Goal: Task Accomplishment & Management: Manage account settings

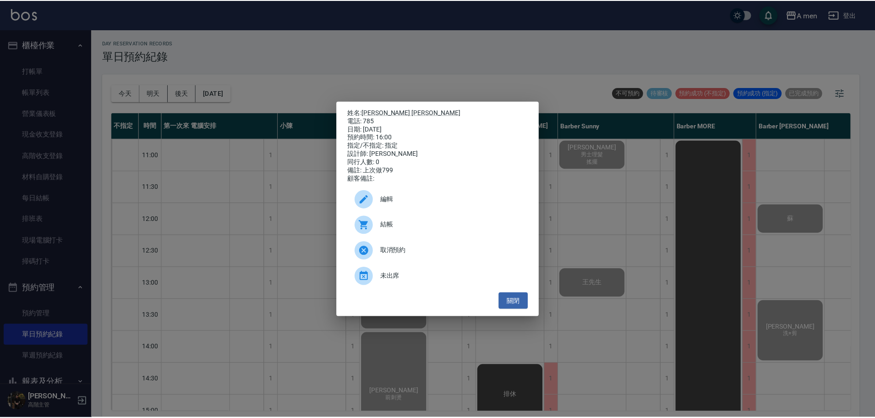
scroll to position [229, 175]
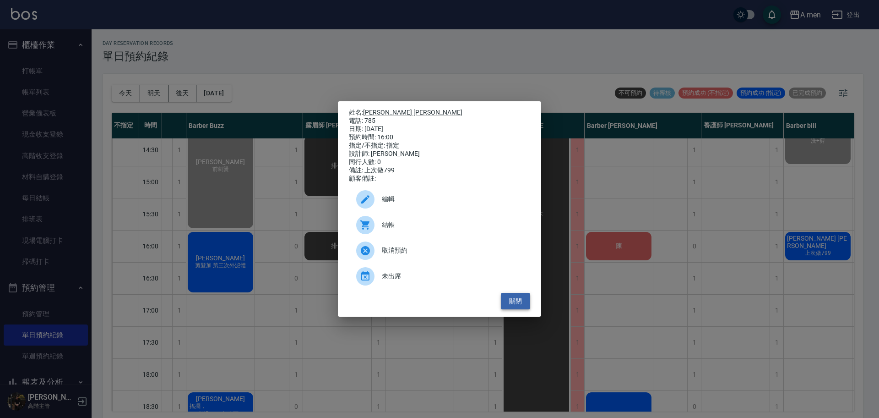
click at [521, 310] on button "關閉" at bounding box center [515, 301] width 29 height 17
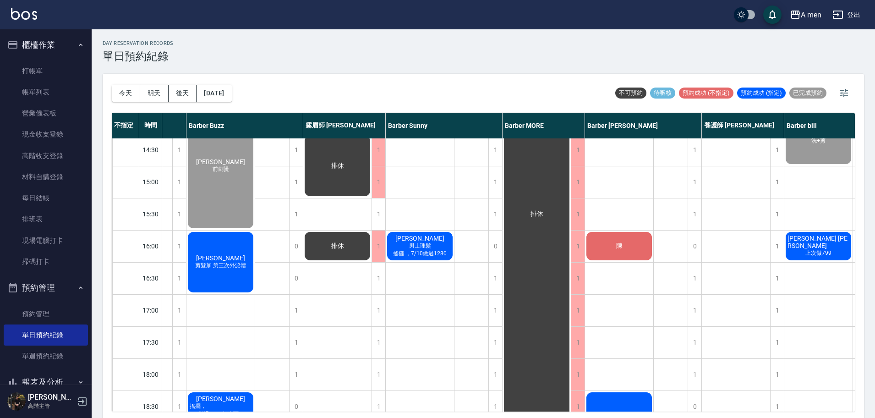
click at [794, 411] on div "今天 明天 後天 2025/09/09 不可預約 待審核 預約成功 (不指定) 預約成功 (指定) 已完成預約 不指定 時間 第一次來 電腦安排 小陳 Bar…" at bounding box center [483, 247] width 761 height 347
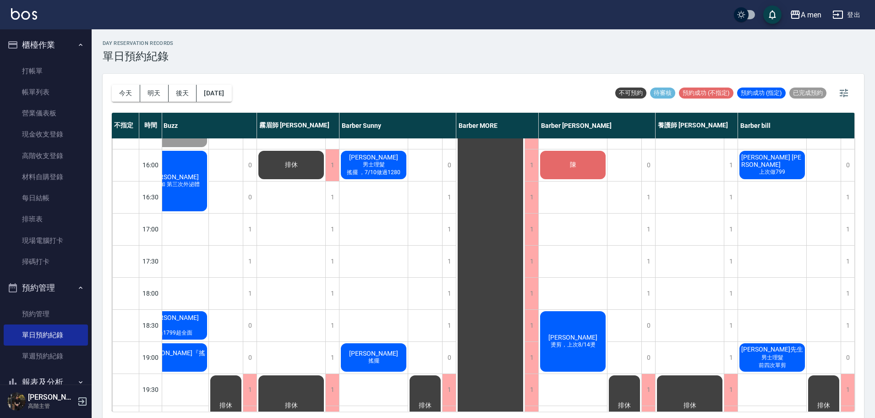
scroll to position [229, 226]
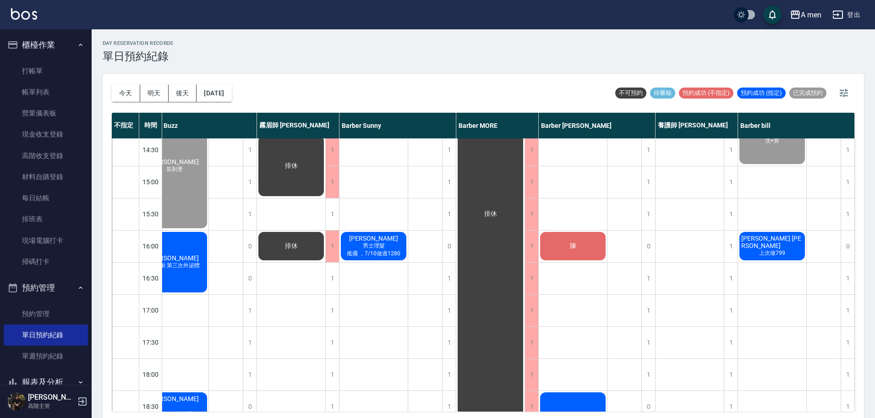
click at [767, 240] on span "[PERSON_NAME] [PERSON_NAME]" at bounding box center [771, 241] width 65 height 15
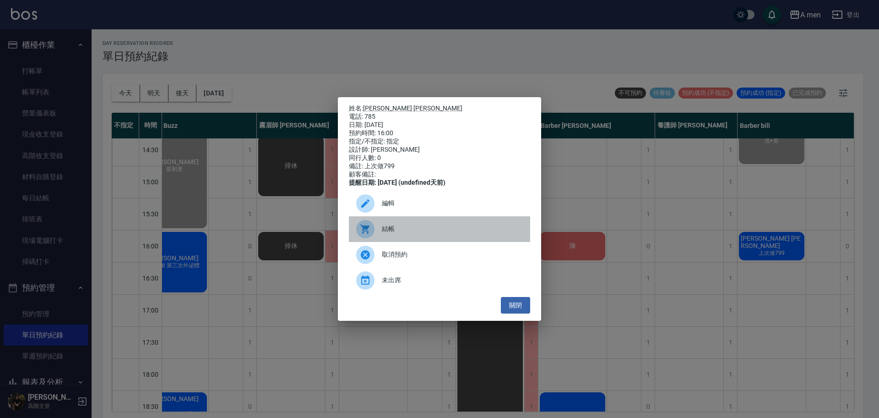
click at [440, 241] on div "結帳" at bounding box center [439, 229] width 181 height 26
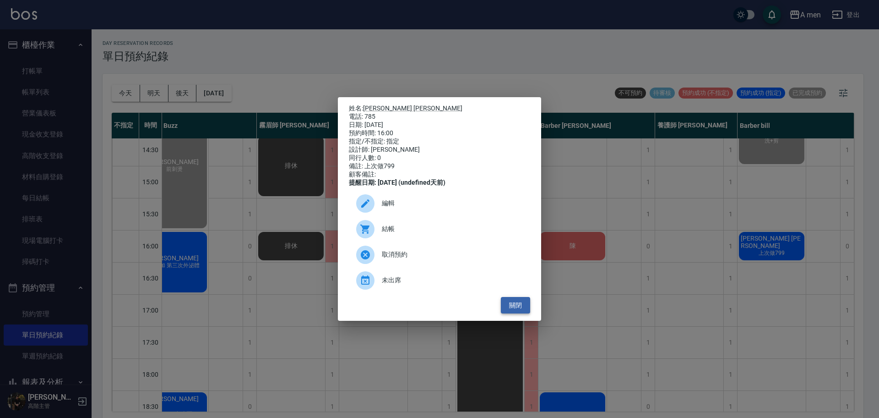
click at [519, 311] on button "關閉" at bounding box center [515, 305] width 29 height 17
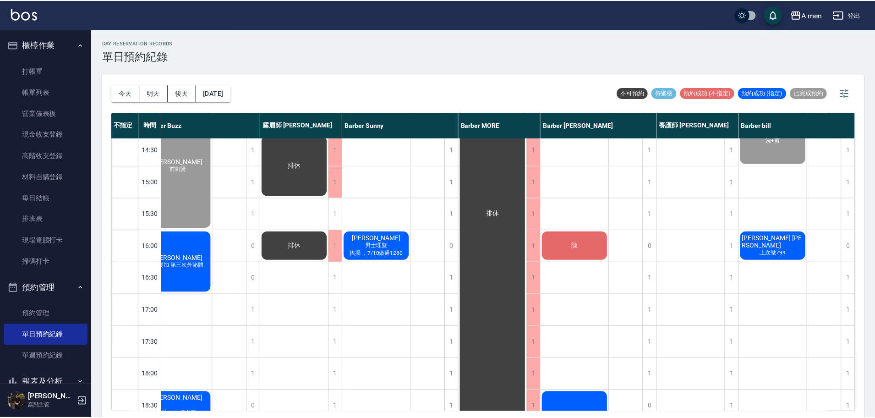
scroll to position [229, 221]
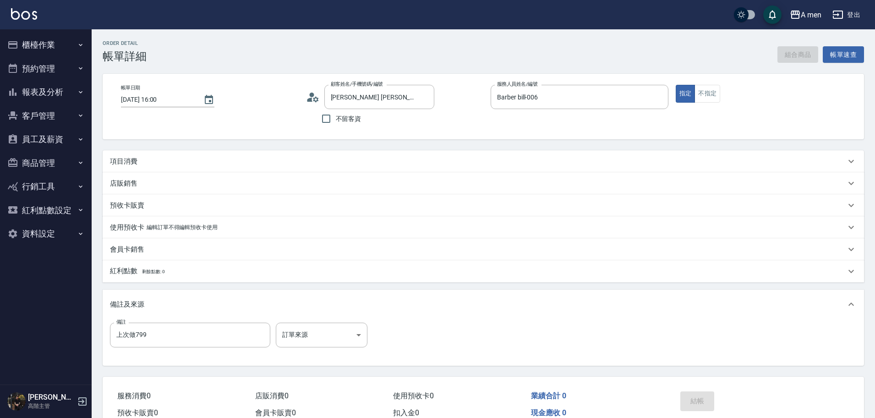
type input "Charles Jones/785/null"
click at [262, 164] on div "項目消費" at bounding box center [477, 162] width 735 height 10
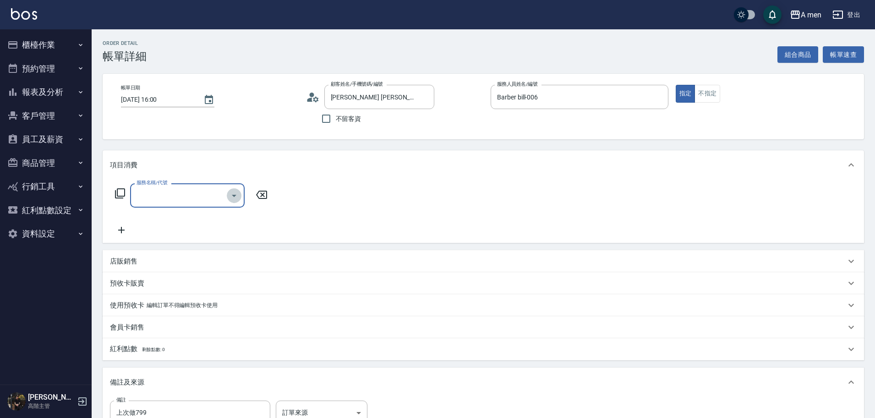
click at [228, 194] on button "Open" at bounding box center [234, 195] width 15 height 15
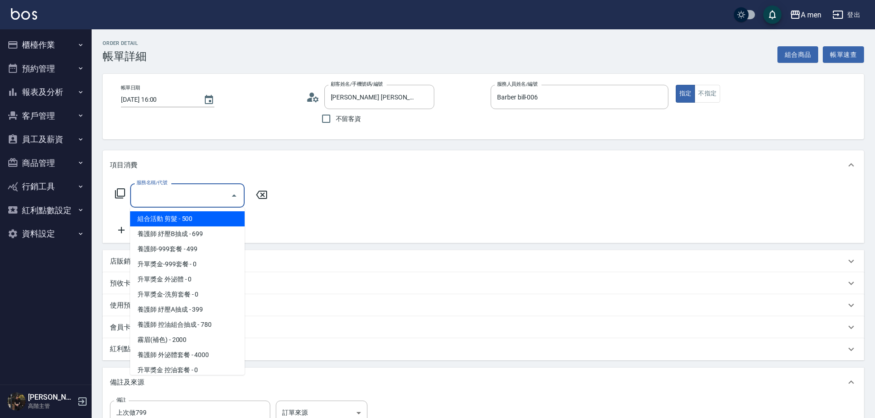
click at [644, 62] on div "Order detail 帳單詳細 組合商品 帳單速查" at bounding box center [483, 51] width 761 height 22
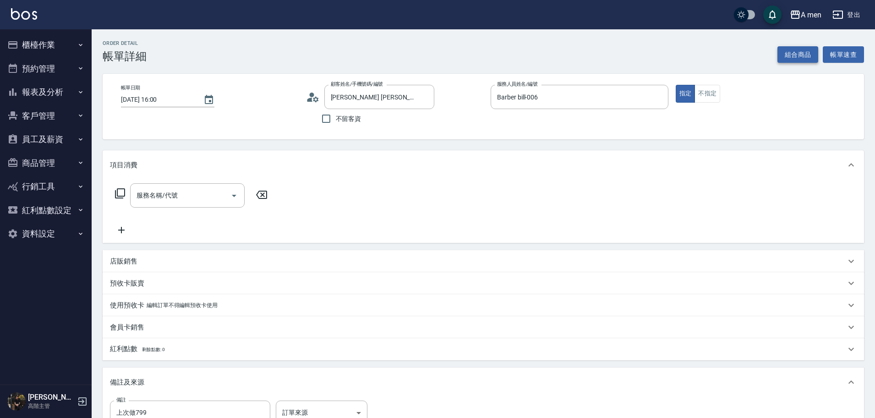
click at [794, 47] on button "組合商品" at bounding box center [797, 54] width 41 height 17
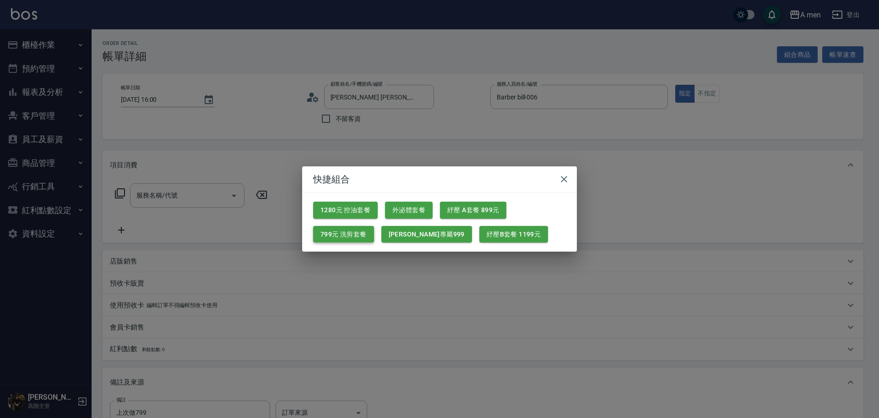
click at [342, 241] on button "799元 洗剪套餐" at bounding box center [343, 234] width 61 height 17
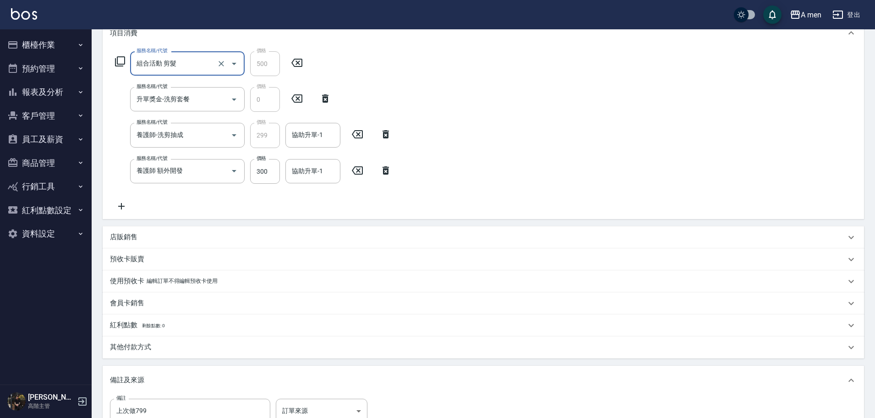
scroll to position [229, 0]
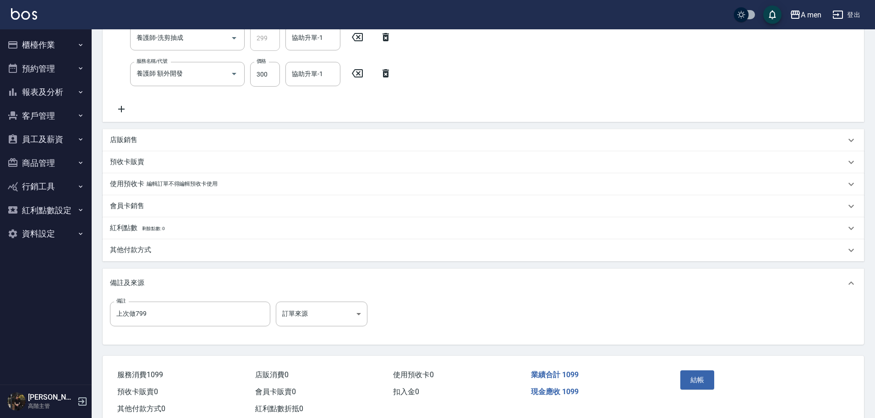
click at [382, 74] on icon at bounding box center [385, 73] width 23 height 11
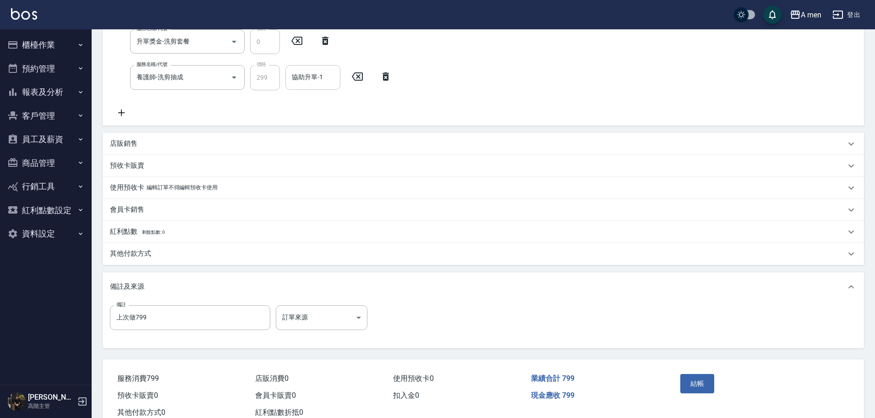
scroll to position [162, 0]
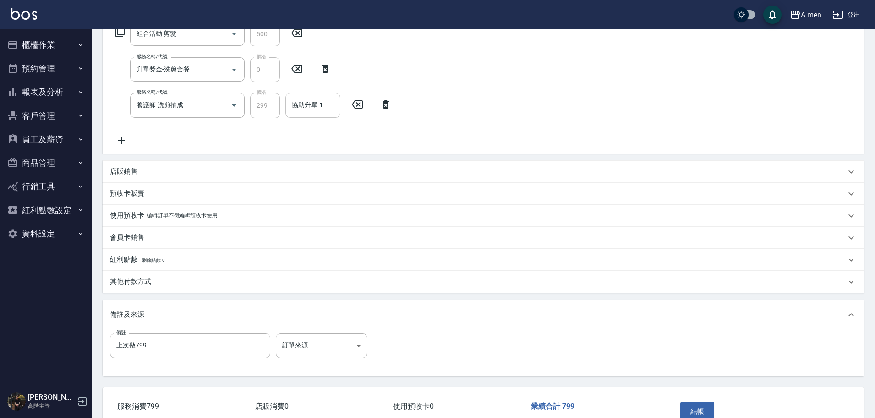
click at [317, 117] on div "協助升單-1" at bounding box center [312, 105] width 55 height 24
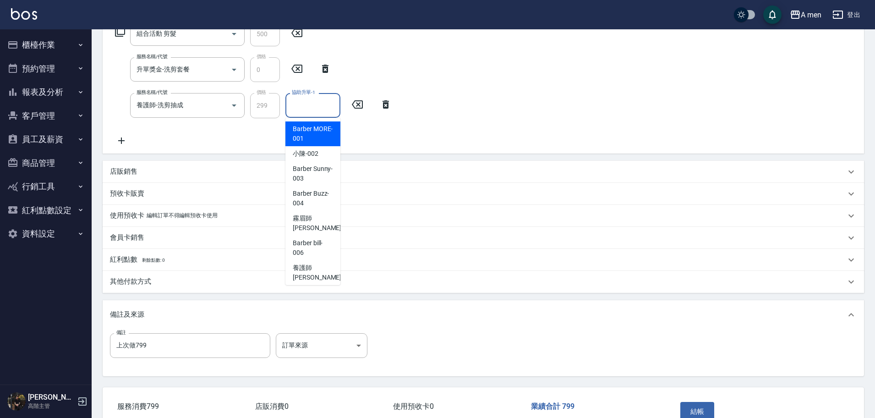
click at [316, 144] on div "Barber MORE -001" at bounding box center [312, 133] width 55 height 25
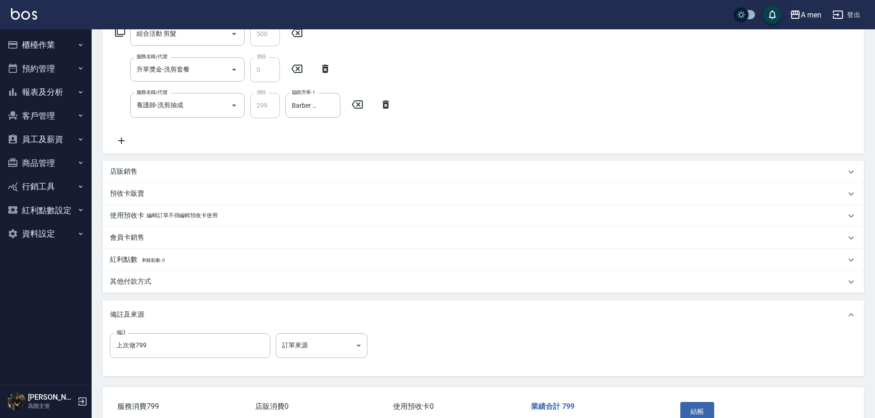
click at [309, 118] on div "協助升單-1 Barber MORE-001 協助升單-1" at bounding box center [315, 105] width 60 height 25
click at [319, 113] on input "Barber MORE-001" at bounding box center [305, 105] width 33 height 16
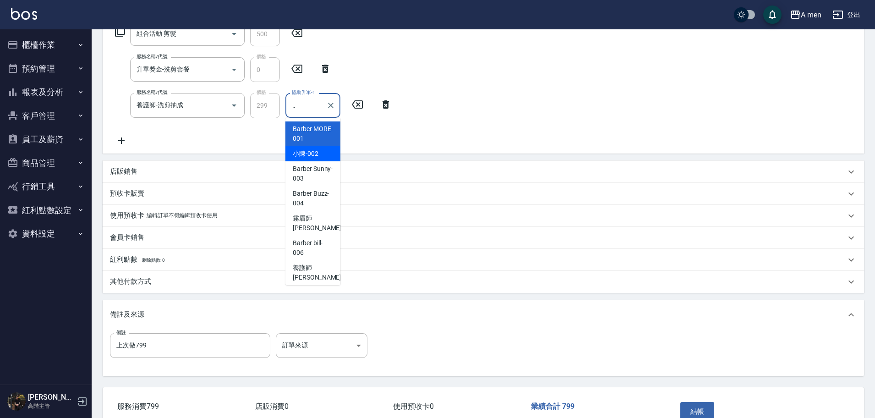
click at [315, 152] on span "小陳 -002" at bounding box center [306, 154] width 26 height 10
type input "小陳-002"
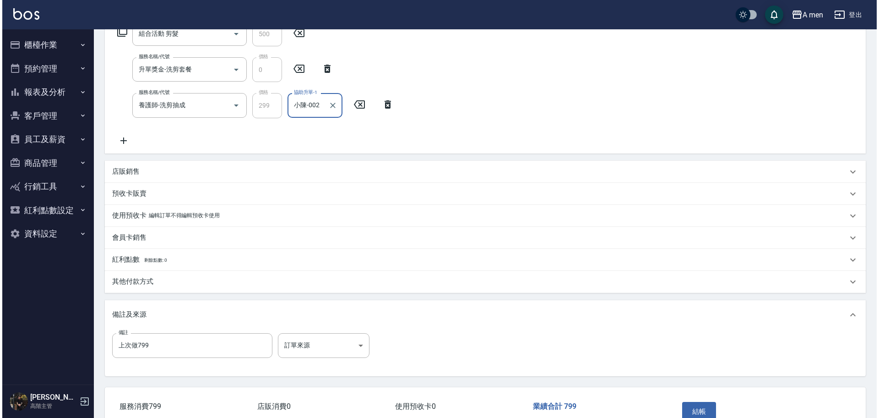
scroll to position [0, 0]
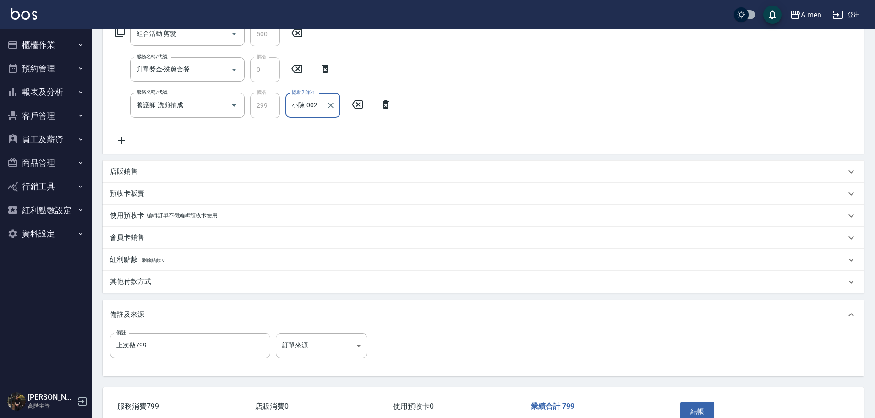
click at [446, 135] on div "服務名稱/代號 組合活動 剪髮 服務名稱/代號 價格 500 價格 服務名稱/代號 升單獎金-洗剪套餐 服務名稱/代號 價格 0 價格 服務名稱/代號 養護師…" at bounding box center [483, 85] width 761 height 135
click at [710, 411] on button "結帳" at bounding box center [697, 411] width 34 height 19
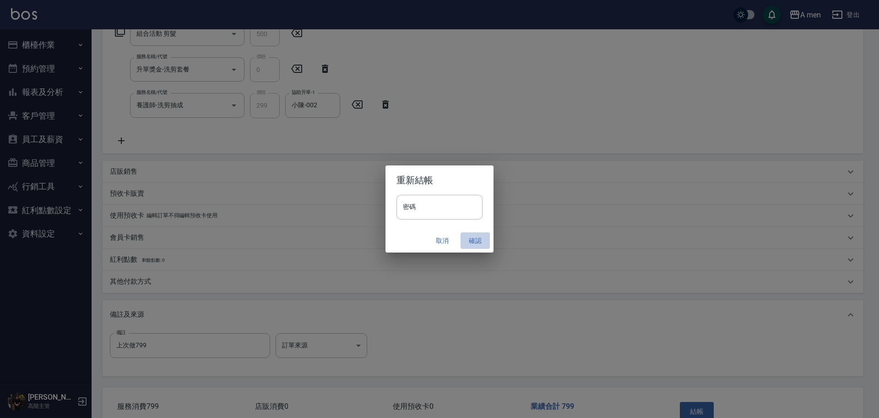
click at [469, 239] on button "確認" at bounding box center [475, 240] width 29 height 17
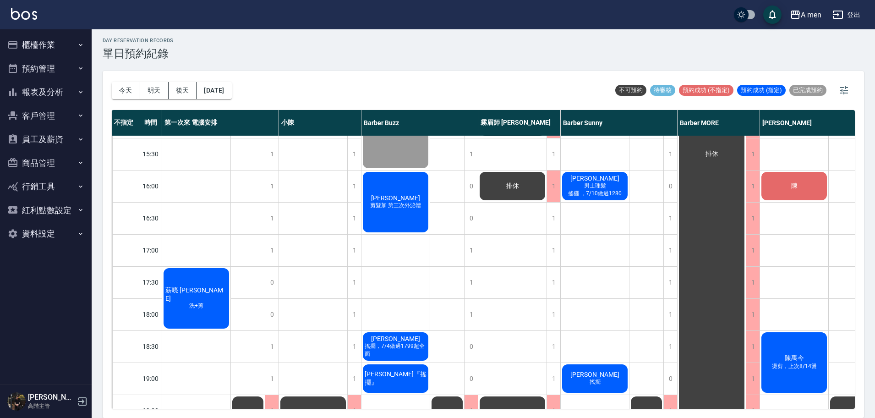
scroll to position [286, 210]
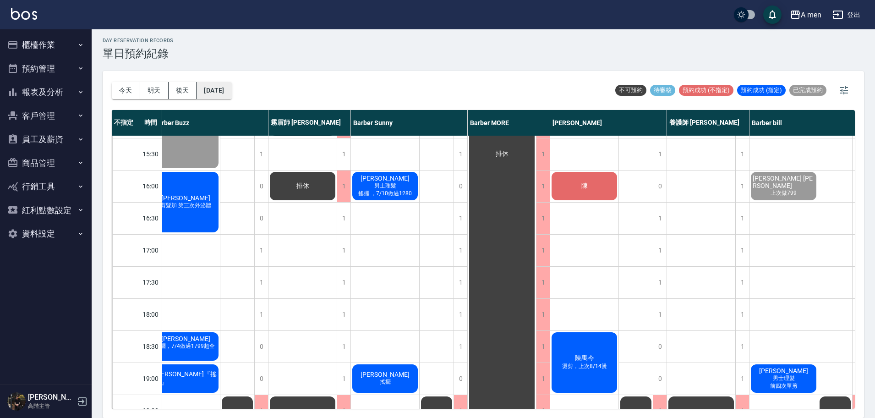
click at [217, 90] on button "[DATE]" at bounding box center [213, 90] width 35 height 17
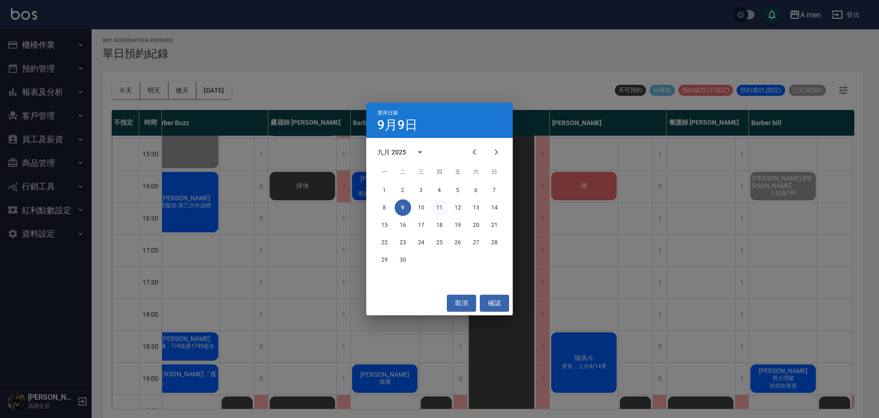
click at [438, 207] on button "11" at bounding box center [439, 207] width 16 height 16
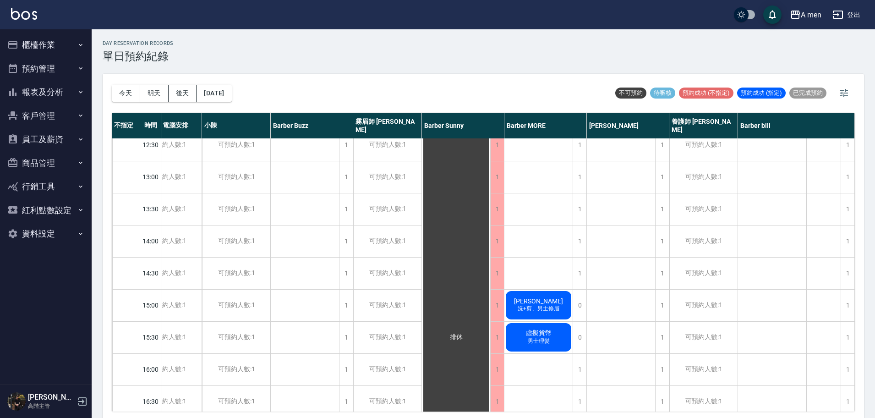
scroll to position [57, 33]
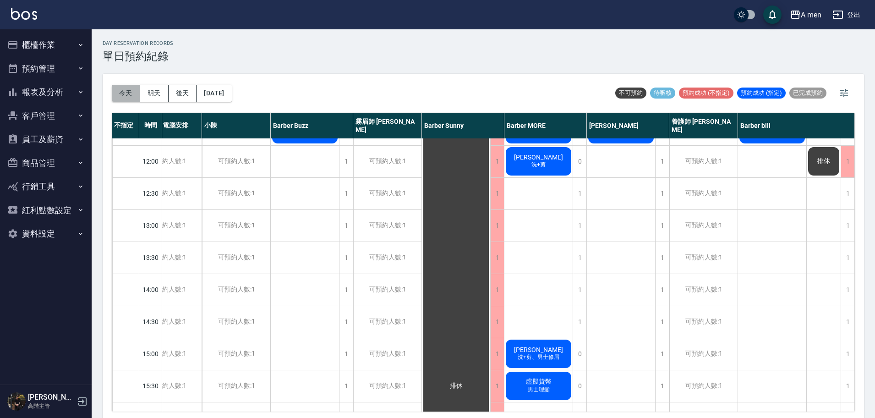
click at [121, 98] on button "今天" at bounding box center [126, 93] width 28 height 17
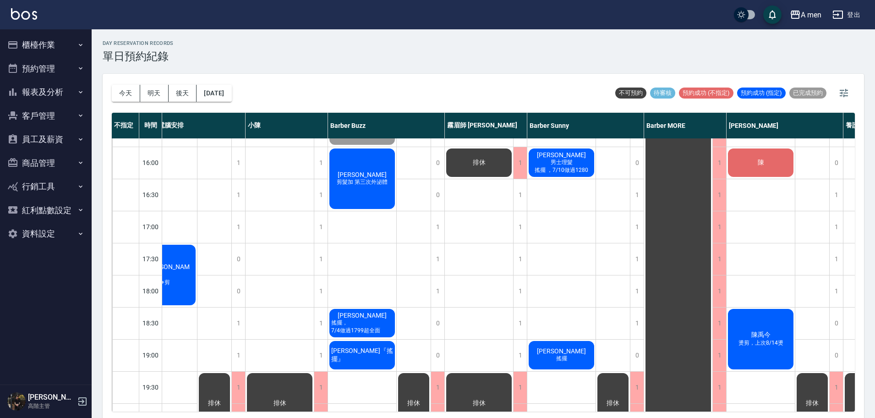
scroll to position [286, 33]
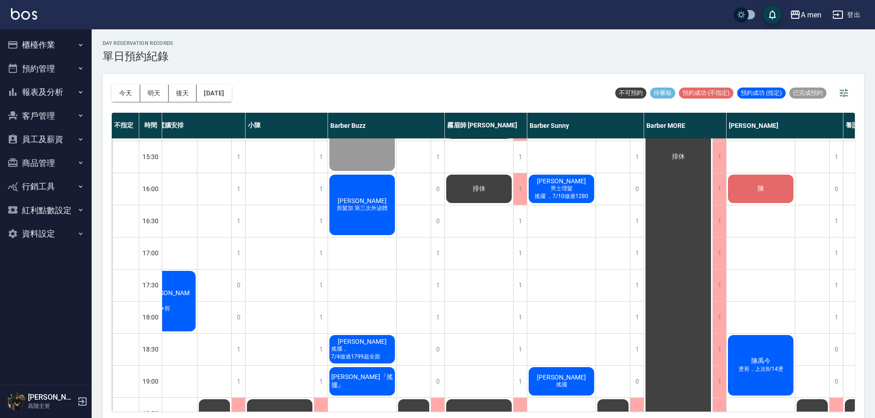
click at [575, 196] on span "搖擺 ，7/10做過1280" at bounding box center [561, 196] width 57 height 8
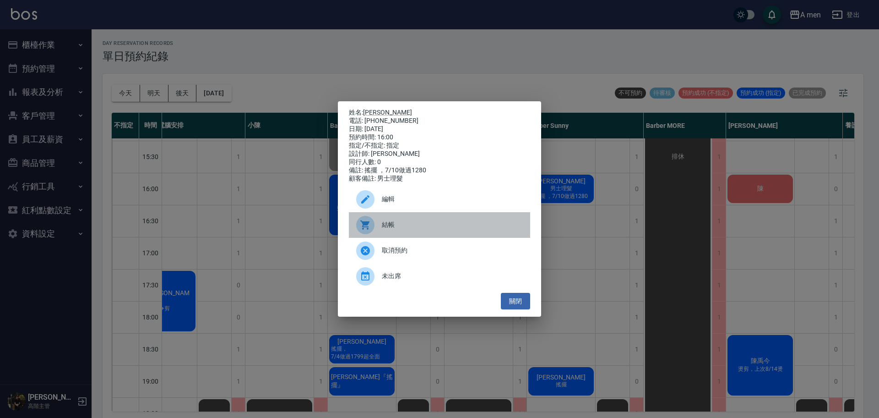
click at [486, 237] on div "結帳" at bounding box center [439, 225] width 181 height 26
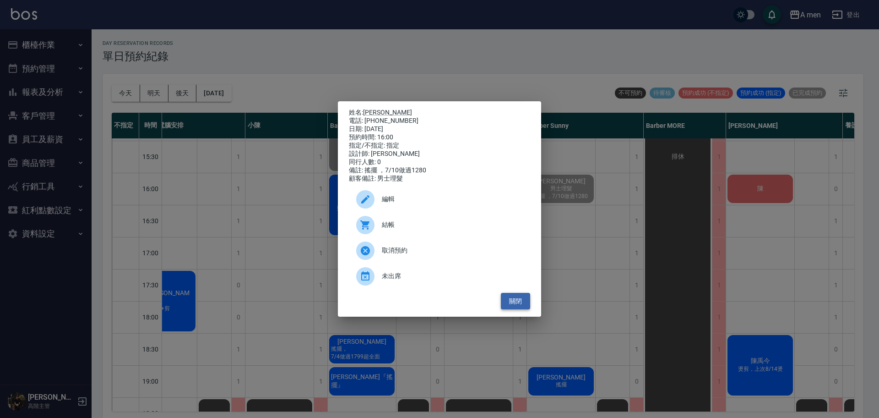
click at [518, 306] on button "關閉" at bounding box center [515, 301] width 29 height 17
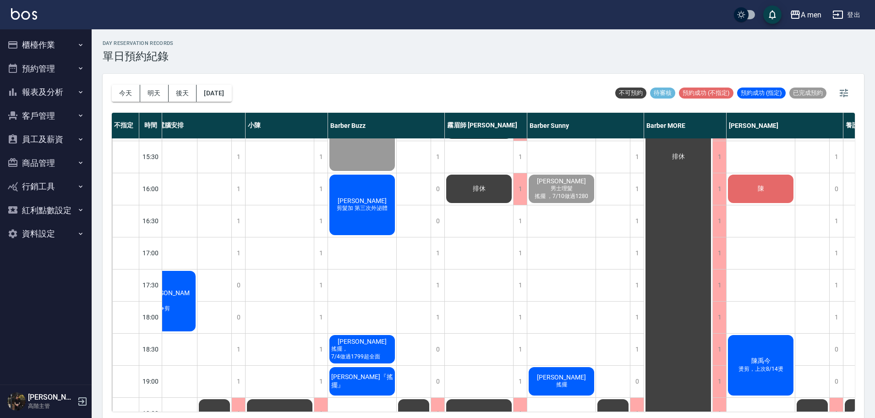
click at [769, 190] on div "陳" at bounding box center [760, 188] width 68 height 31
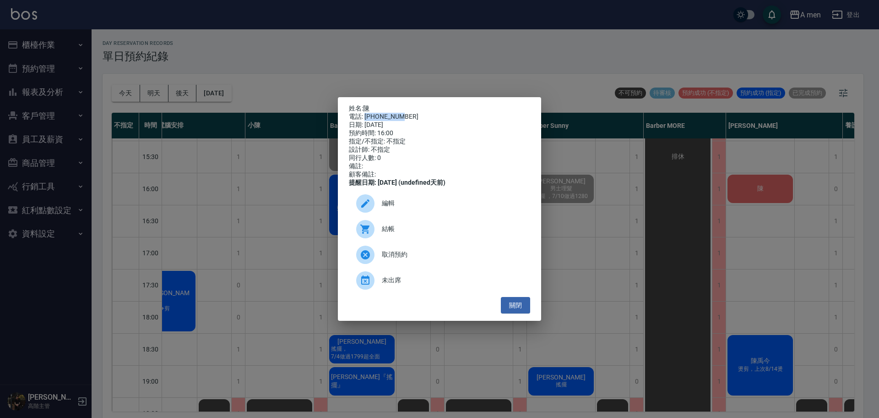
drag, startPoint x: 364, startPoint y: 115, endPoint x: 405, endPoint y: 116, distance: 40.8
click at [405, 116] on div "電話: 0981033736" at bounding box center [439, 117] width 181 height 8
copy div "0981033736"
click at [774, 218] on div "姓名: 陳 電話: 0981033736 日期: 2025/09/09 預約時間: 16:00 指定/不指定: 不指定 設計師: 不指定 同行人數: 0 備註…" at bounding box center [439, 209] width 879 height 418
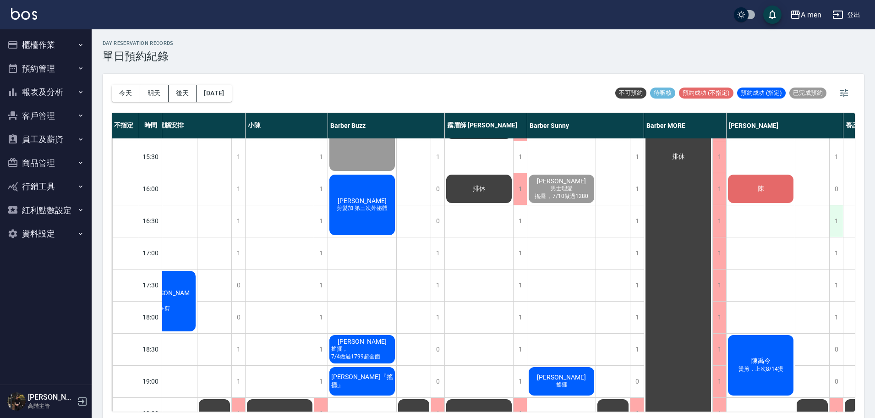
click at [833, 220] on div "1" at bounding box center [836, 221] width 14 height 32
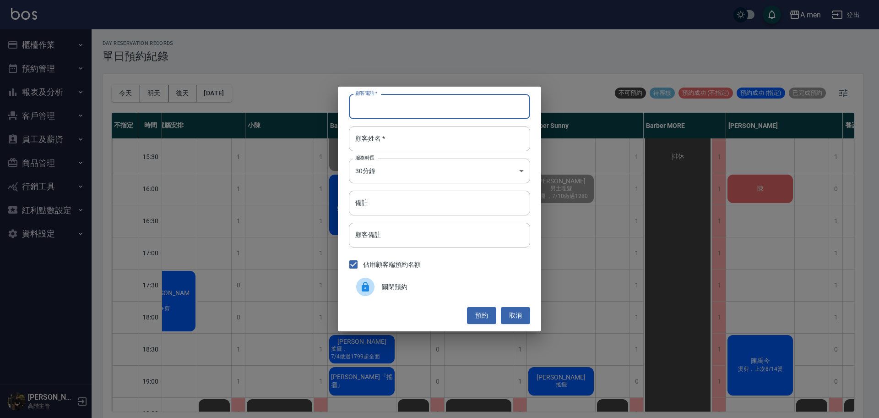
paste input "0981033736"
type input "0981033736"
click at [433, 145] on input "顧客姓名   *" at bounding box center [439, 138] width 181 height 25
click at [486, 318] on button "預約" at bounding box center [481, 315] width 29 height 17
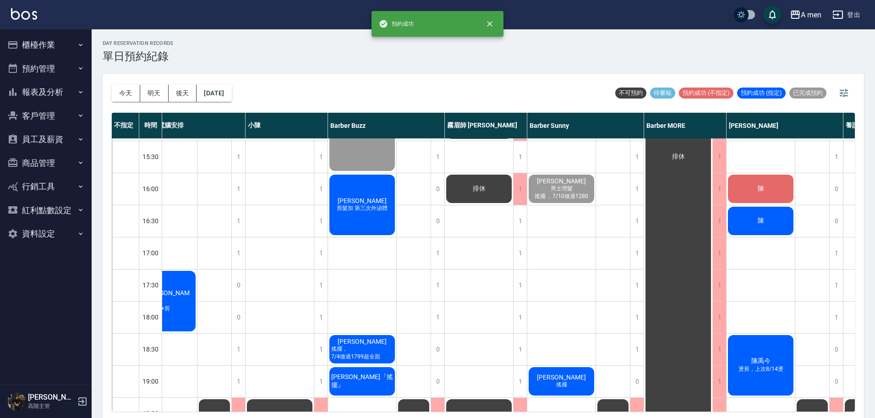
click at [767, 221] on div "陳" at bounding box center [760, 220] width 68 height 31
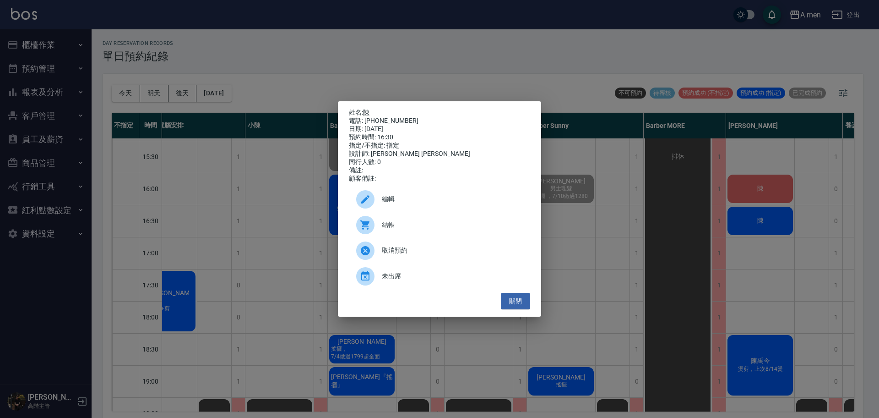
click at [420, 201] on span "編輯" at bounding box center [452, 199] width 141 height 10
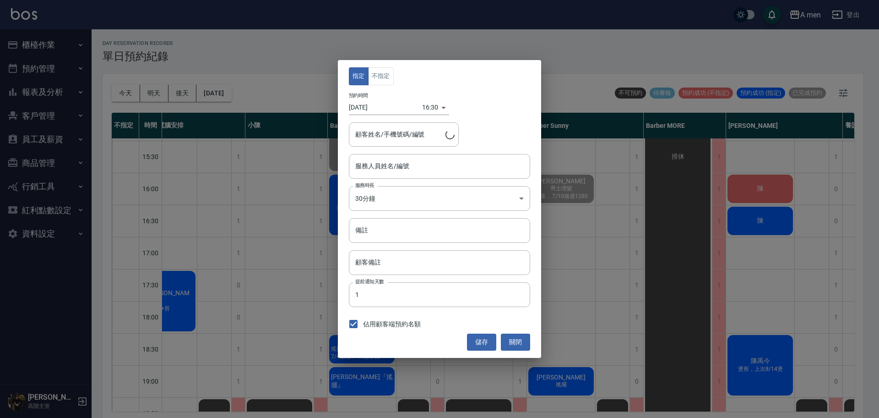
type input "Barber Garry-008"
type input "陳/0981033736"
click at [383, 76] on button "不指定" at bounding box center [381, 76] width 26 height 18
click at [482, 340] on button "儲存" at bounding box center [481, 341] width 29 height 17
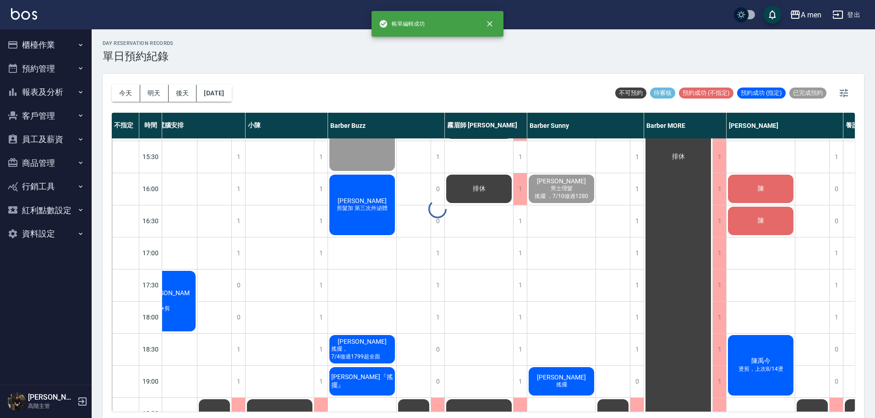
scroll to position [3, 0]
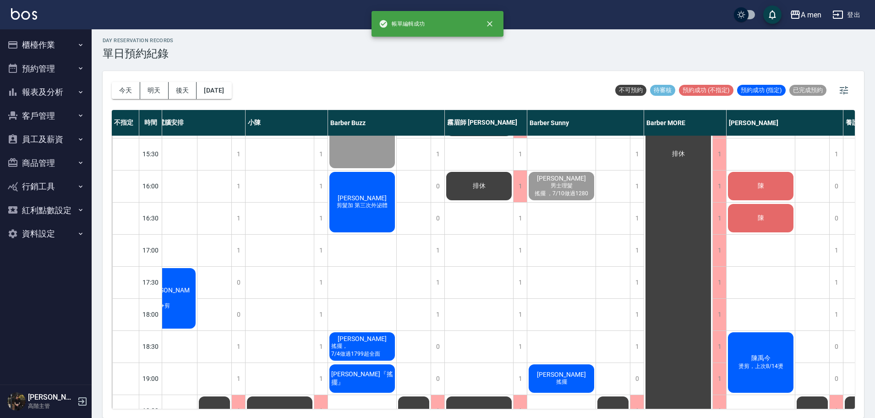
click at [575, 78] on div "[DATE] [DATE] [DATE] [DATE] 不可預約 待審核 預約成功 (不指定) 預約成功 (指定) 已完成預約" at bounding box center [483, 90] width 743 height 39
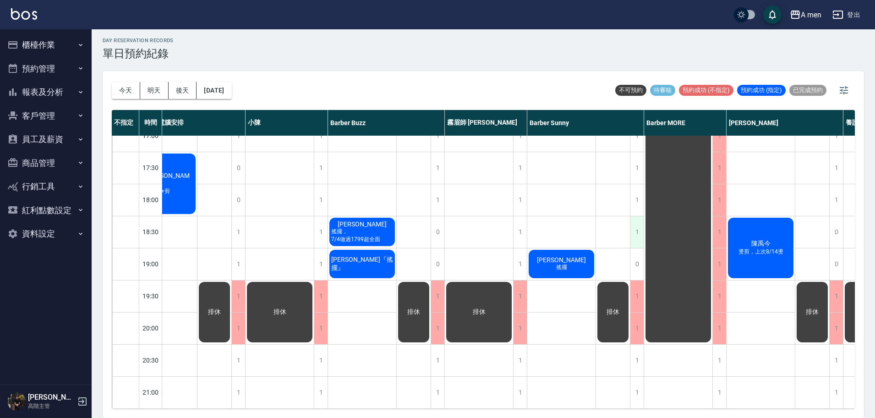
scroll to position [286, 33]
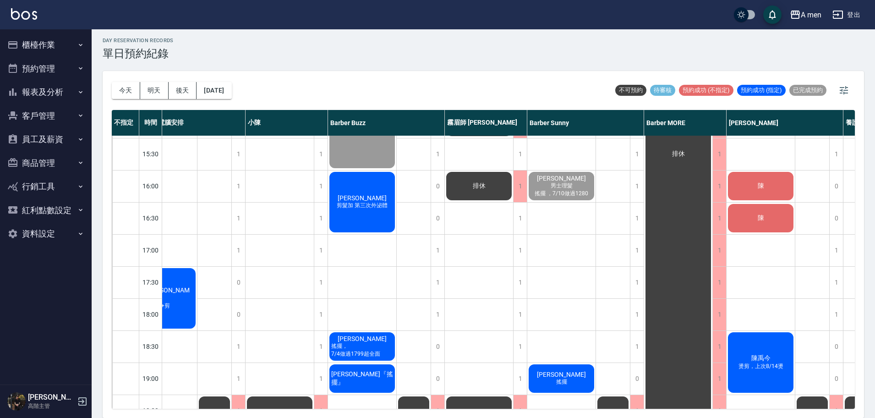
click at [44, 53] on button "櫃檯作業" at bounding box center [46, 45] width 84 height 24
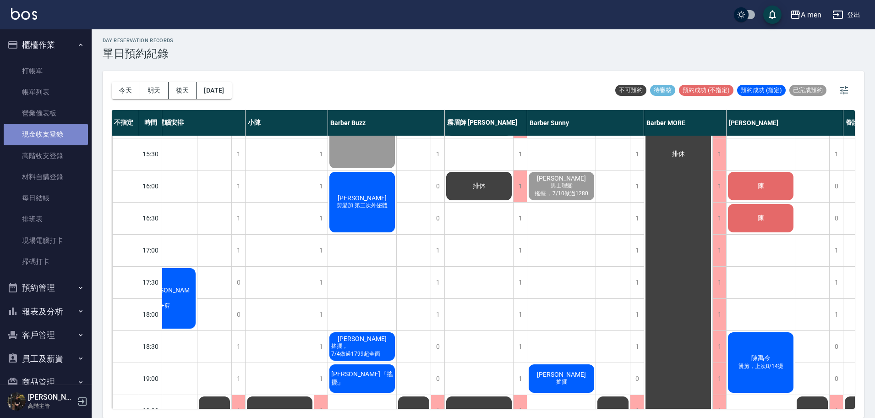
click at [53, 135] on link "現金收支登錄" at bounding box center [46, 134] width 84 height 21
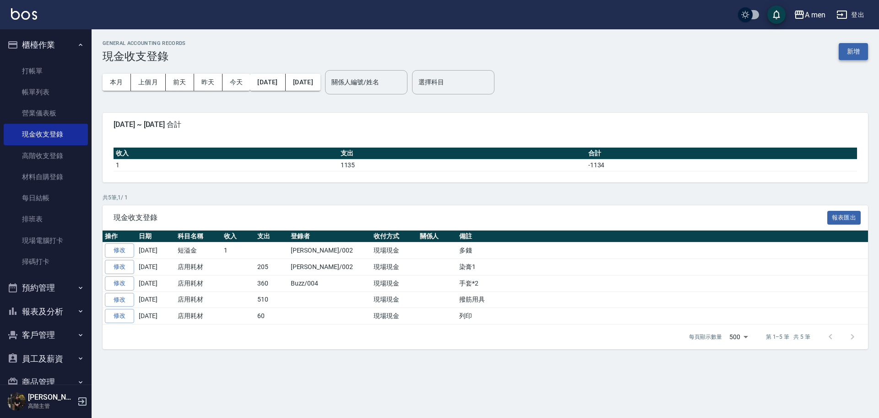
click at [859, 54] on button "新增" at bounding box center [853, 51] width 29 height 17
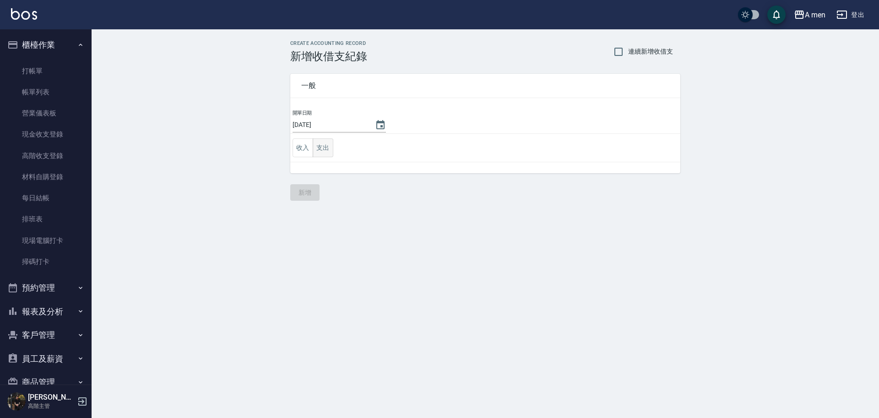
click at [328, 152] on button "支出" at bounding box center [323, 147] width 21 height 19
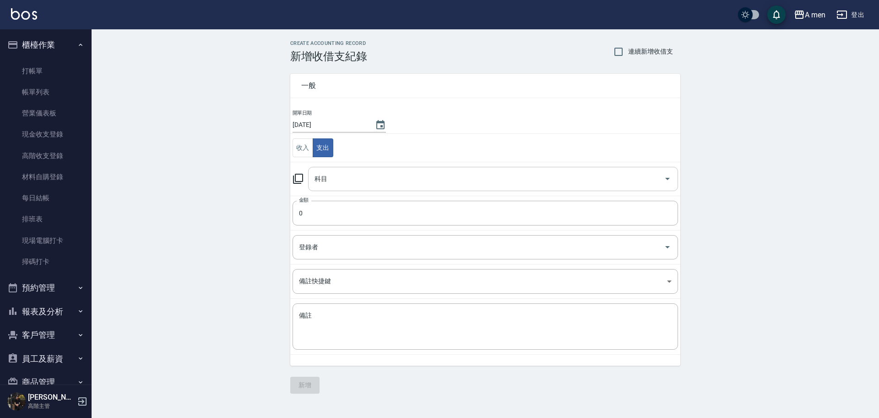
click at [354, 174] on input "科目" at bounding box center [486, 179] width 348 height 16
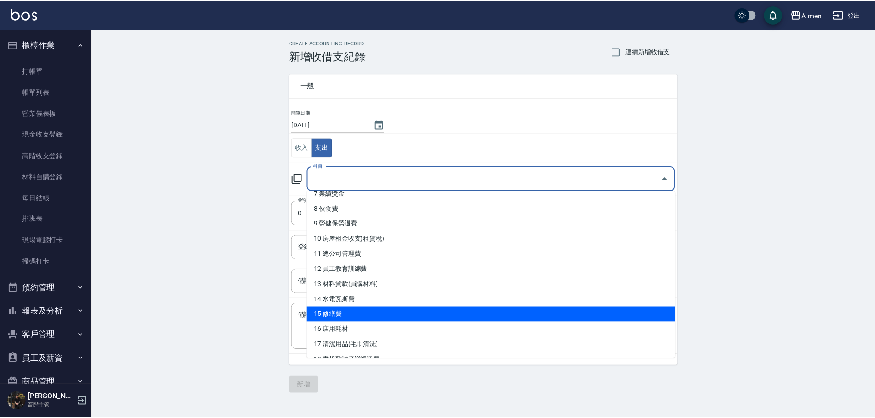
scroll to position [172, 0]
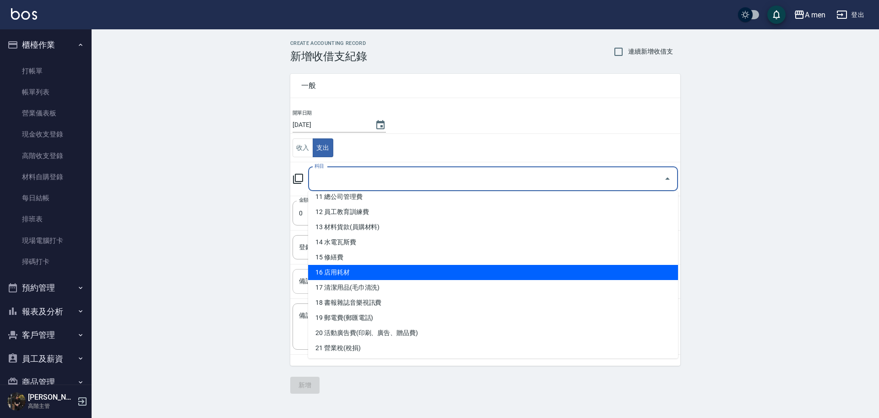
click at [402, 275] on li "16 店用耗材" at bounding box center [493, 272] width 370 height 15
type input "16 店用耗材"
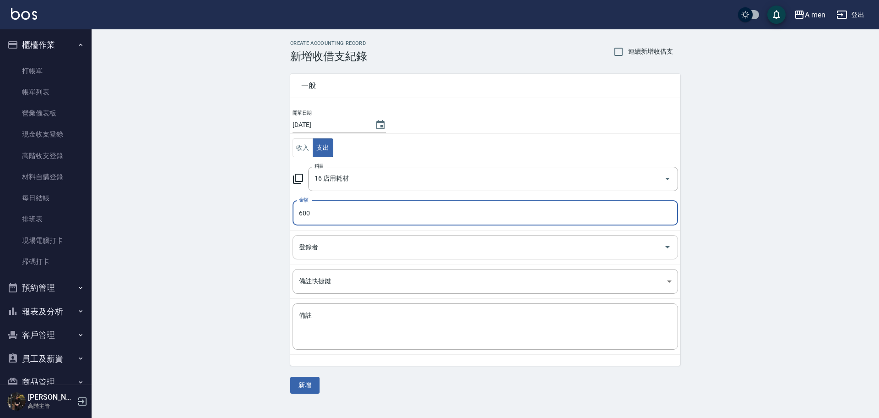
type input "600"
click at [370, 248] on input "登錄者" at bounding box center [479, 247] width 364 height 16
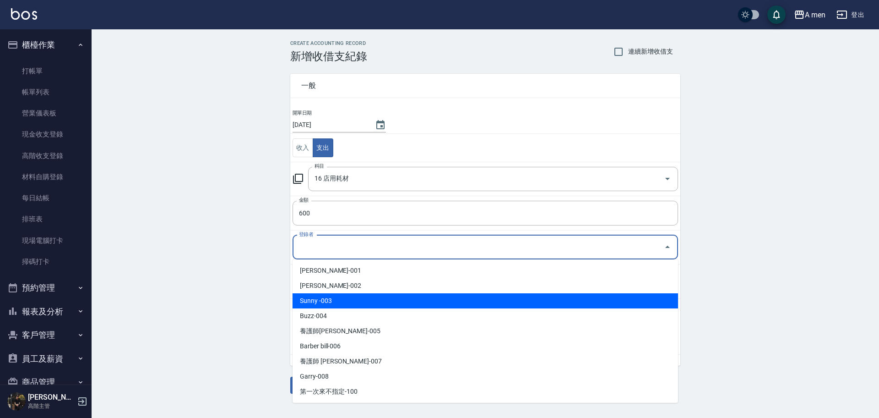
click at [367, 297] on li "Sunny -003" at bounding box center [486, 300] width 386 height 15
type input "Sunny -003"
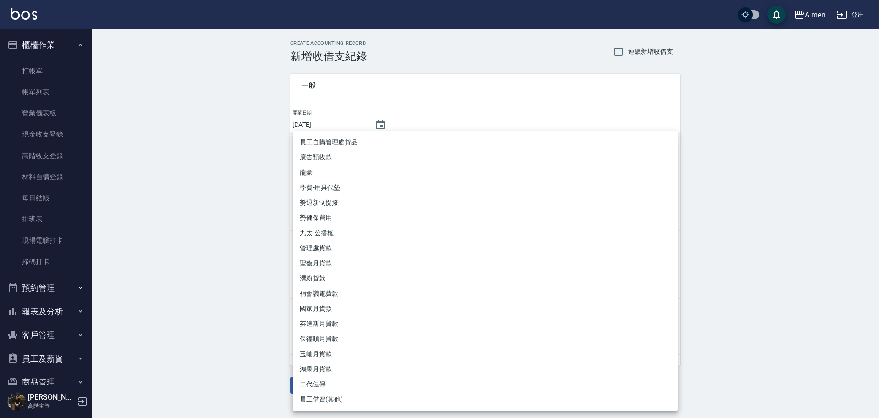
click at [368, 283] on body "A men 登出 櫃檯作業 打帳單 帳單列表 營業儀表板 現金收支登錄 高階收支登錄 材料自購登錄 每日結帳 排班表 現場電腦打卡 掃碼打卡 預約管理 預約管…" at bounding box center [439, 209] width 879 height 418
click at [190, 310] on div at bounding box center [439, 209] width 879 height 418
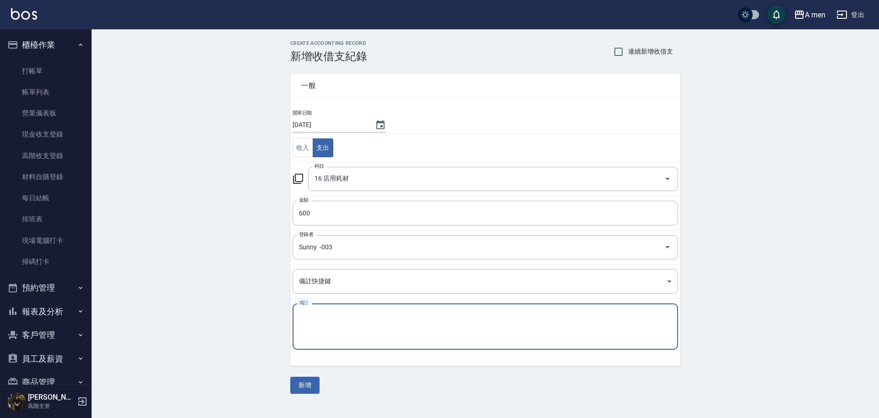
click at [356, 330] on textarea "備註" at bounding box center [485, 326] width 373 height 31
type textarea "U"
type textarea "煙花槓"
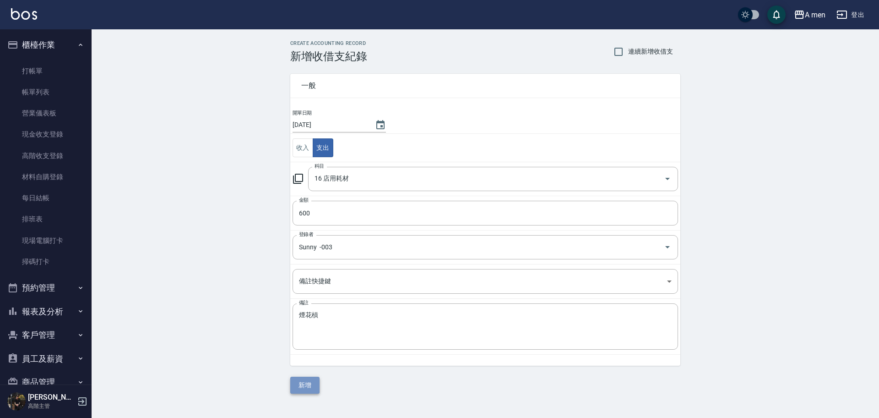
click at [310, 386] on button "新增" at bounding box center [304, 384] width 29 height 17
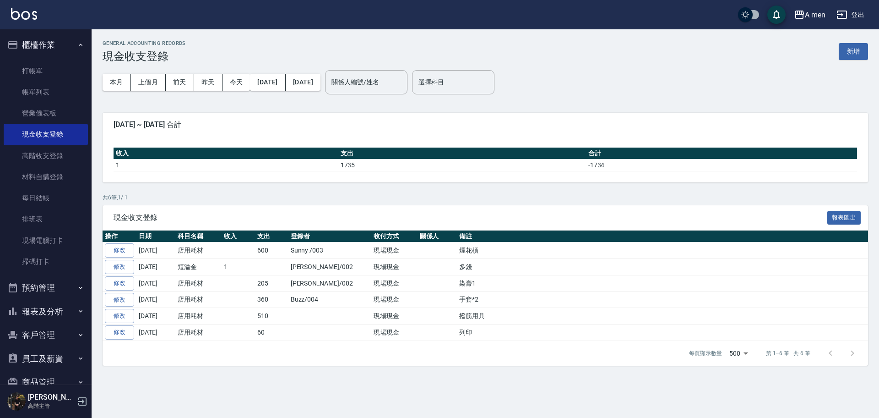
drag, startPoint x: 72, startPoint y: 288, endPoint x: 71, endPoint y: 284, distance: 4.7
click at [71, 288] on button "預約管理" at bounding box center [46, 288] width 84 height 24
click at [71, 284] on button "預約管理" at bounding box center [46, 288] width 84 height 24
click at [62, 282] on button "預約管理" at bounding box center [46, 288] width 84 height 24
click at [50, 334] on link "單日預約紀錄" at bounding box center [46, 334] width 84 height 21
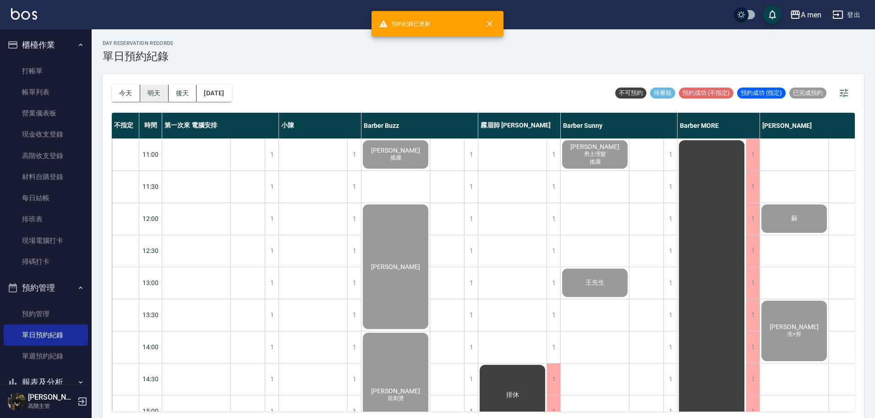
click at [157, 96] on button "明天" at bounding box center [154, 93] width 28 height 17
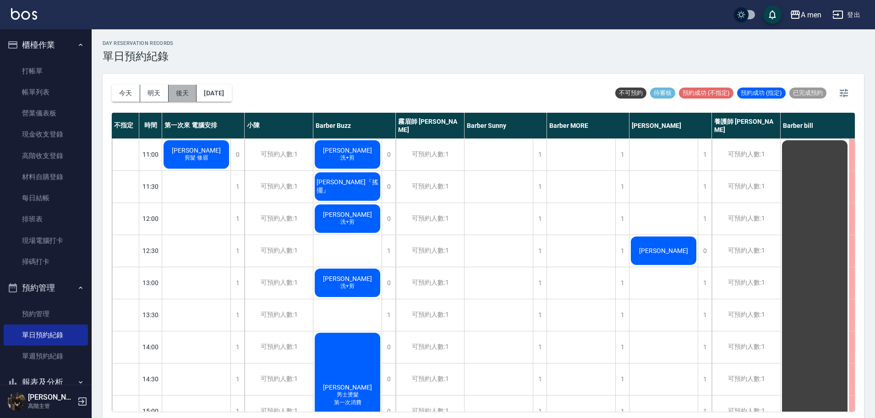
click at [185, 92] on button "後天" at bounding box center [183, 93] width 28 height 17
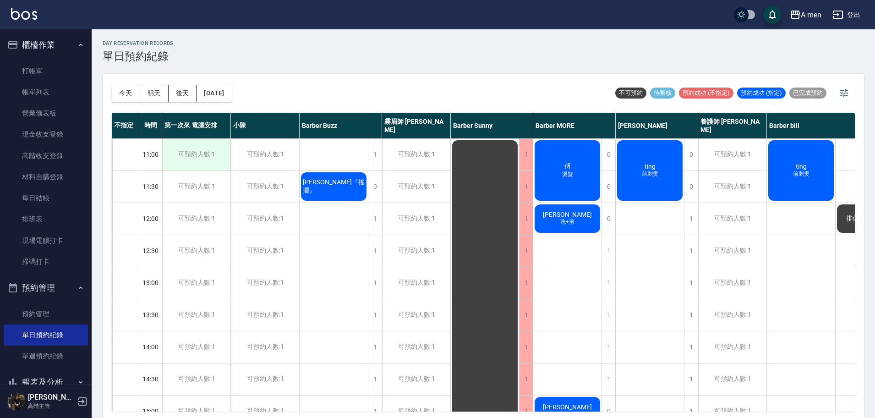
click at [212, 156] on div "可預約人數:1" at bounding box center [196, 155] width 68 height 32
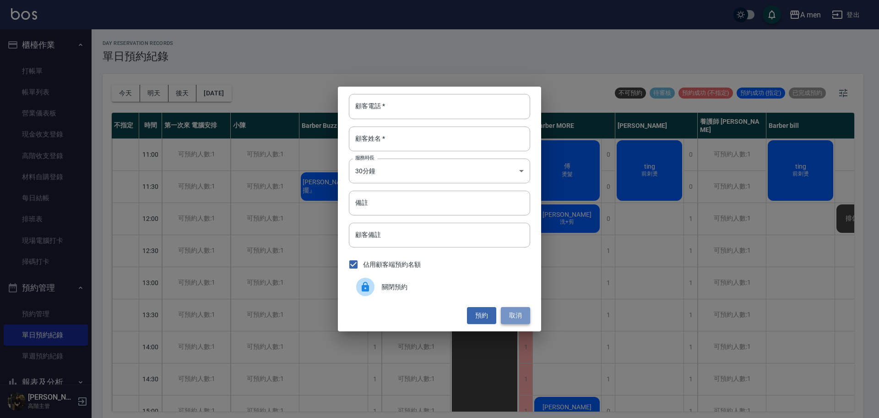
click at [514, 311] on button "取消" at bounding box center [515, 315] width 29 height 17
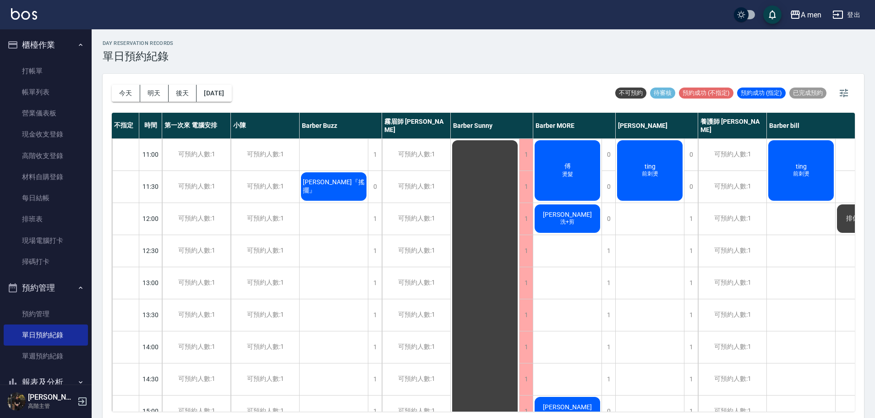
click at [156, 185] on div "11:30" at bounding box center [150, 186] width 23 height 32
click at [174, 185] on div "可預約人數:1" at bounding box center [196, 187] width 68 height 32
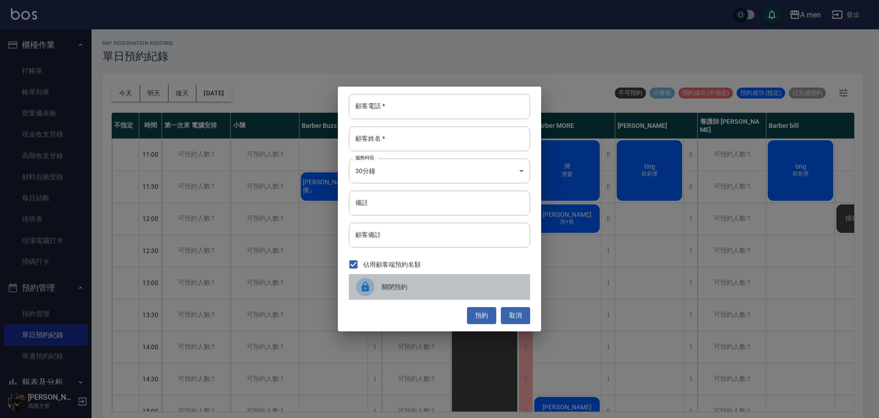
click at [423, 287] on span "關閉預約" at bounding box center [452, 287] width 141 height 10
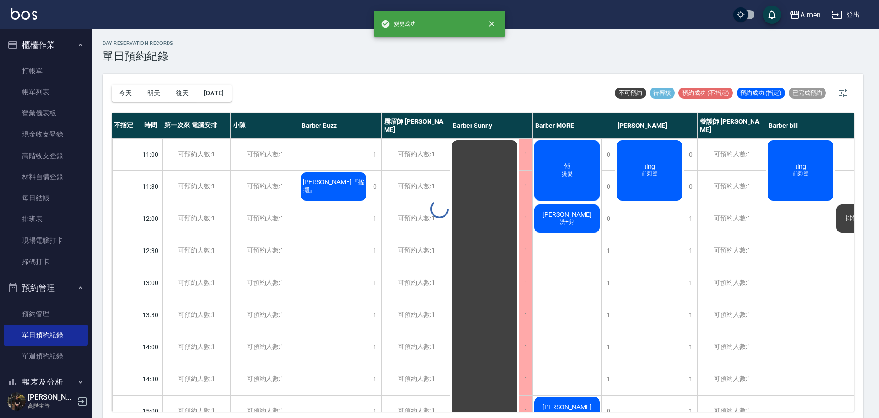
click at [423, 287] on div "顧客電話   * 顧客電話   * 顧客姓名   * 顧客姓名   * 服務時長 30分鐘 1 服務時長 備註 備註 顧客備註 顧客備註 佔用顧客端預約名額 …" at bounding box center [439, 209] width 203 height 244
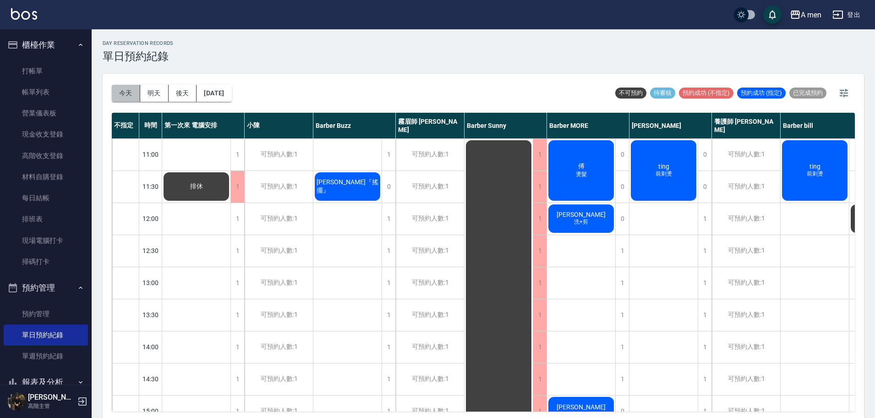
click at [125, 87] on button "今天" at bounding box center [126, 93] width 28 height 17
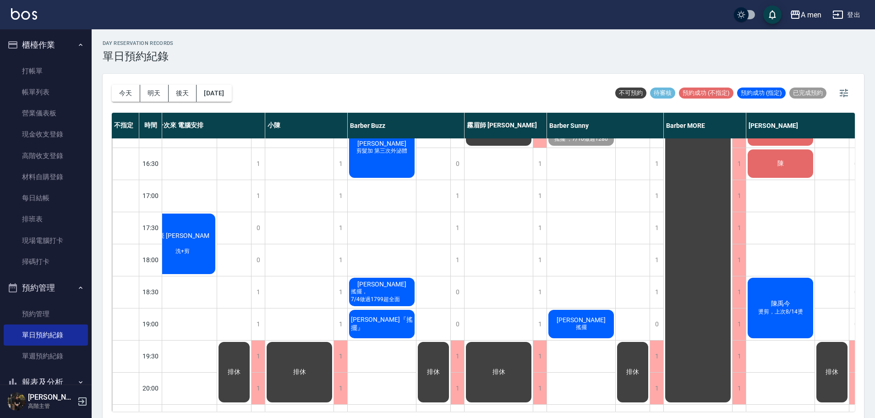
scroll to position [343, 0]
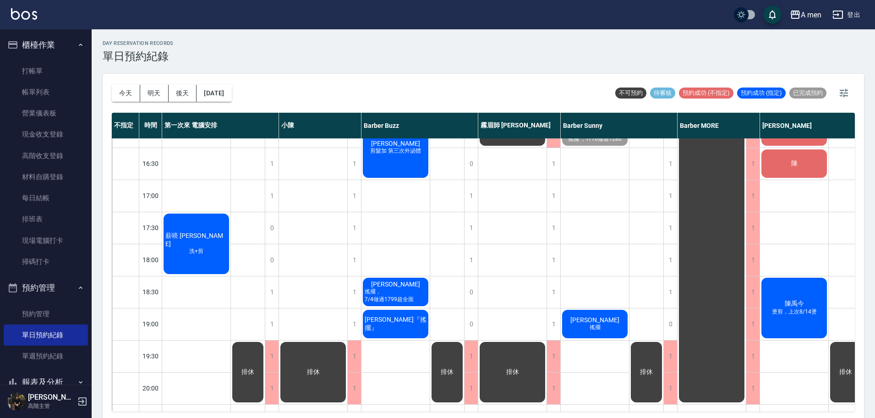
click at [214, 241] on div "薪喨 Gary 洗+剪" at bounding box center [196, 243] width 68 height 63
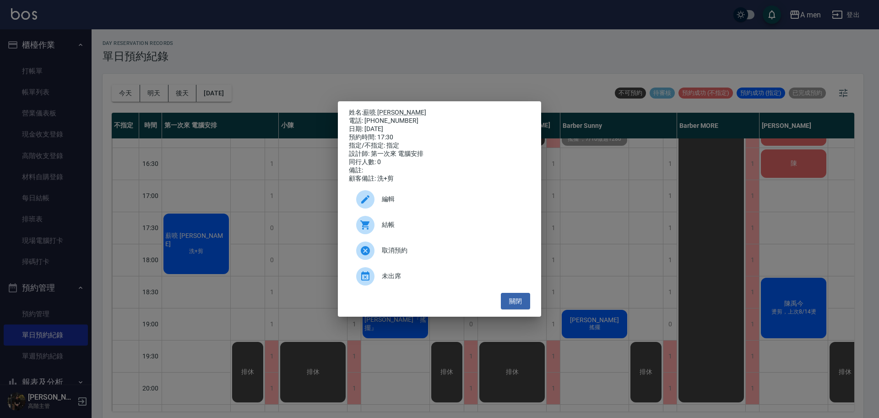
click at [392, 198] on div "編輯" at bounding box center [439, 199] width 181 height 26
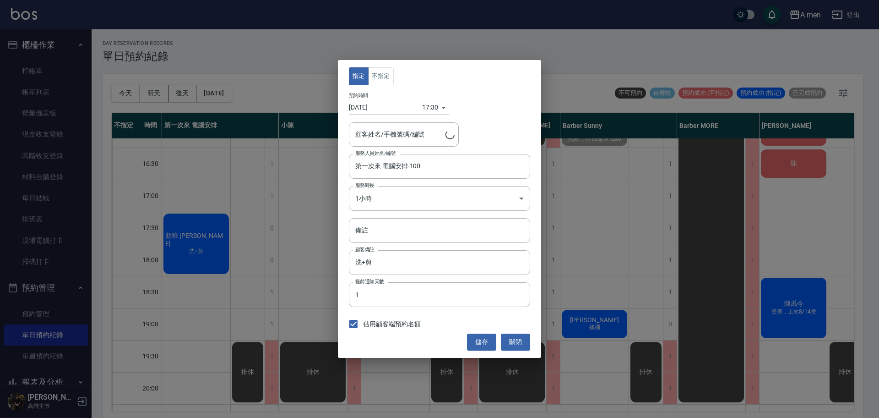
type input "薪喨 Gary/0928631398"
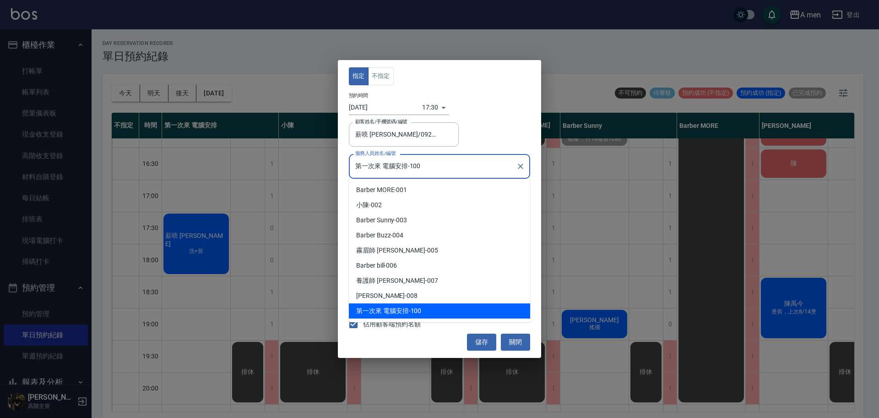
click at [419, 170] on input "第一次來 電腦安排-100" at bounding box center [432, 166] width 159 height 16
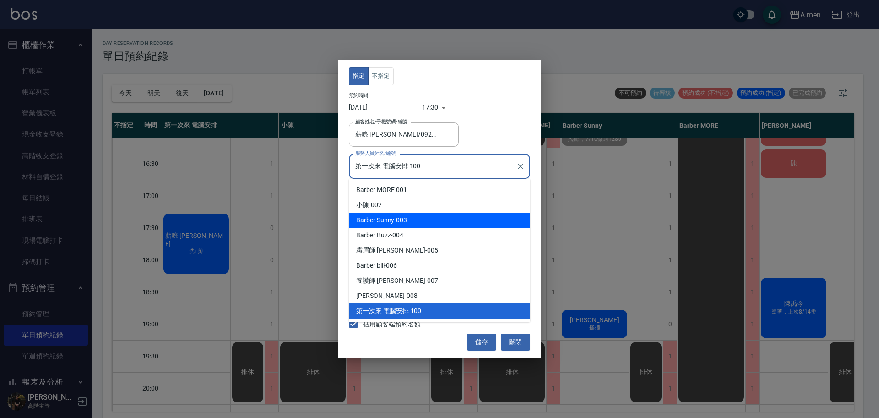
click at [418, 218] on div "Barber Sunny -003" at bounding box center [439, 219] width 181 height 15
type input "Barber Sunny -003"
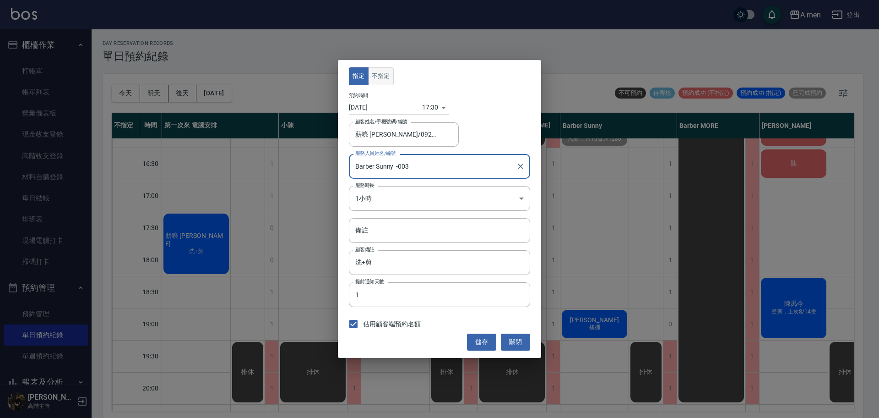
click at [375, 81] on button "不指定" at bounding box center [381, 76] width 26 height 18
click at [478, 341] on button "儲存" at bounding box center [481, 341] width 29 height 17
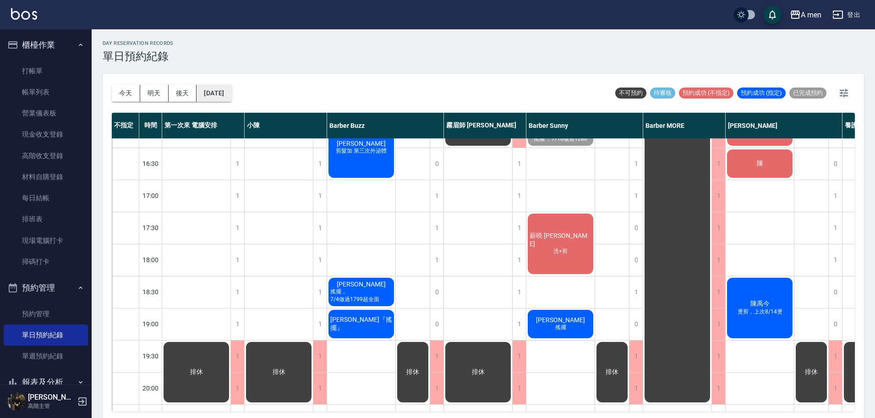
click at [222, 97] on button "[DATE]" at bounding box center [213, 93] width 35 height 17
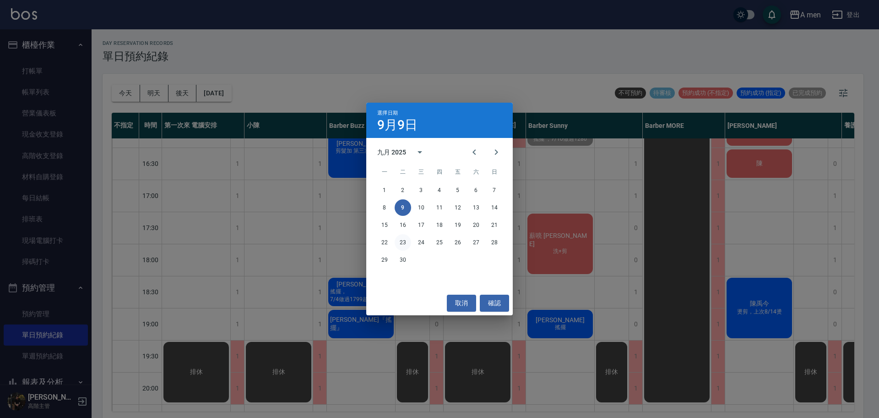
click at [404, 249] on button "23" at bounding box center [403, 242] width 16 height 16
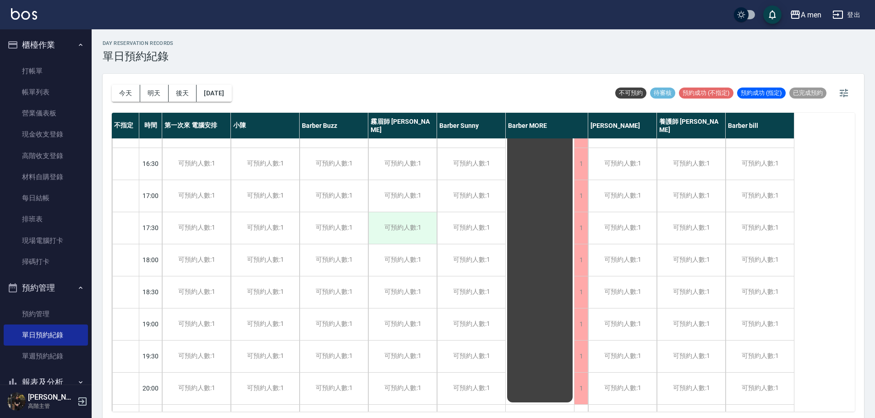
scroll to position [286, 0]
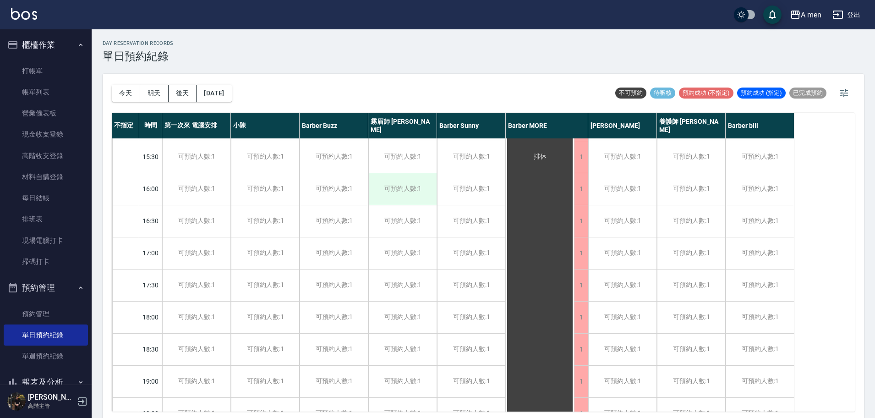
click at [404, 187] on div "可預約人數:1" at bounding box center [402, 189] width 68 height 32
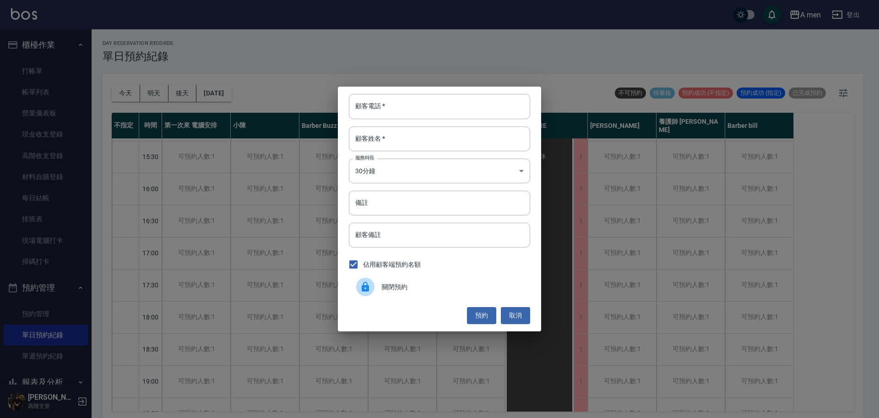
click at [370, 100] on div "顧客電話   * 顧客電話   *" at bounding box center [439, 106] width 181 height 25
click at [365, 136] on div "顧客姓名   * 顧客姓名   *" at bounding box center [439, 138] width 181 height 25
click at [517, 314] on button "取消" at bounding box center [515, 315] width 29 height 17
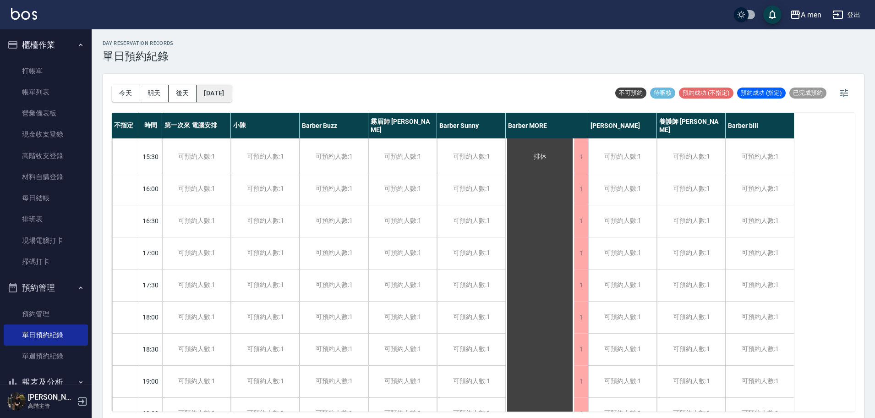
click at [227, 91] on button "2025/09/23" at bounding box center [213, 93] width 35 height 17
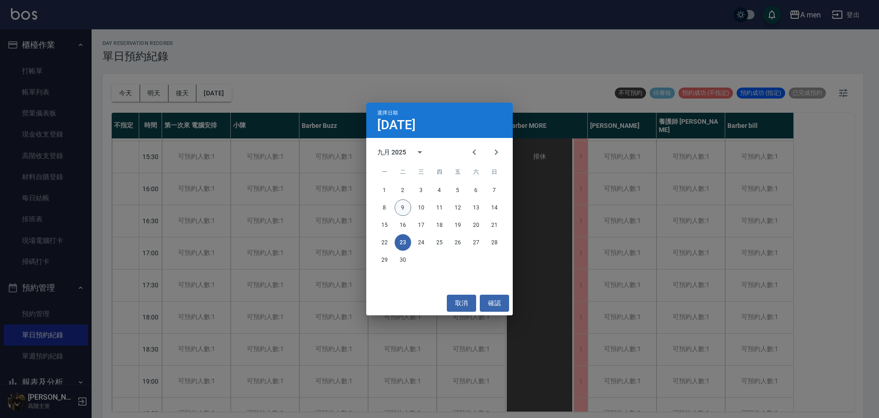
click at [408, 213] on button "9" at bounding box center [403, 207] width 16 height 16
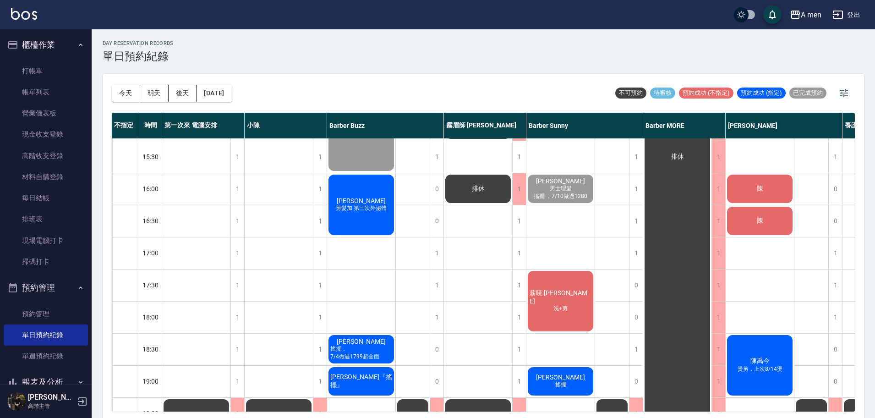
click at [358, 205] on span "剪髮加 第三次外泌體" at bounding box center [361, 208] width 54 height 8
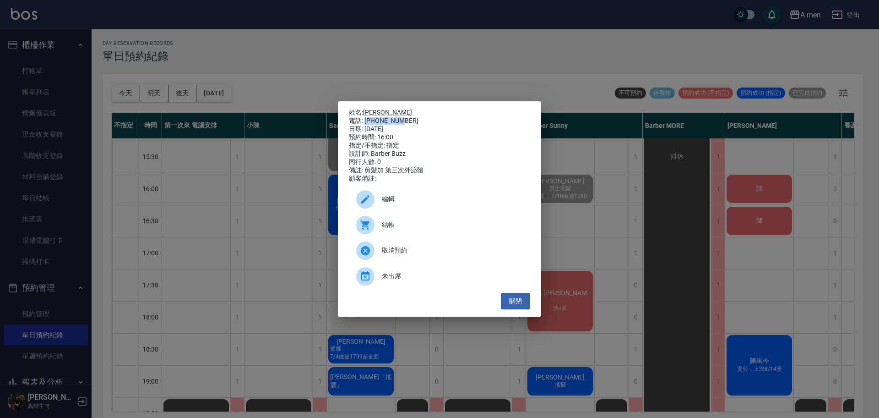
drag, startPoint x: 365, startPoint y: 120, endPoint x: 408, endPoint y: 117, distance: 43.1
click at [408, 117] on div "電話: 0986605158" at bounding box center [439, 121] width 181 height 8
copy div "0986605158"
click at [512, 309] on button "關閉" at bounding box center [515, 301] width 29 height 17
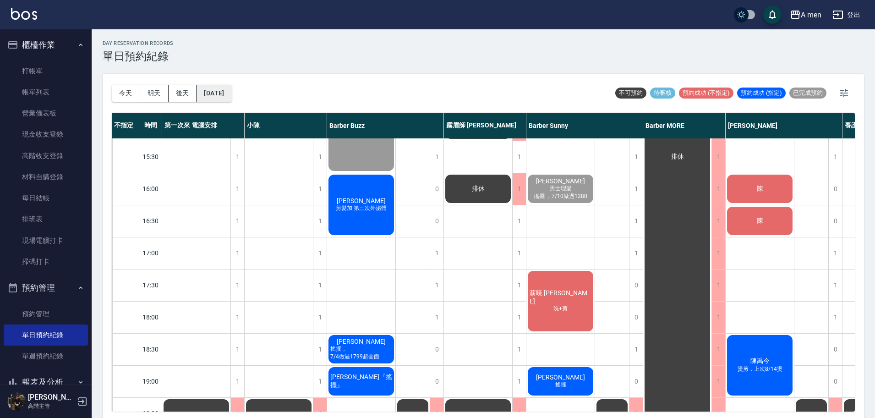
click at [231, 92] on button "[DATE]" at bounding box center [213, 93] width 35 height 17
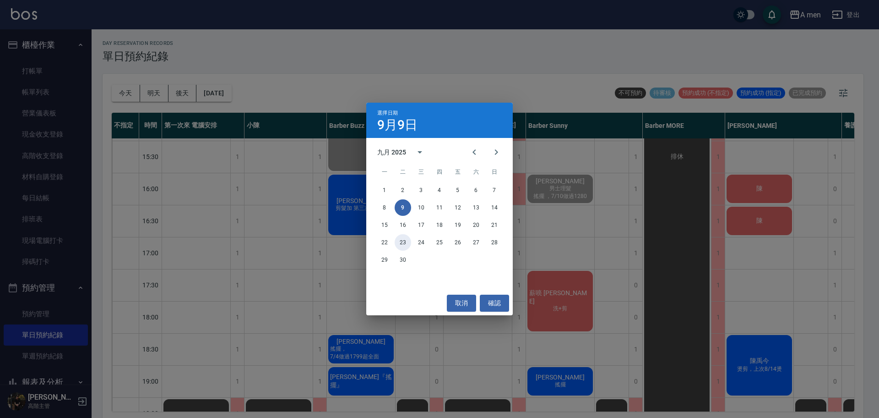
click at [406, 239] on button "23" at bounding box center [403, 242] width 16 height 16
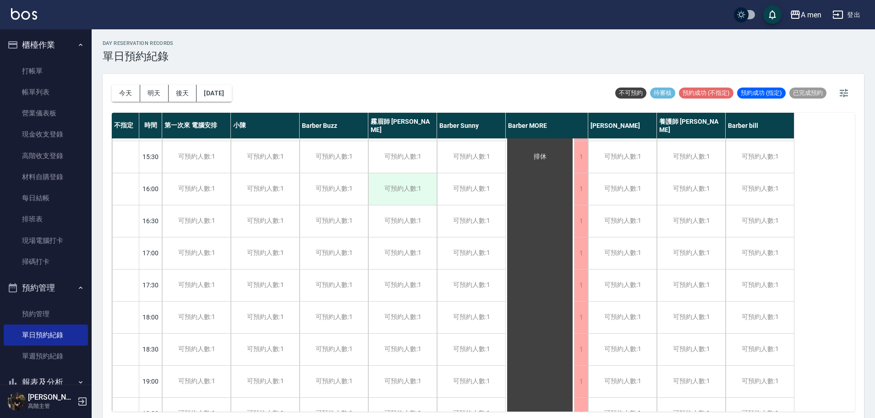
click at [393, 192] on div "可預約人數:1" at bounding box center [402, 189] width 68 height 32
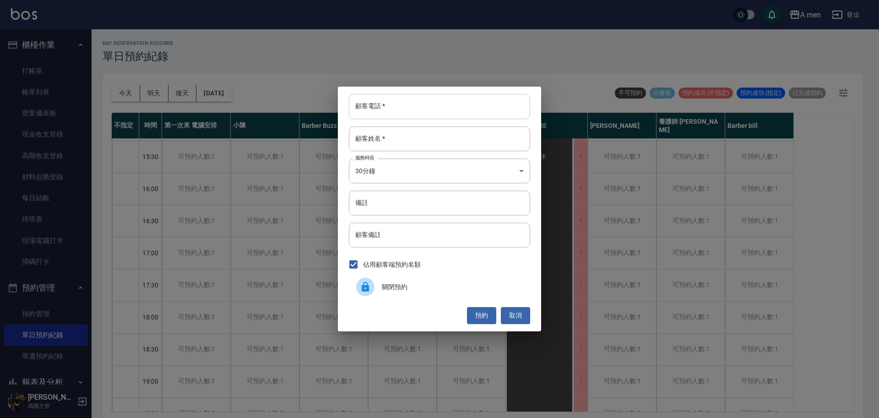
click at [374, 110] on input "顧客電話   *" at bounding box center [439, 106] width 181 height 25
paste input "0986605158"
type input "0986605158"
click at [395, 142] on input "顧客姓名   *" at bounding box center [439, 138] width 181 height 25
click at [417, 158] on div "顧客電話   * 0986605158 顧客電話   * 顧客姓名   * 顧客姓名   * 服務時長 30分鐘 1 服務時長 備註 備註 顧客備註 顧客備註…" at bounding box center [439, 209] width 203 height 244
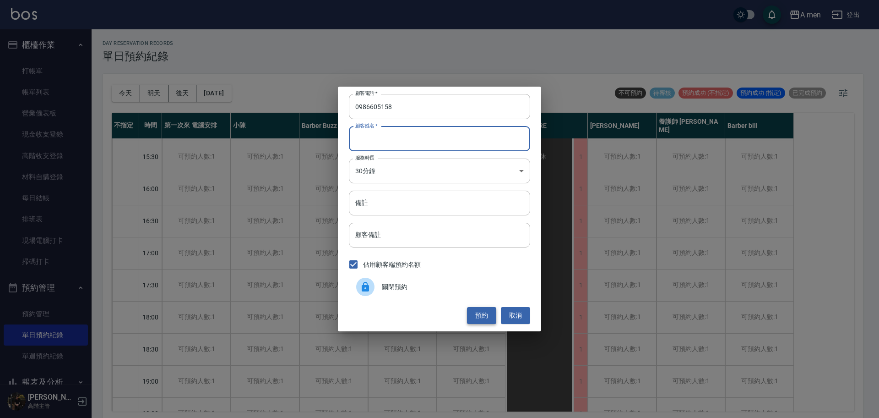
click at [480, 314] on button "預約" at bounding box center [481, 315] width 29 height 17
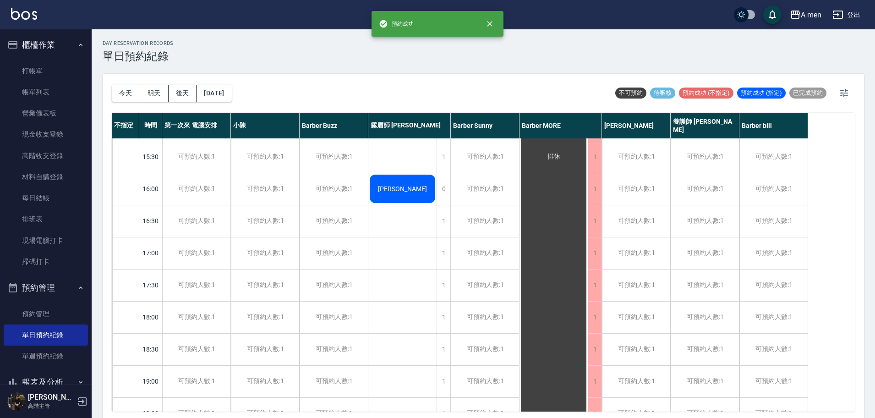
click at [412, 190] on span "[PERSON_NAME]" at bounding box center [402, 188] width 53 height 7
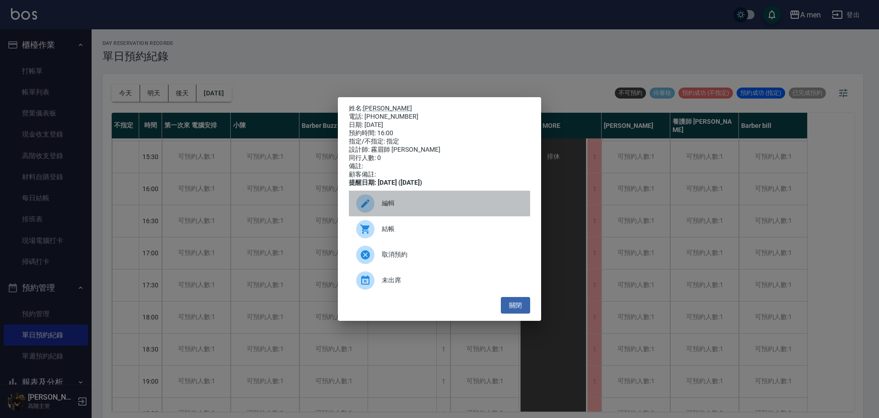
click at [387, 213] on div "編輯" at bounding box center [439, 203] width 181 height 26
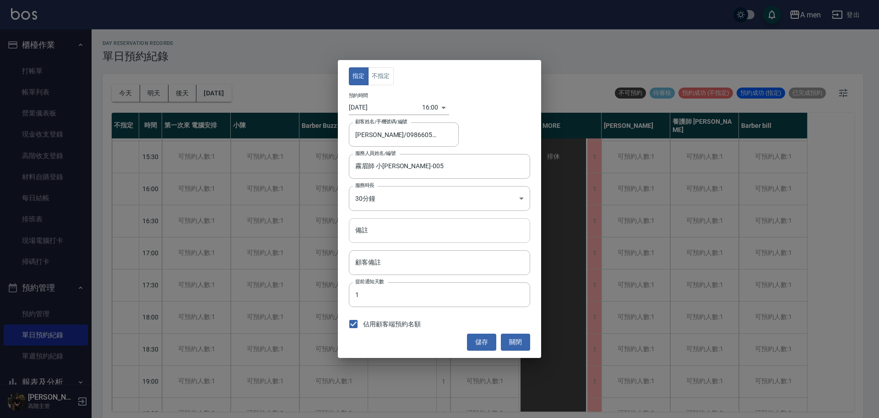
click at [386, 228] on input "備註" at bounding box center [439, 230] width 181 height 25
click at [397, 230] on input "備註" at bounding box center [439, 230] width 181 height 25
type input "外秘體"
click at [483, 338] on button "儲存" at bounding box center [481, 341] width 29 height 17
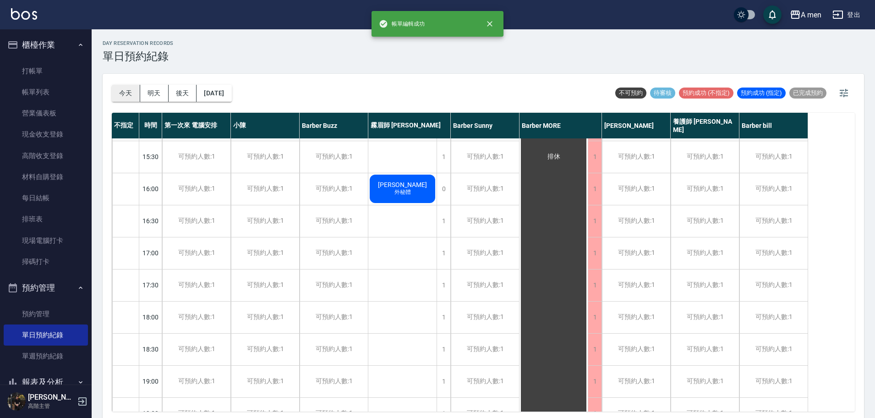
click at [123, 88] on button "今天" at bounding box center [126, 93] width 28 height 17
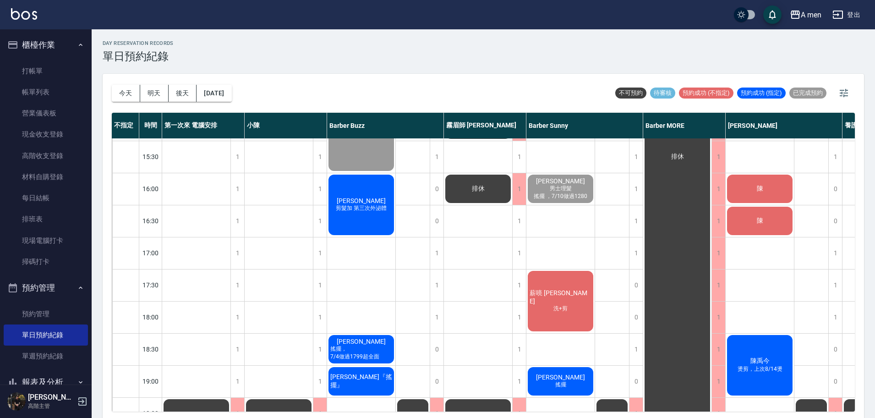
click at [369, 211] on span "剪髮加 第三次外泌體" at bounding box center [361, 208] width 54 height 8
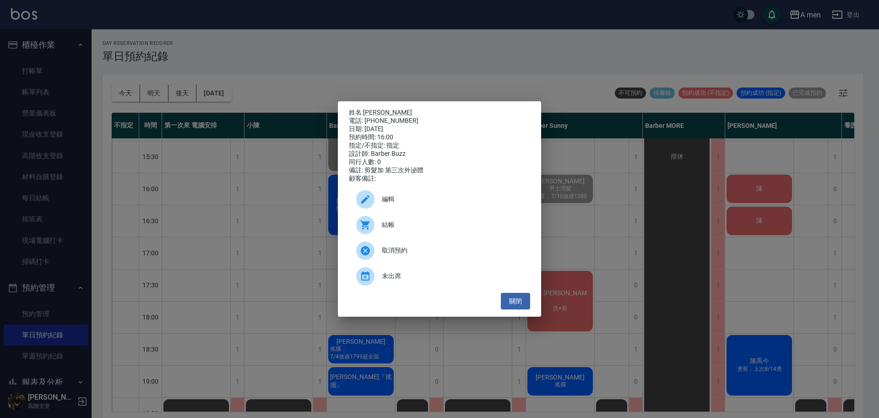
click at [412, 212] on div "編輯" at bounding box center [439, 199] width 181 height 26
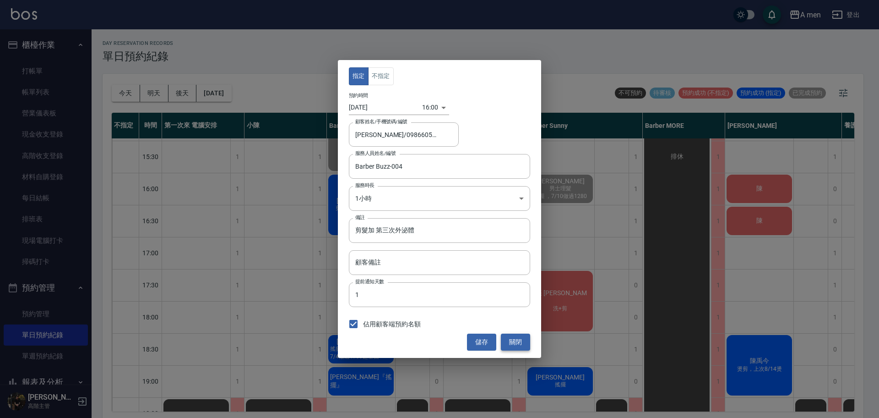
click at [527, 336] on button "關閉" at bounding box center [515, 341] width 29 height 17
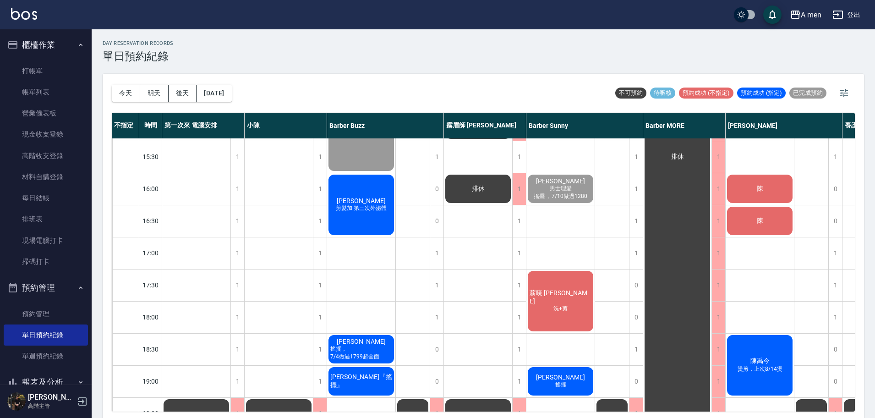
click at [356, 203] on span "[PERSON_NAME]" at bounding box center [361, 200] width 53 height 7
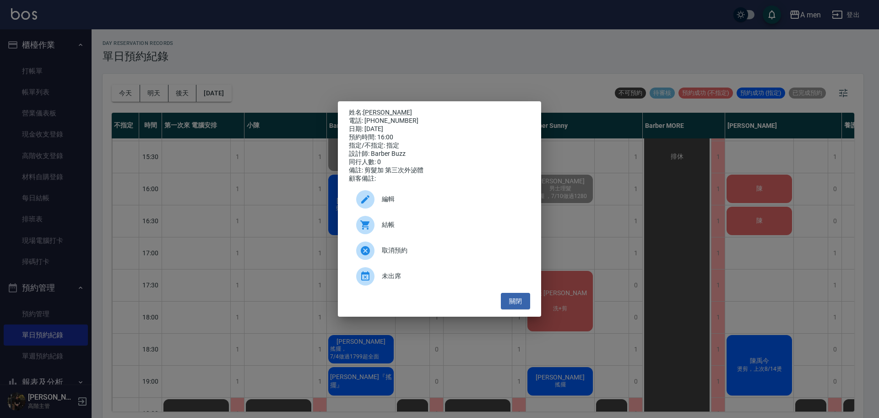
click at [393, 226] on span "結帳" at bounding box center [452, 225] width 141 height 10
click at [524, 309] on button "關閉" at bounding box center [515, 301] width 29 height 17
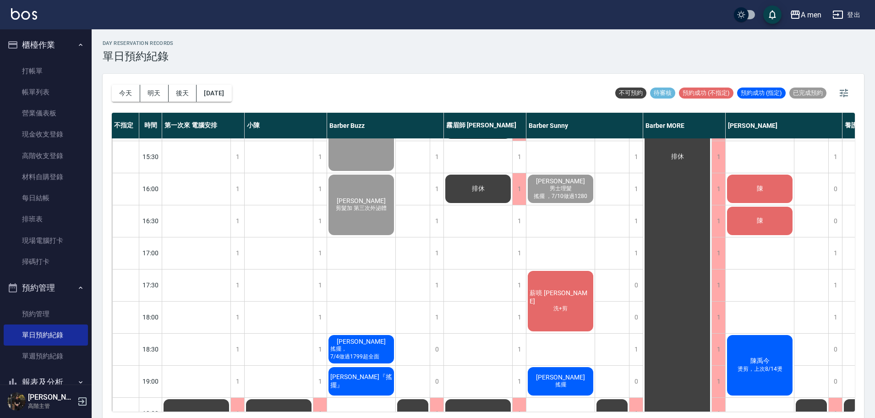
click at [747, 196] on div "陳" at bounding box center [759, 188] width 68 height 31
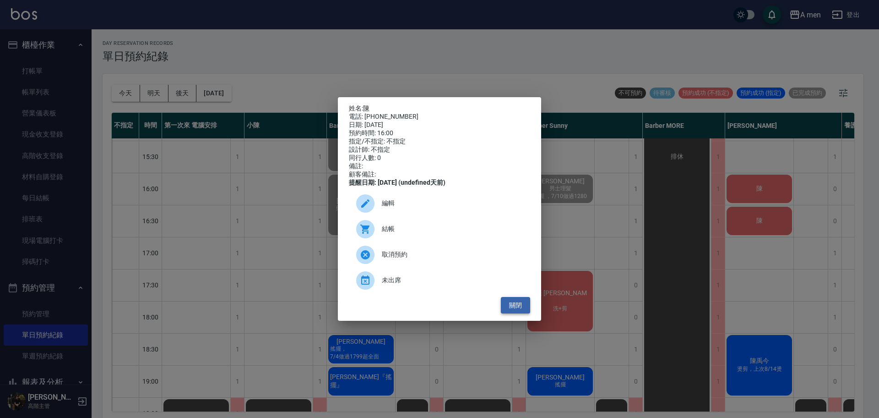
click at [518, 314] on button "關閉" at bounding box center [515, 305] width 29 height 17
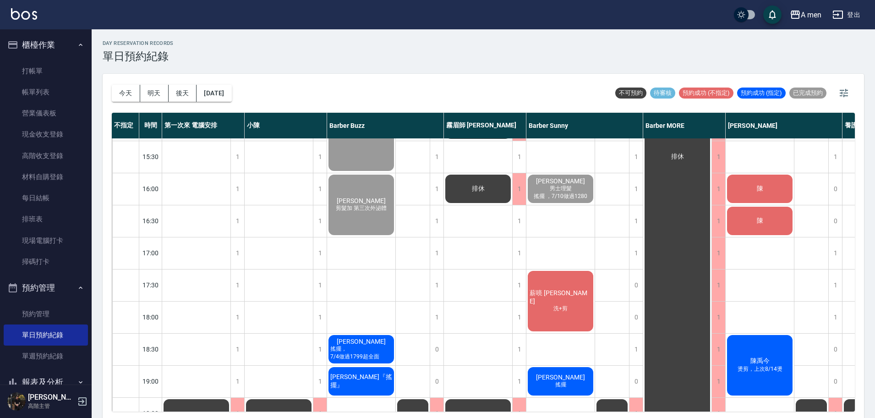
click at [758, 185] on span "陳" at bounding box center [760, 189] width 10 height 8
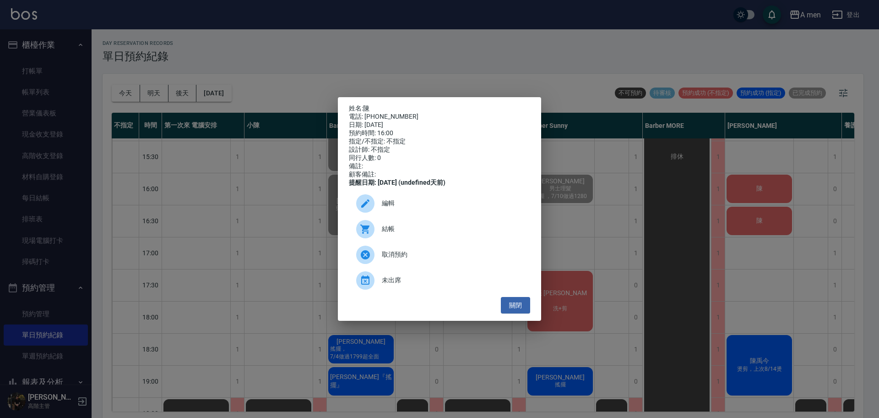
click at [434, 228] on div "結帳" at bounding box center [439, 229] width 181 height 26
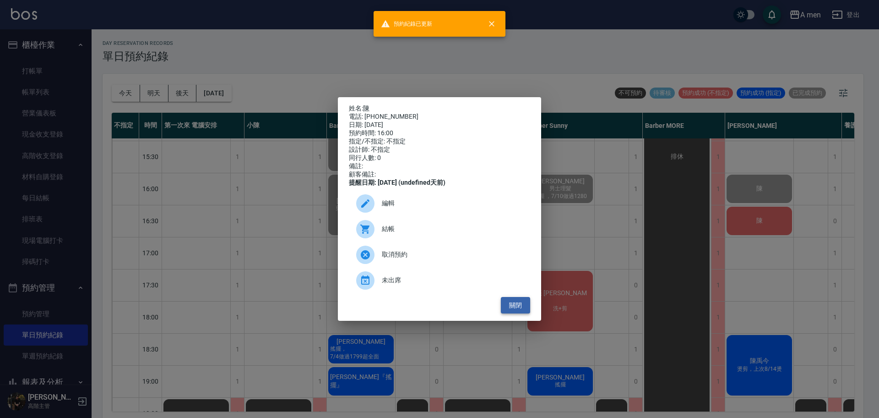
click at [510, 314] on button "關閉" at bounding box center [515, 305] width 29 height 17
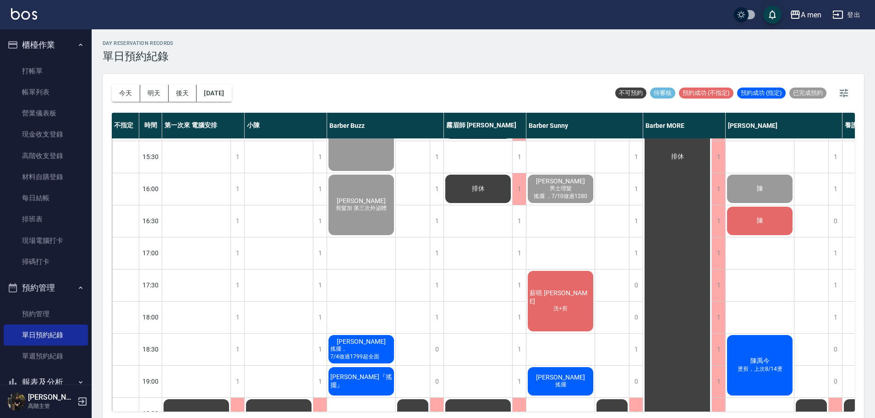
click at [760, 226] on div "陳" at bounding box center [759, 220] width 68 height 31
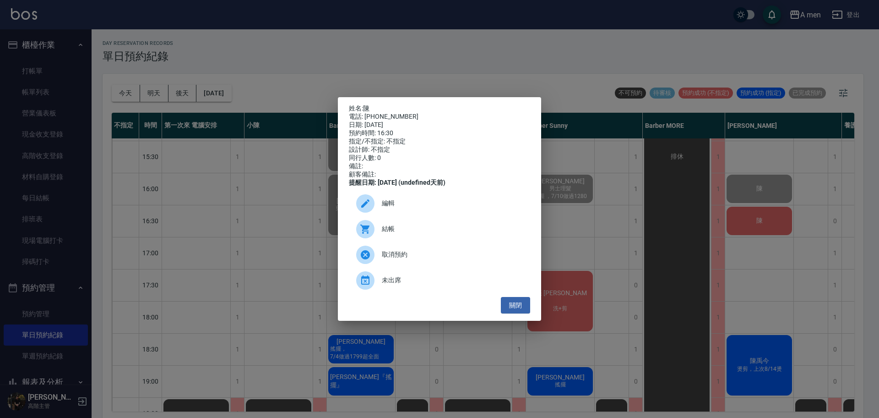
click at [457, 229] on span "結帳" at bounding box center [452, 229] width 141 height 10
click at [509, 309] on button "關閉" at bounding box center [515, 305] width 29 height 17
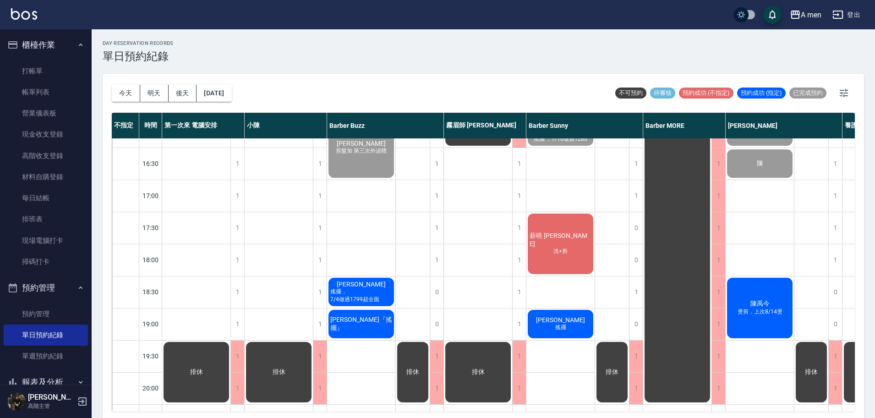
scroll to position [172, 0]
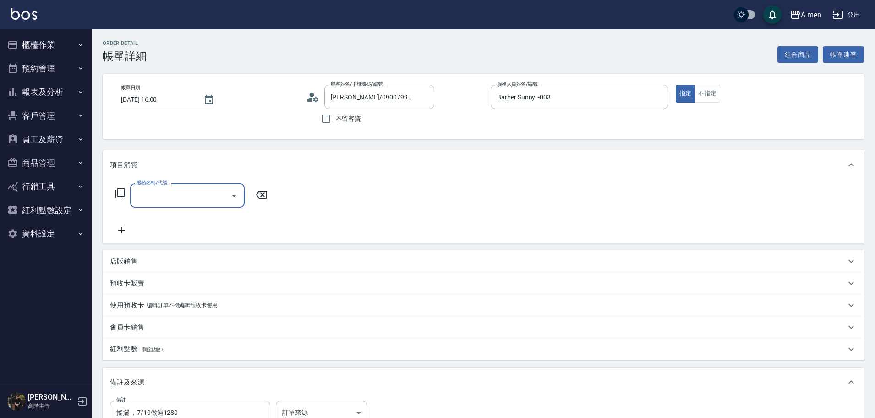
scroll to position [125, 0]
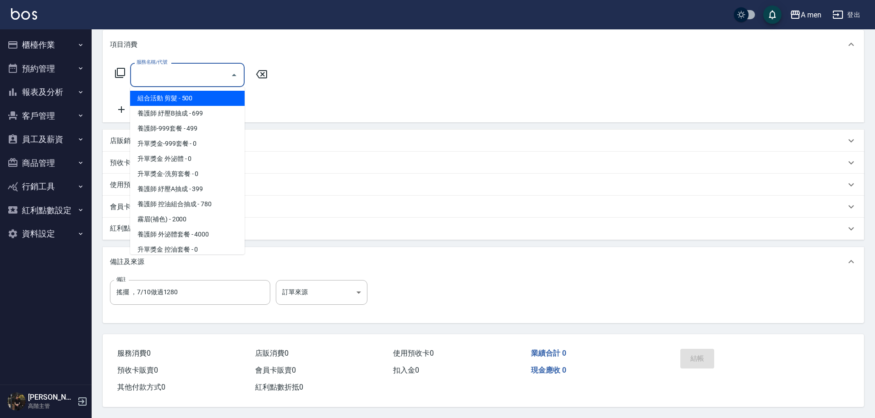
click at [210, 72] on input "服務名稱/代號" at bounding box center [180, 75] width 92 height 16
click at [353, 71] on div "服務名稱/代號 服務名稱/代號" at bounding box center [483, 90] width 761 height 63
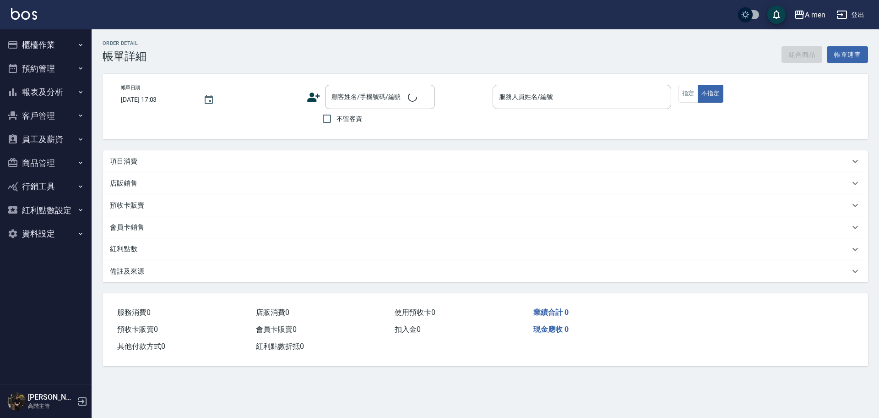
type input "[DATE] 16:00"
type input "Barber Sunny -003"
type input "搖擺 ，7/10做過1280"
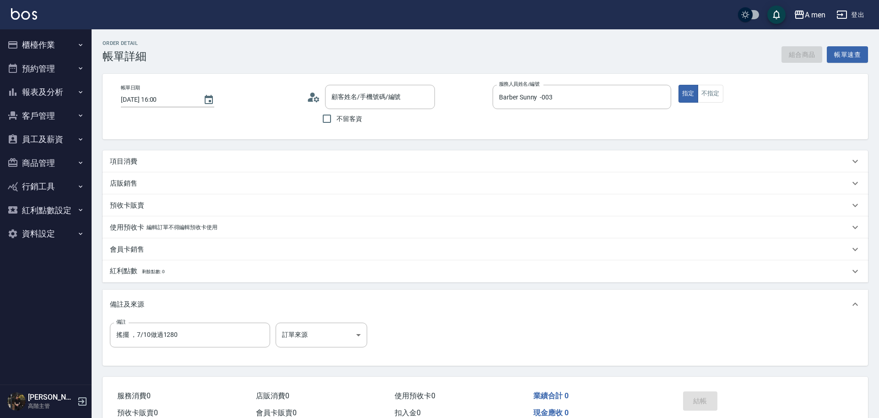
type input "胡瑞邑/0900799632/null"
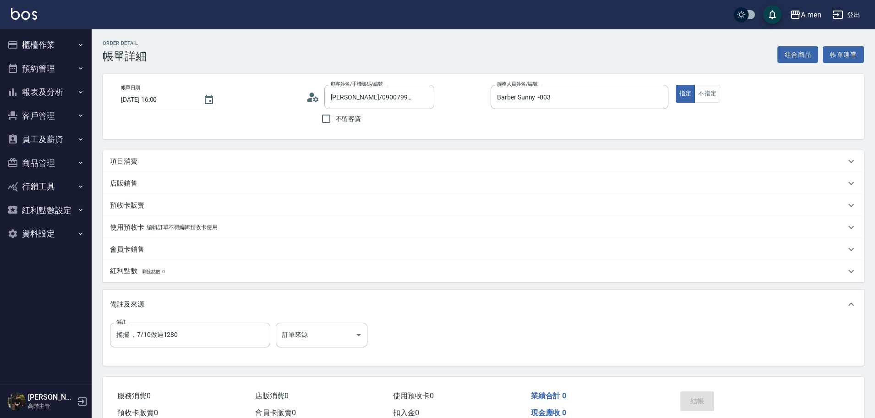
click at [186, 152] on div "項目消費" at bounding box center [483, 161] width 761 height 22
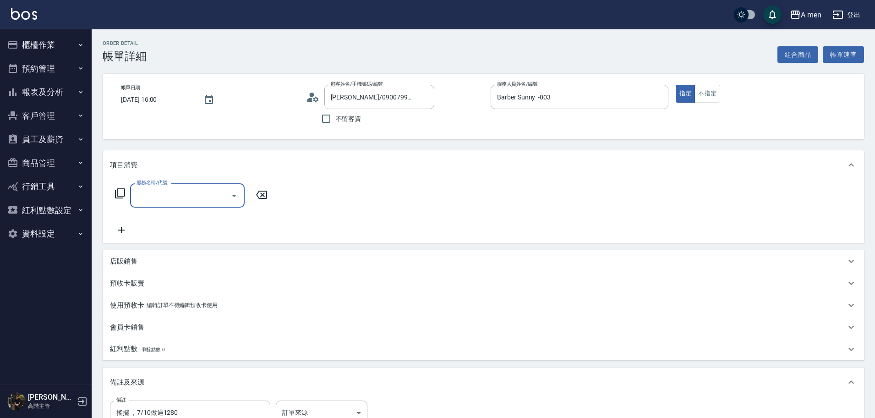
click at [179, 194] on input "服務名稱/代號" at bounding box center [180, 195] width 92 height 16
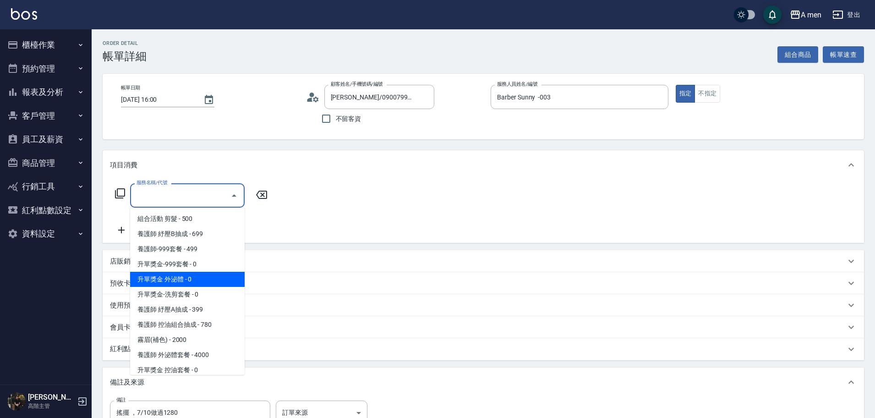
scroll to position [172, 0]
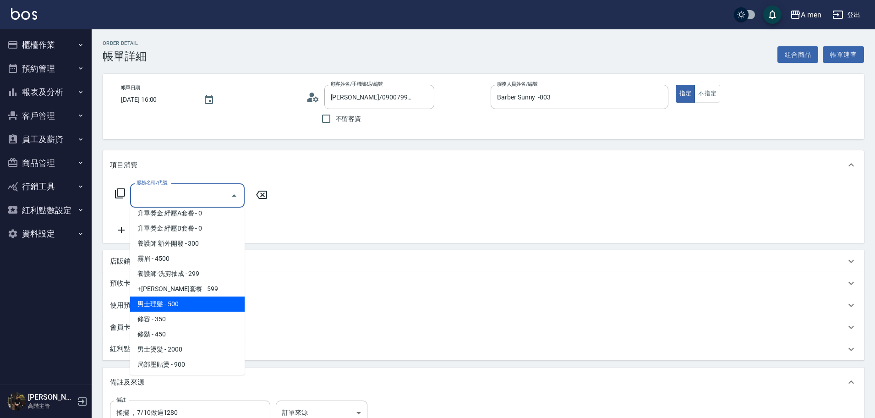
click at [174, 301] on span "男士理髮 - 500" at bounding box center [187, 303] width 114 height 15
type input "男士理髮(A01)"
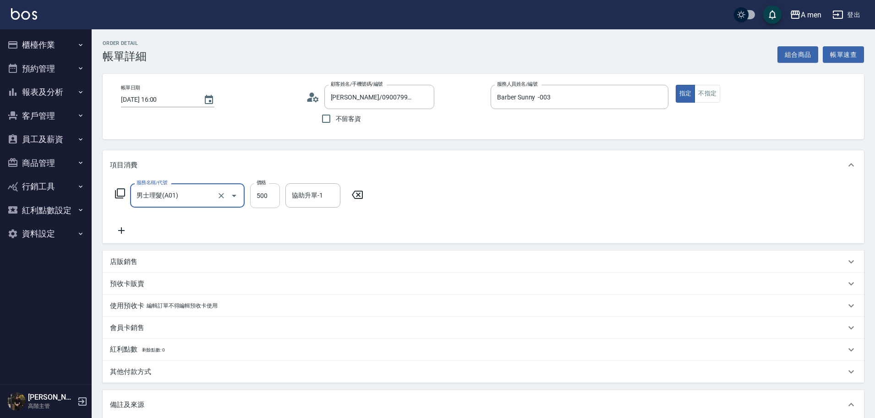
click at [263, 186] on input "500" at bounding box center [265, 195] width 30 height 25
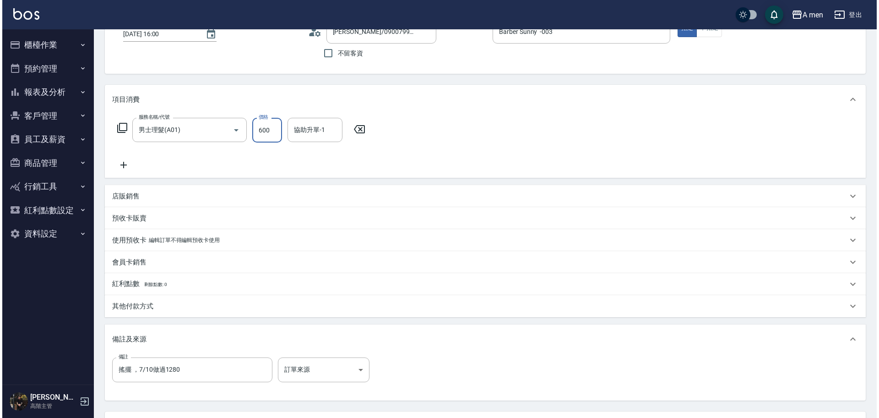
scroll to position [114, 0]
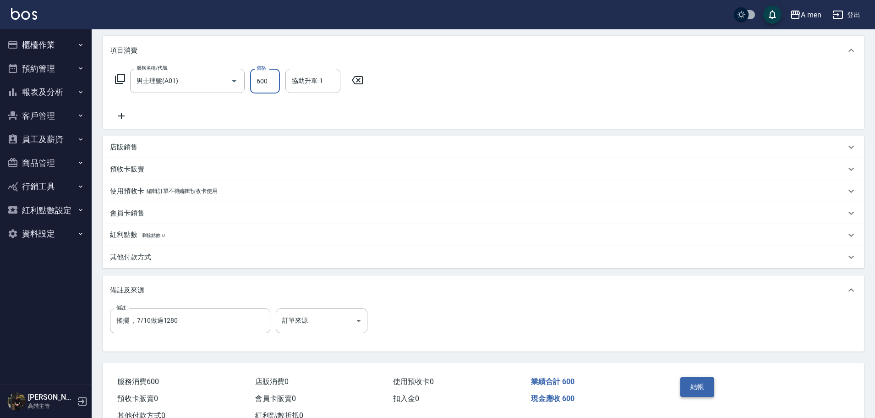
type input "600"
click at [702, 382] on button "結帳" at bounding box center [697, 386] width 34 height 19
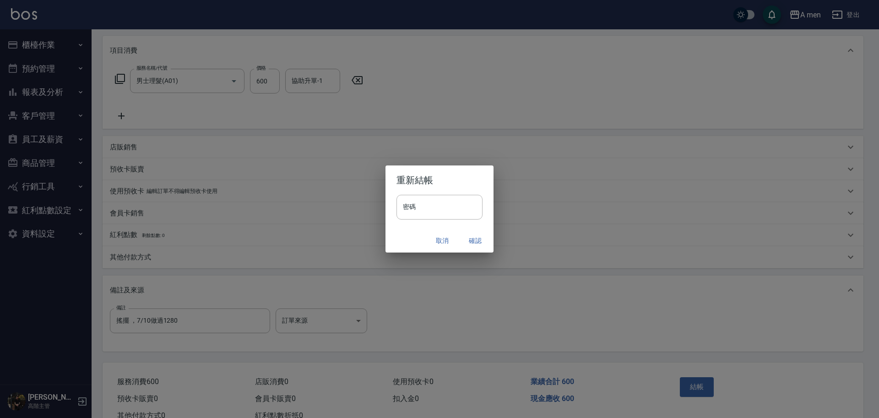
click at [474, 237] on button "確認" at bounding box center [475, 240] width 29 height 17
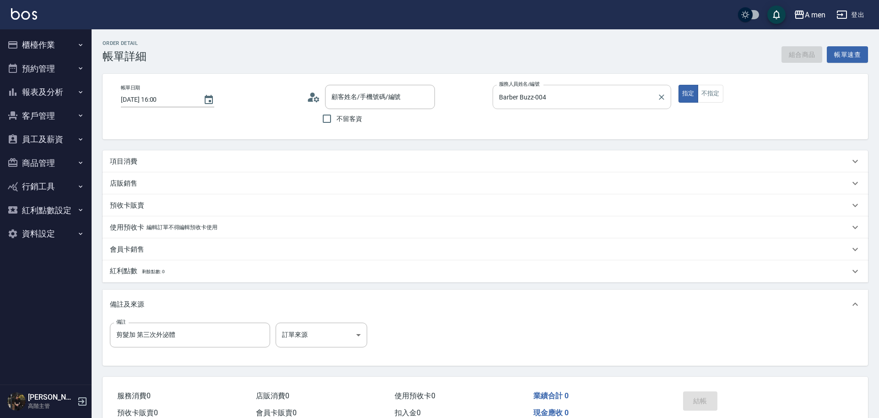
type input "[DATE] 16:00"
type input "Barber Buzz-004"
type input "剪髮加 第三次外泌體"
type input "[PERSON_NAME]/0986605158/null"
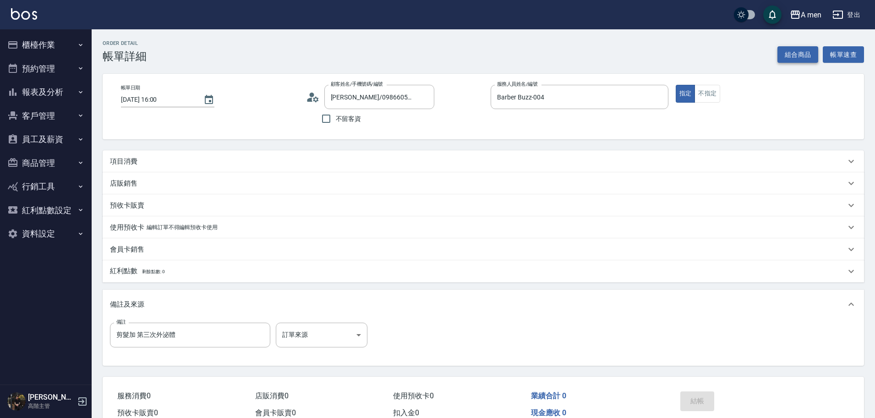
click at [794, 56] on button "組合商品" at bounding box center [797, 54] width 41 height 17
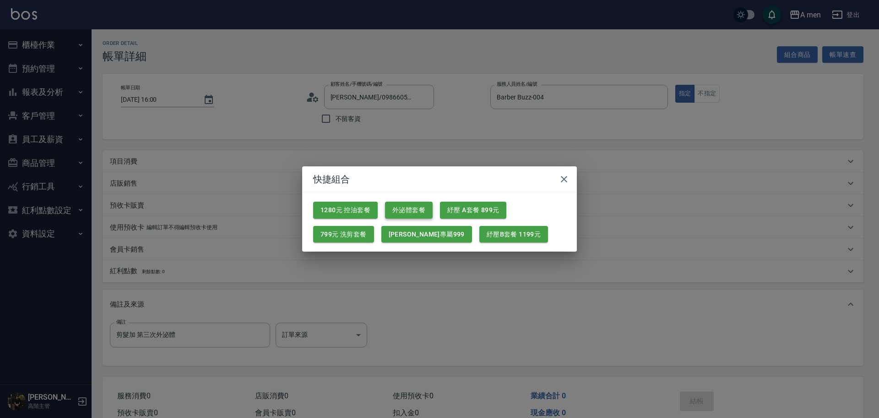
click at [422, 211] on button "外泌體套餐" at bounding box center [409, 209] width 48 height 17
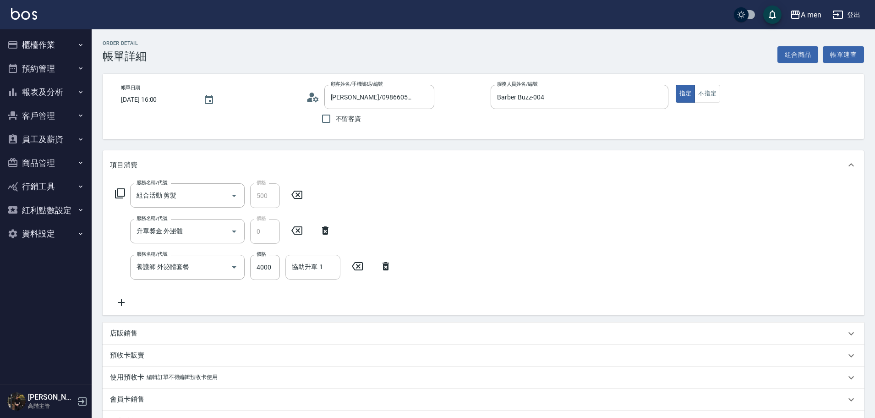
click at [308, 258] on div "協助升單-1" at bounding box center [312, 267] width 55 height 24
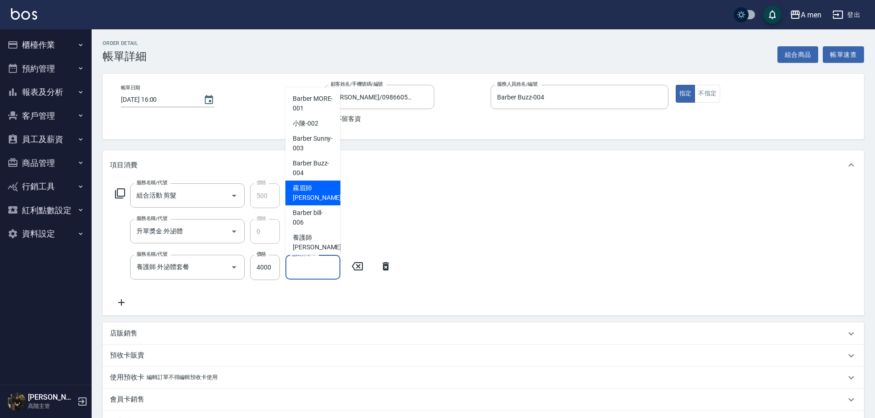
click at [311, 191] on span "霧眉師 小蔡 -005" at bounding box center [323, 192] width 61 height 19
type input "霧眉師 小蔡-005"
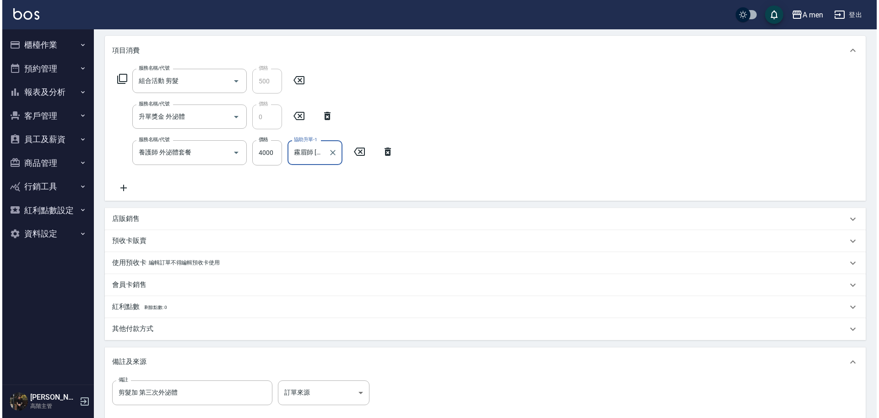
scroll to position [172, 0]
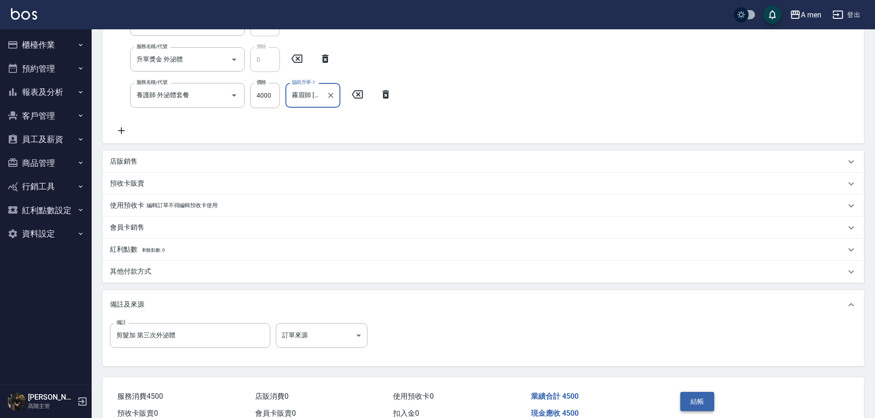
click at [703, 400] on button "結帳" at bounding box center [697, 401] width 34 height 19
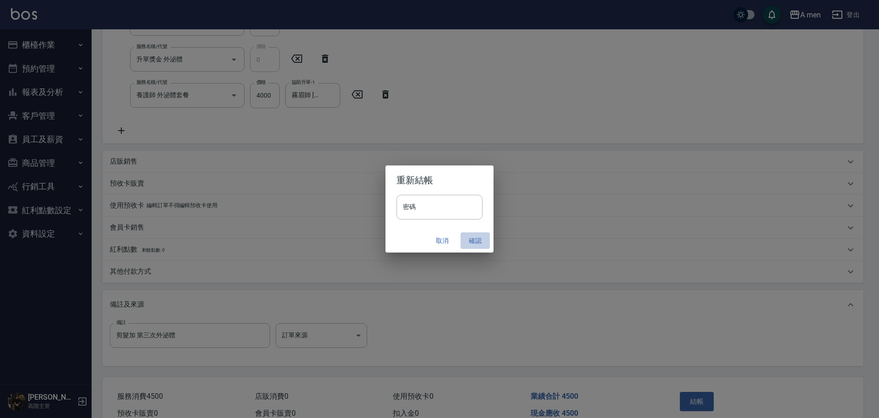
click at [470, 239] on button "確認" at bounding box center [475, 240] width 29 height 17
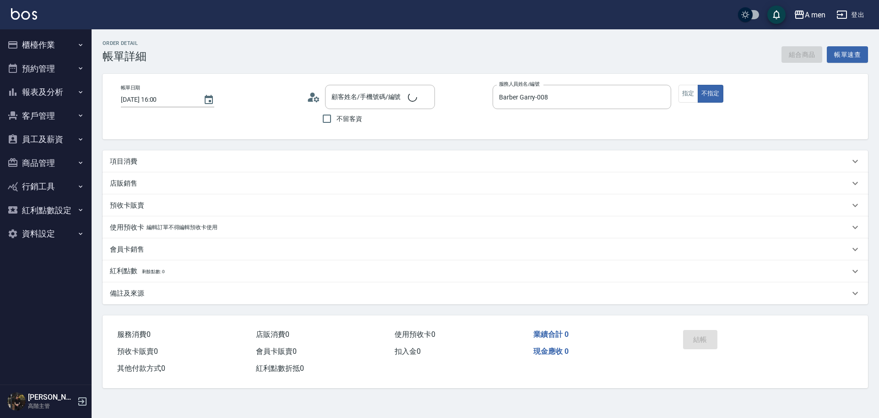
type input "[DATE] 16:00"
type input "Barber Garry-008"
type input "陳/0981033736/null"
click at [172, 158] on div "項目消費" at bounding box center [480, 162] width 740 height 10
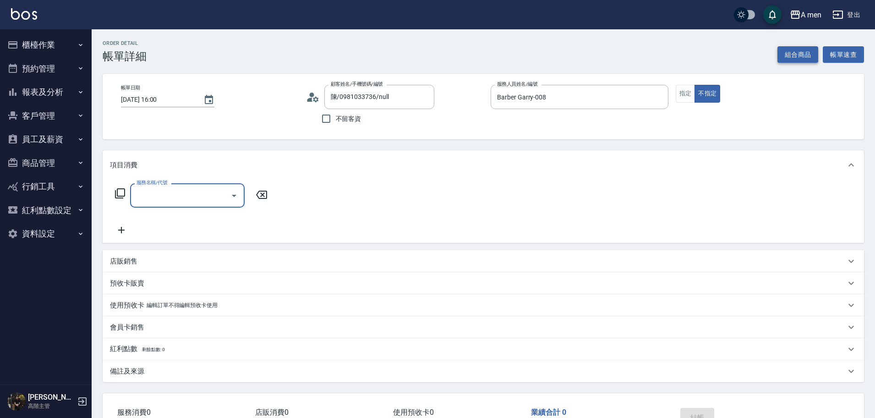
click at [810, 54] on button "組合商品" at bounding box center [797, 54] width 41 height 17
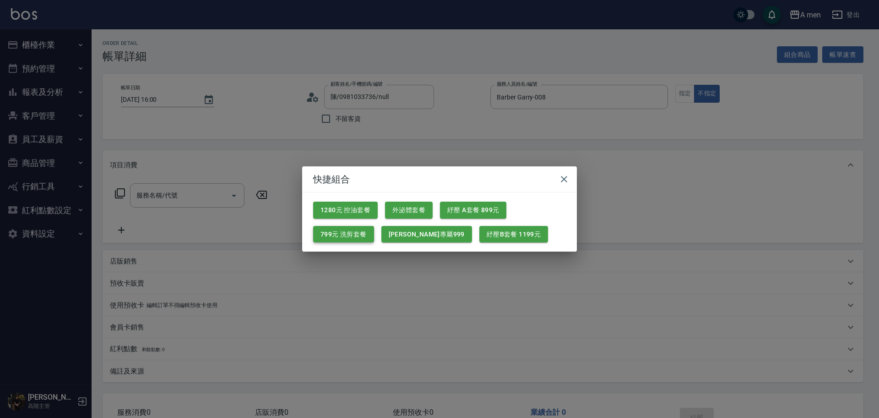
click at [341, 241] on button "799元 洗剪套餐" at bounding box center [343, 234] width 61 height 17
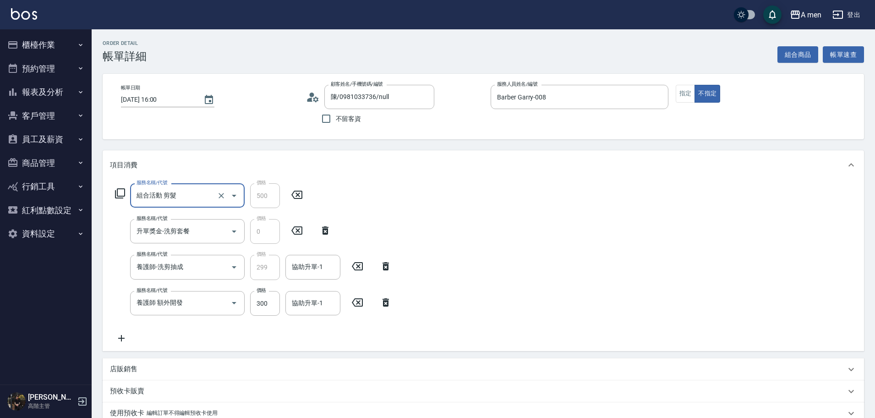
click at [386, 305] on icon at bounding box center [385, 302] width 6 height 8
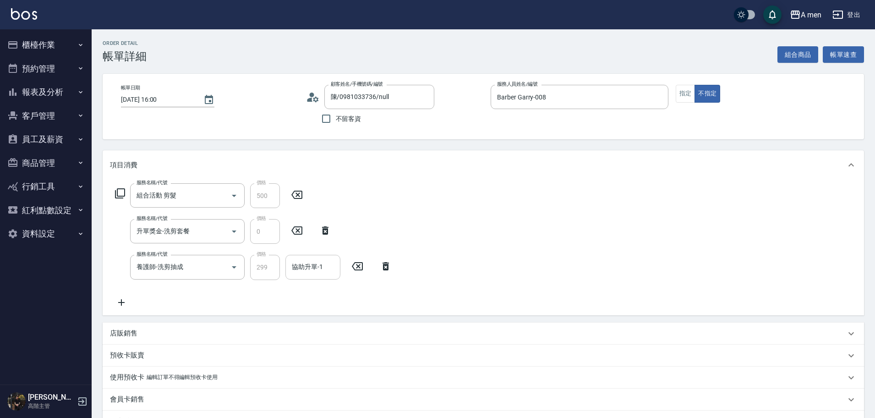
click at [321, 277] on div "協助升單-1" at bounding box center [312, 267] width 55 height 24
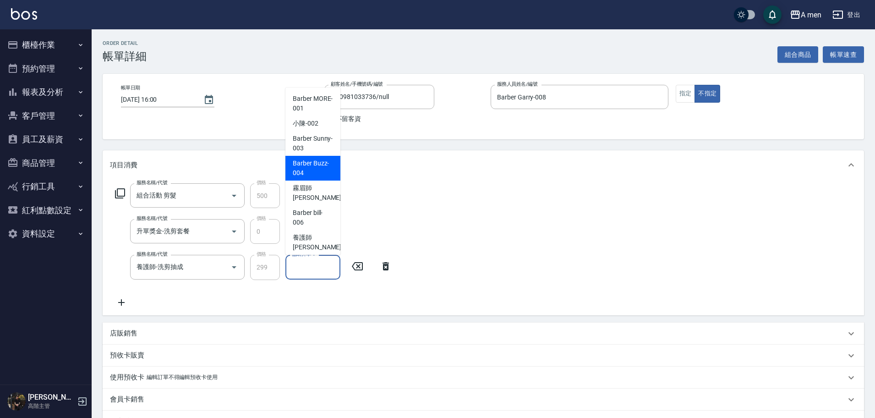
scroll to position [28, 0]
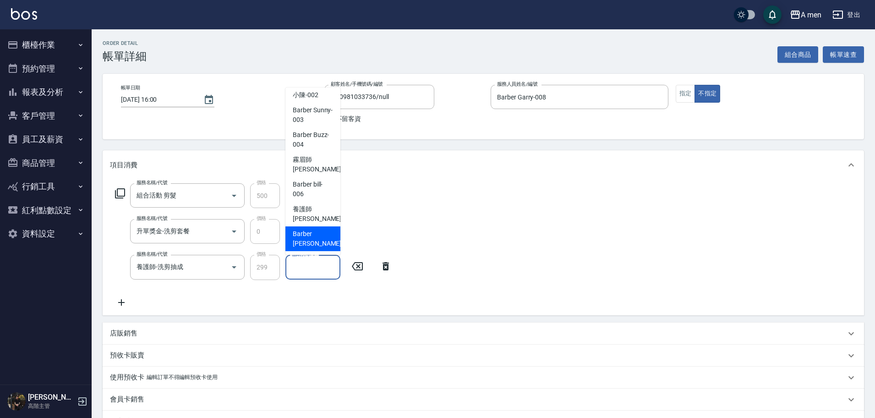
click at [316, 238] on span "Barber Garry -008" at bounding box center [323, 238] width 61 height 19
type input "Barber Garry-008"
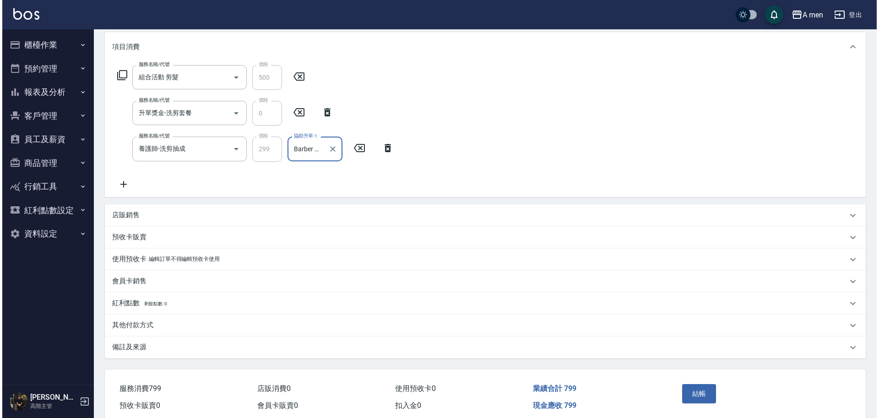
scroll to position [158, 0]
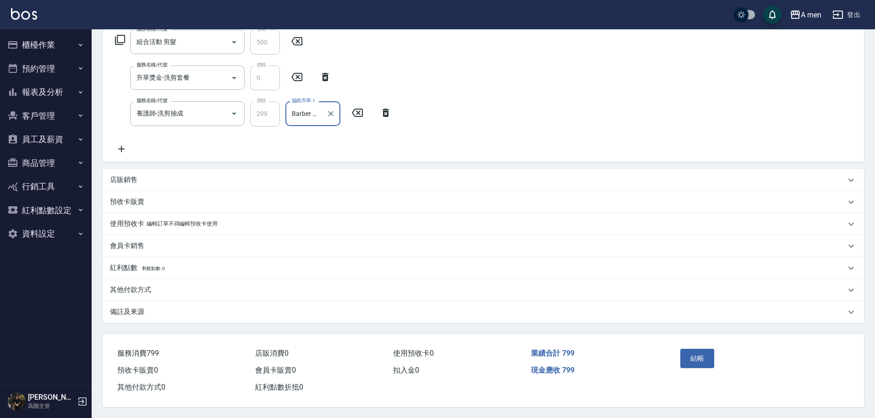
click at [677, 353] on div "結帳" at bounding box center [717, 365] width 83 height 40
click at [695, 349] on button "結帳" at bounding box center [697, 357] width 34 height 19
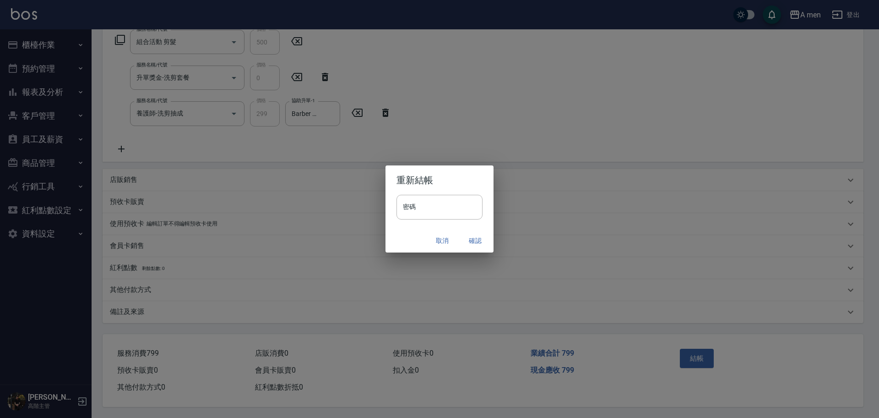
drag, startPoint x: 479, startPoint y: 232, endPoint x: 473, endPoint y: 239, distance: 8.7
click at [478, 234] on button "確認" at bounding box center [475, 240] width 29 height 17
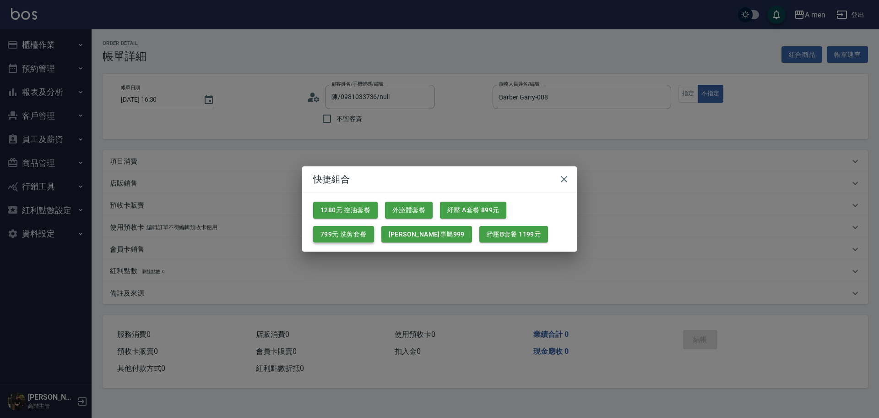
click at [341, 226] on button "799元 洗剪套餐" at bounding box center [343, 234] width 61 height 17
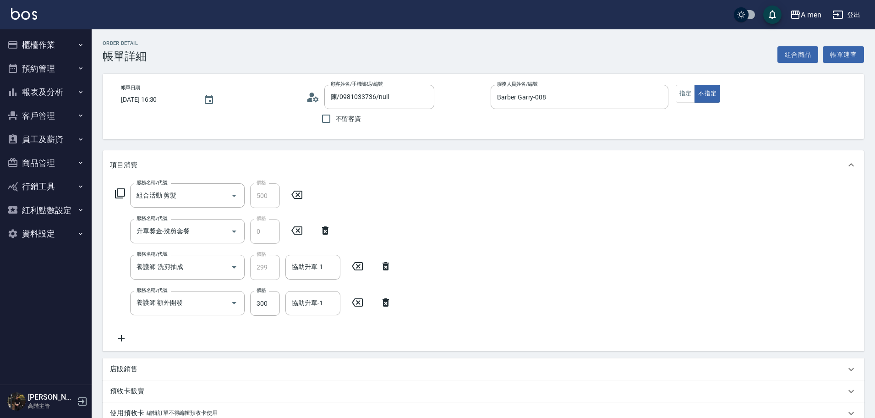
click at [387, 305] on icon at bounding box center [385, 302] width 6 height 8
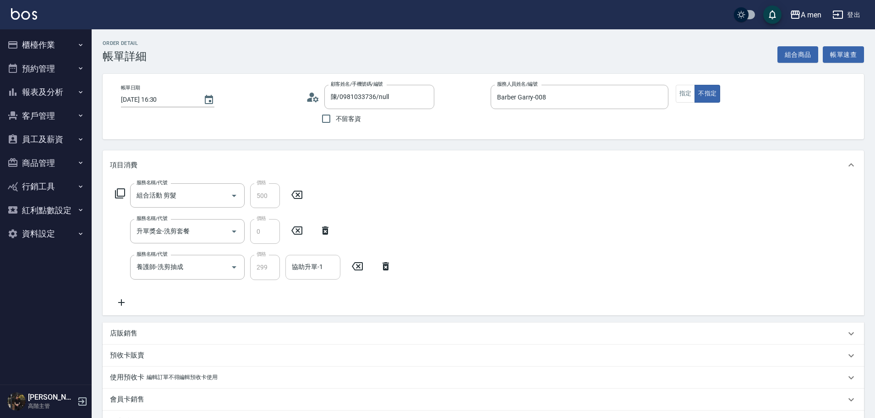
click at [324, 273] on input "協助升單-1" at bounding box center [312, 267] width 47 height 16
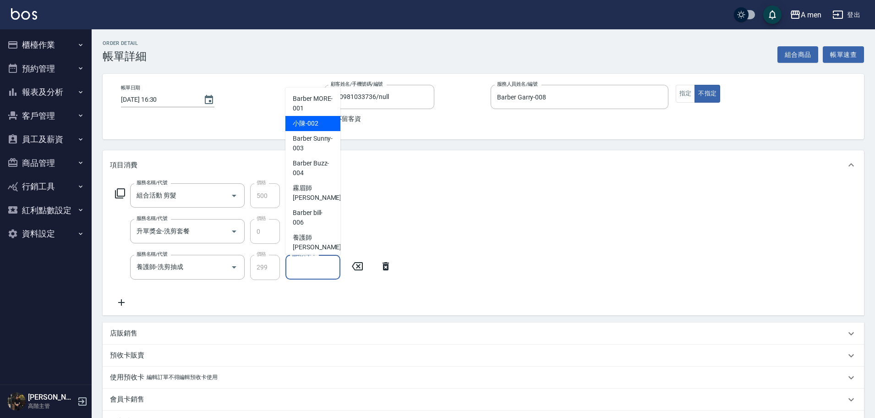
click at [312, 120] on span "小陳 -002" at bounding box center [306, 124] width 26 height 10
type input "小陳-002"
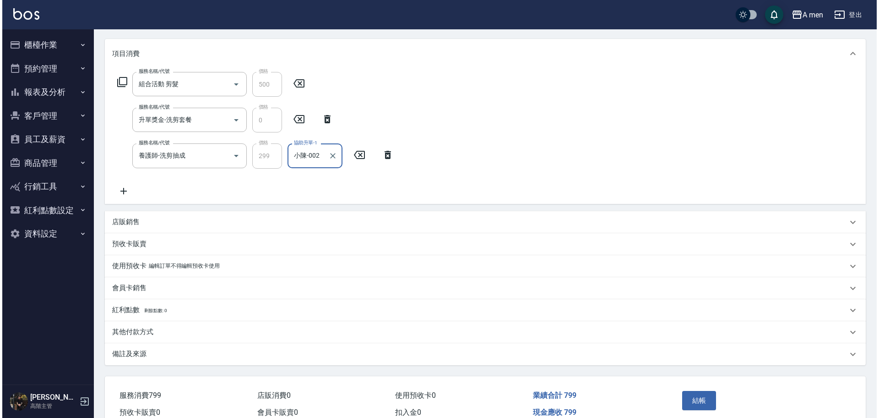
scroll to position [158, 0]
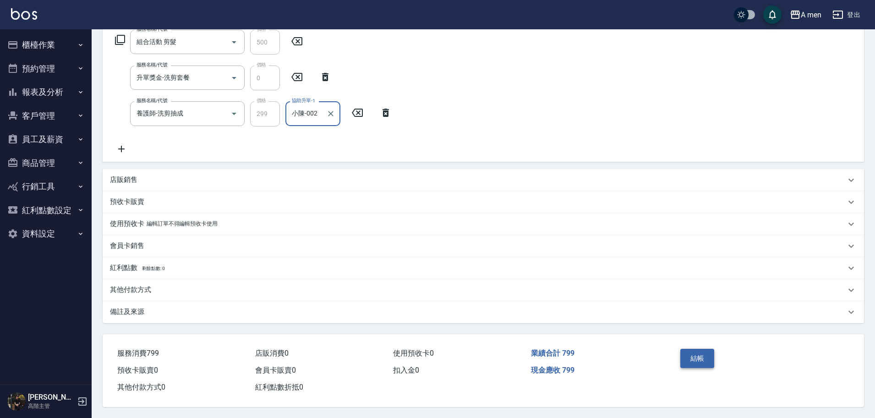
click at [701, 354] on button "結帳" at bounding box center [697, 357] width 34 height 19
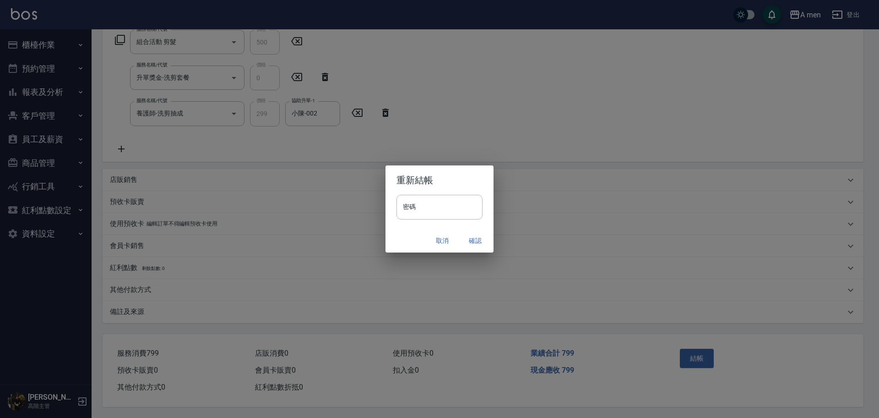
click at [481, 239] on button "確認" at bounding box center [475, 240] width 29 height 17
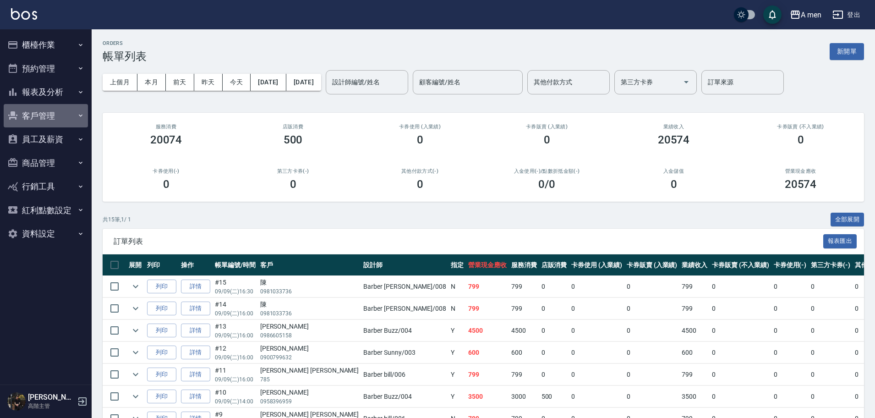
click at [47, 121] on button "客戶管理" at bounding box center [46, 116] width 84 height 24
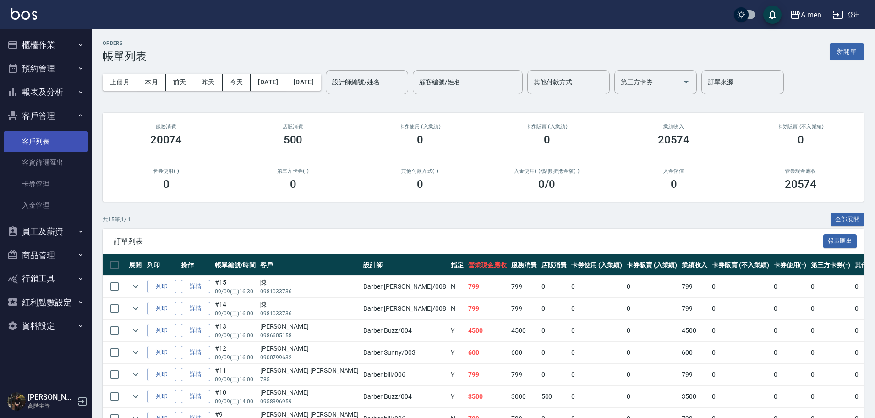
click at [54, 140] on link "客戶列表" at bounding box center [46, 141] width 84 height 21
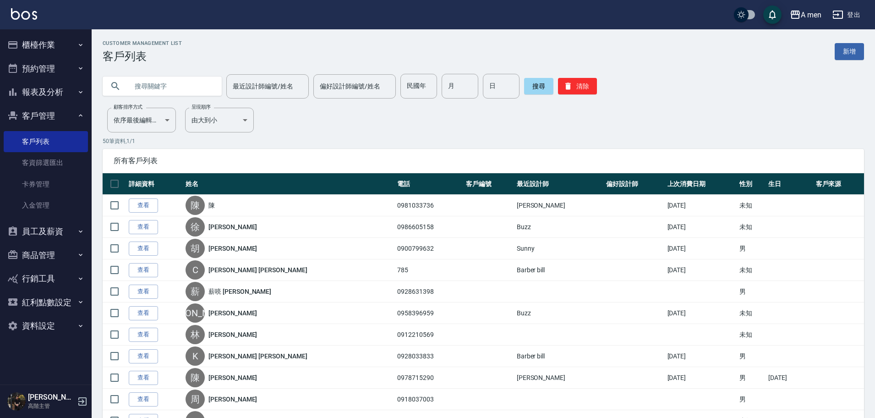
click at [156, 86] on input "text" at bounding box center [171, 86] width 86 height 25
paste input "0988680518"
type input "0988680518"
click at [533, 91] on button "搜尋" at bounding box center [538, 86] width 29 height 16
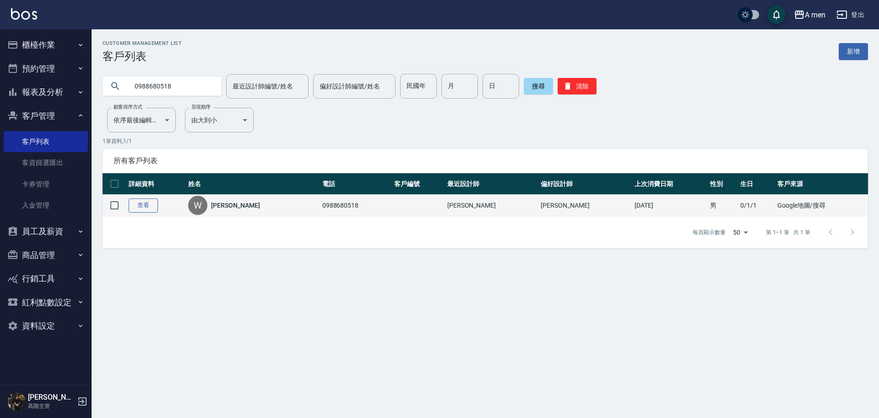
click at [151, 208] on link "查看" at bounding box center [143, 205] width 29 height 14
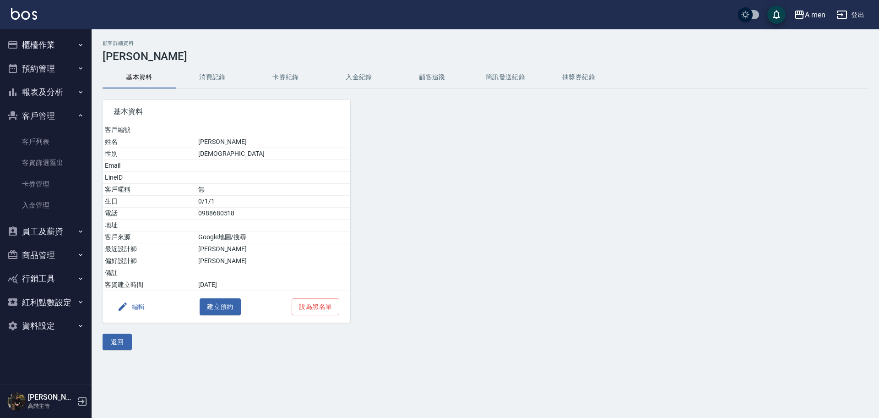
click at [209, 73] on button "消費記錄" at bounding box center [212, 77] width 73 height 22
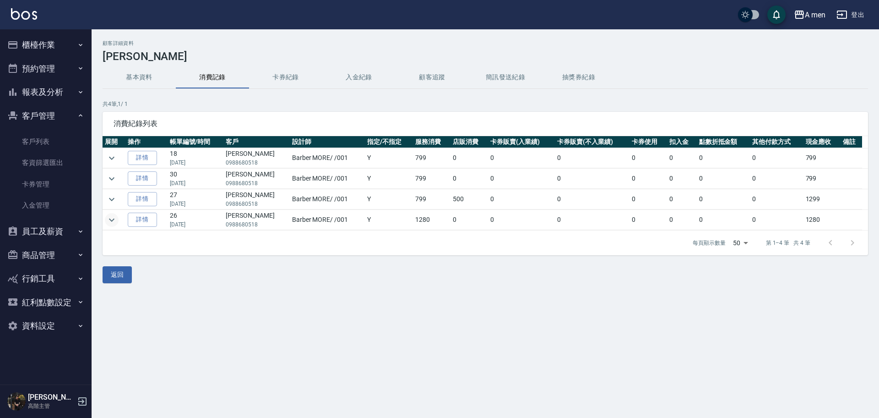
click at [116, 221] on icon "expand row" at bounding box center [111, 219] width 11 height 11
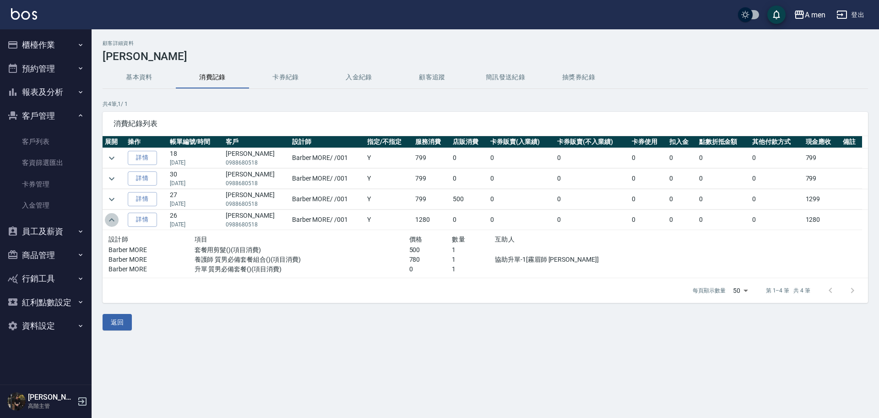
click at [115, 222] on icon "expand row" at bounding box center [111, 219] width 11 height 11
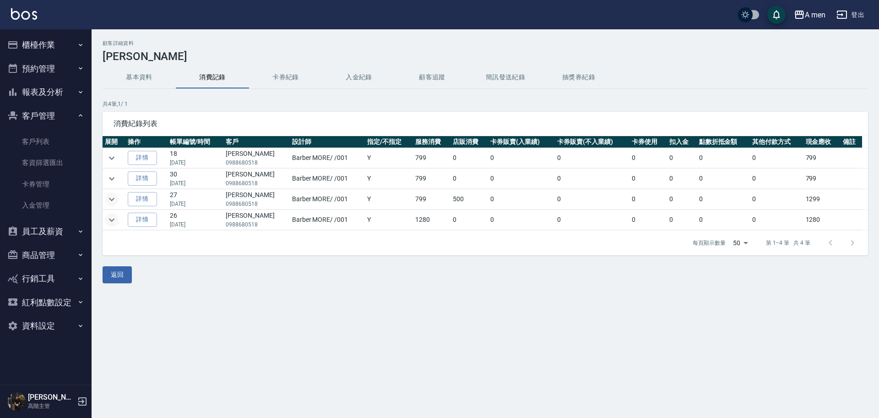
click at [116, 200] on icon "expand row" at bounding box center [111, 199] width 11 height 11
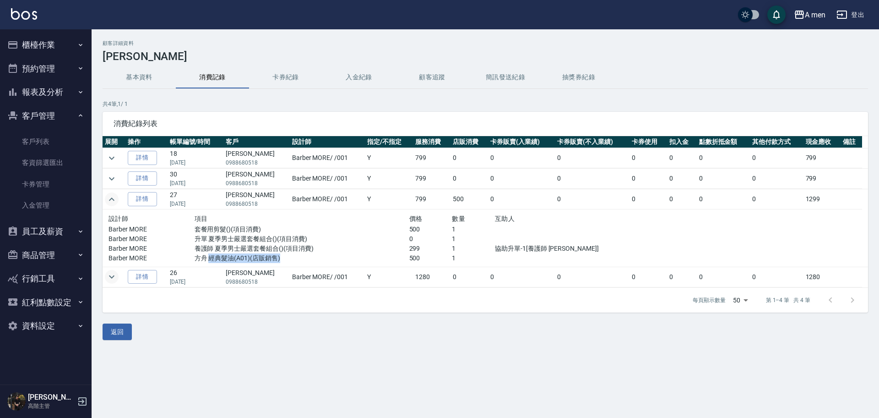
drag, startPoint x: 210, startPoint y: 259, endPoint x: 300, endPoint y: 253, distance: 90.4
click at [300, 253] on p "方舟 經典髮油(A01)(店販銷售)" at bounding box center [302, 258] width 215 height 10
click at [272, 256] on p "方舟 經典髮油(A01)(店販銷售)" at bounding box center [302, 258] width 215 height 10
click at [112, 157] on icon "expand row" at bounding box center [111, 157] width 11 height 11
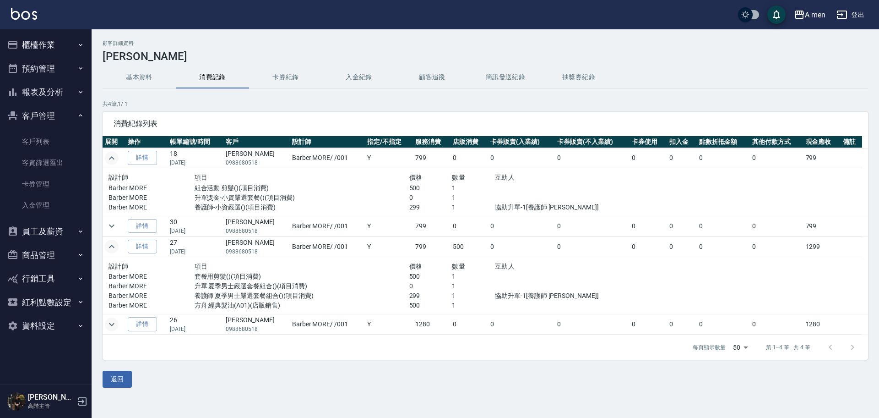
click at [112, 157] on icon "expand row" at bounding box center [111, 157] width 5 height 3
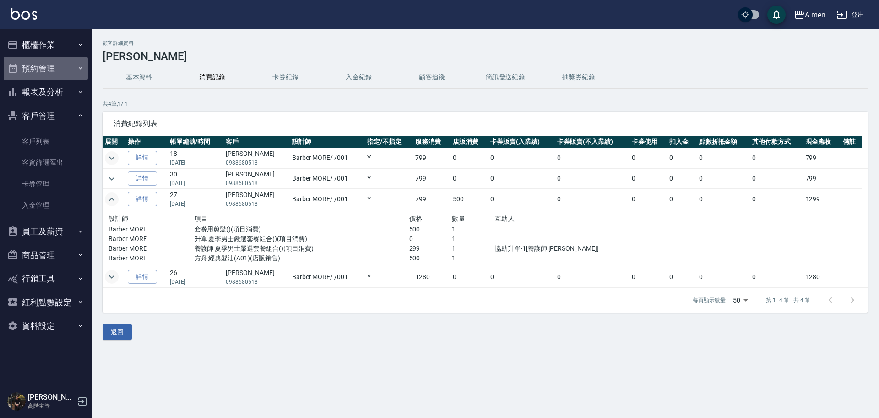
click at [43, 59] on button "預約管理" at bounding box center [46, 69] width 84 height 24
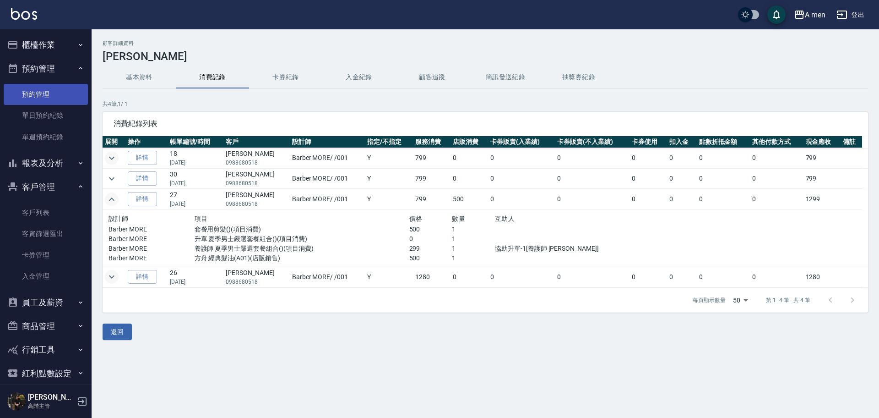
click at [43, 97] on link "預約管理" at bounding box center [46, 94] width 84 height 21
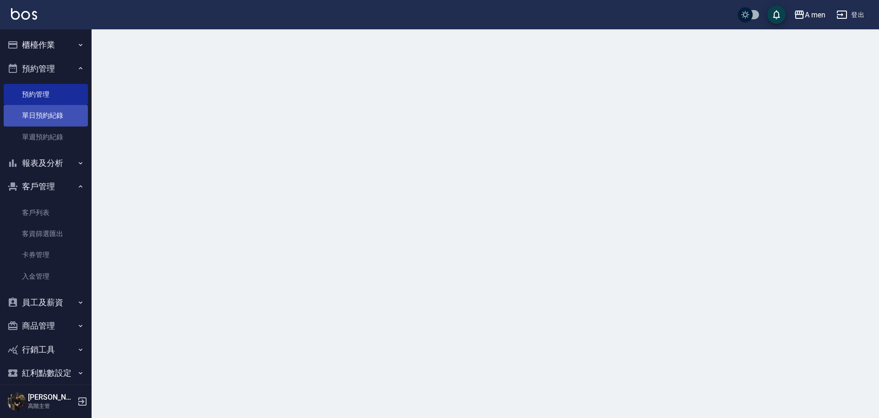
click at [47, 121] on link "單日預約紀錄" at bounding box center [46, 115] width 84 height 21
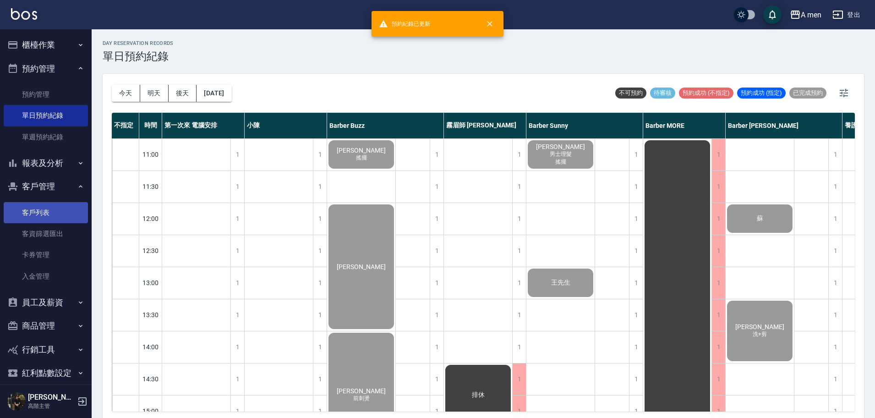
click at [49, 213] on link "客戶列表" at bounding box center [46, 212] width 84 height 21
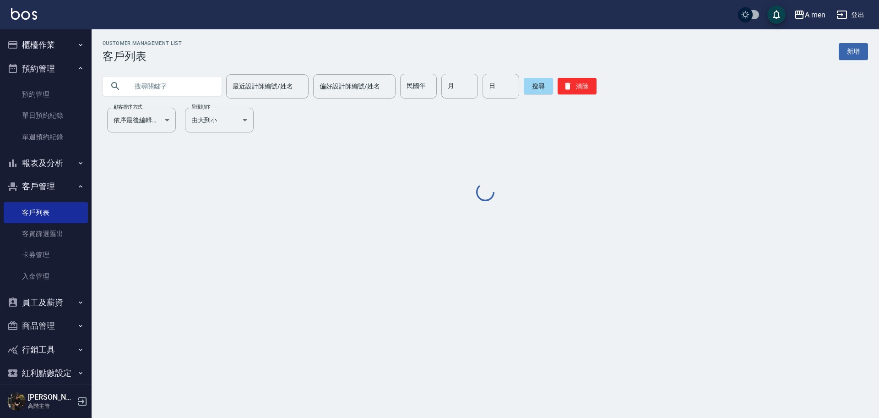
click at [175, 87] on input "text" at bounding box center [171, 86] width 86 height 25
paste input "0966755182"
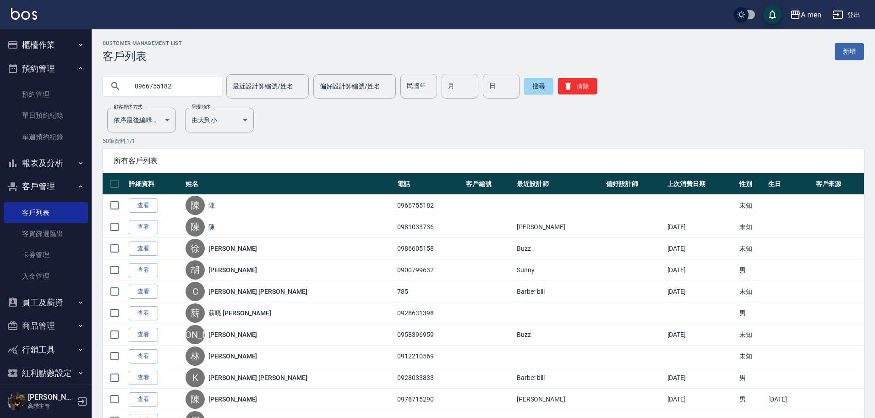
type input "0966755182"
click at [531, 87] on button "搜尋" at bounding box center [538, 86] width 29 height 16
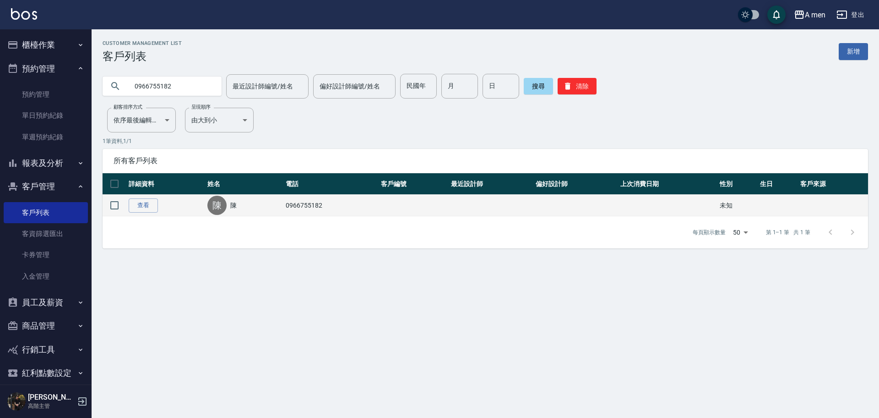
click at [146, 216] on td "查看" at bounding box center [165, 206] width 79 height 22
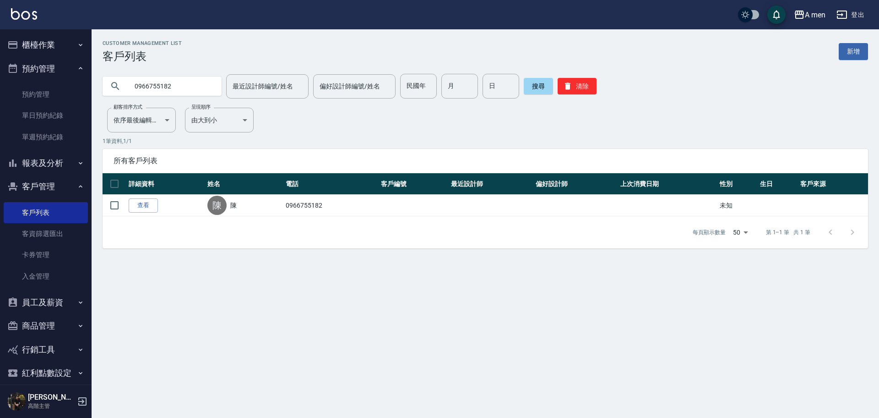
click at [145, 207] on link "查看" at bounding box center [143, 205] width 29 height 14
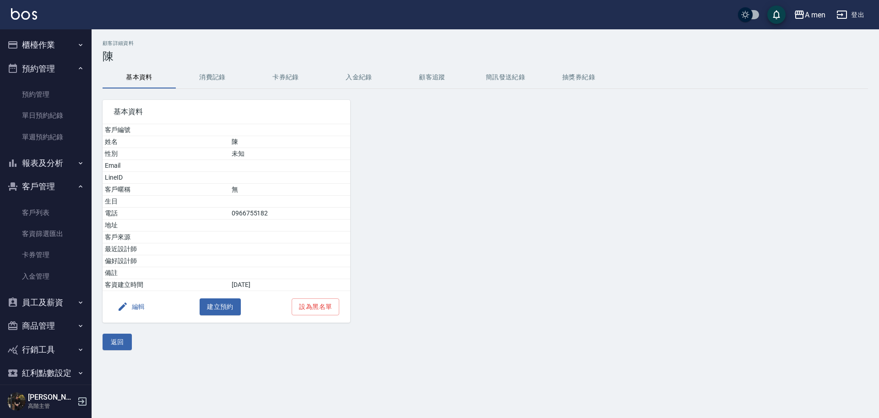
click at [218, 78] on button "消費記錄" at bounding box center [212, 77] width 73 height 22
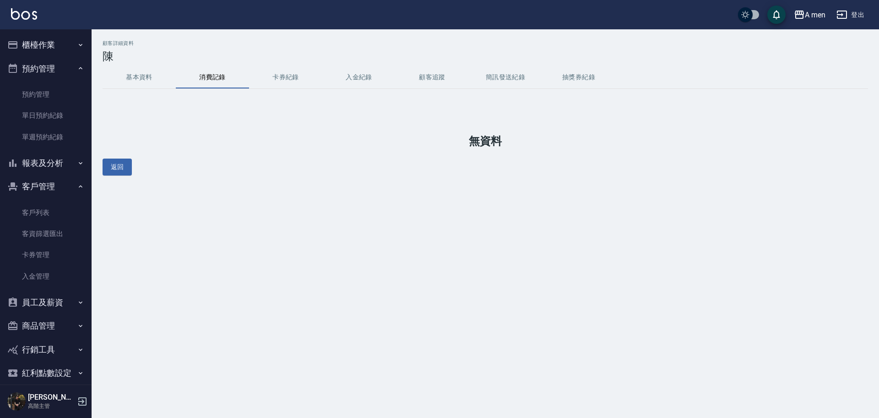
click at [146, 76] on button "基本資料" at bounding box center [139, 77] width 73 height 22
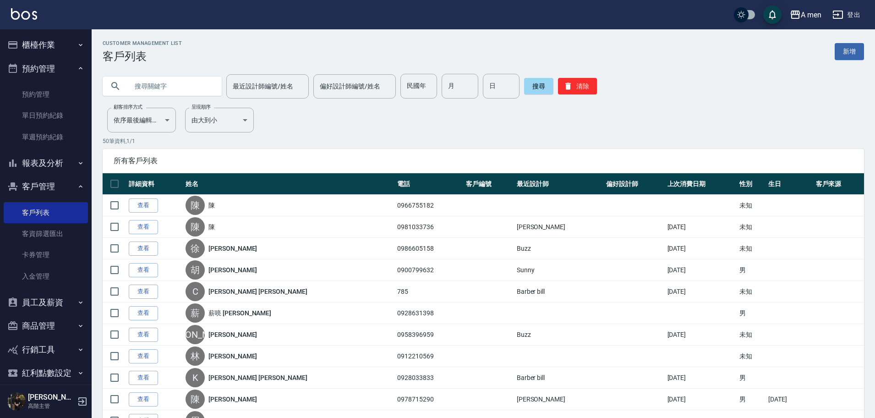
click at [50, 48] on button "櫃檯作業" at bounding box center [46, 45] width 84 height 24
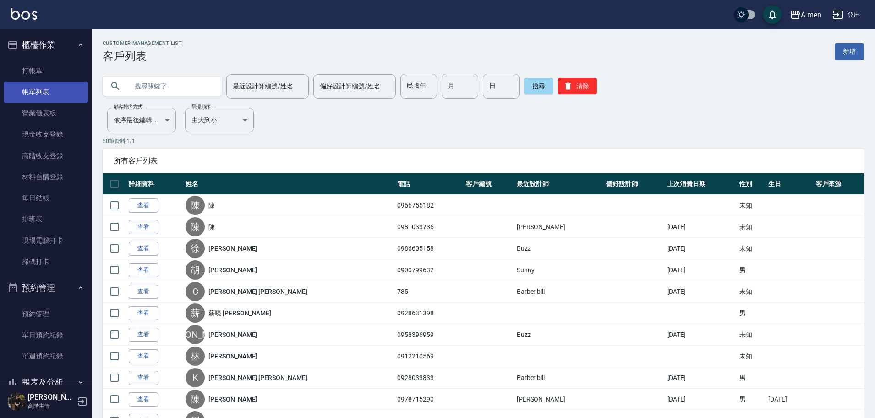
click at [46, 94] on link "帳單列表" at bounding box center [46, 92] width 84 height 21
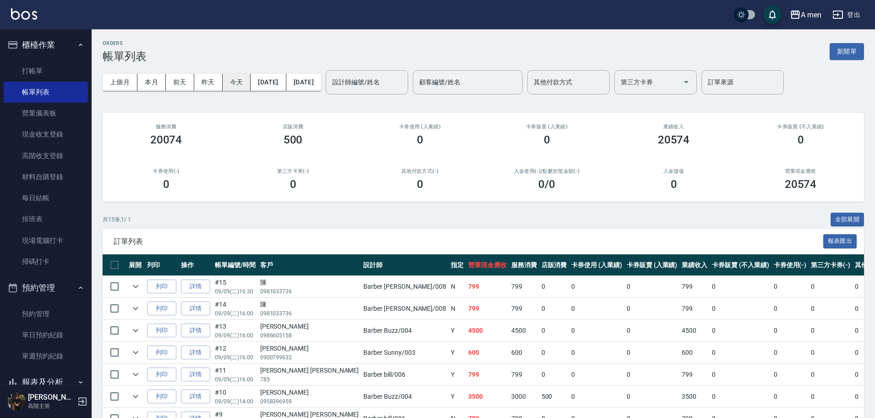
click at [231, 81] on button "今天" at bounding box center [237, 82] width 28 height 17
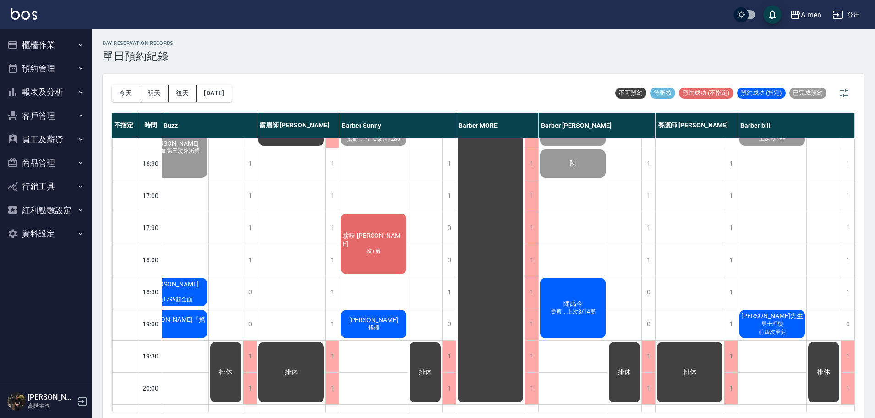
scroll to position [343, 0]
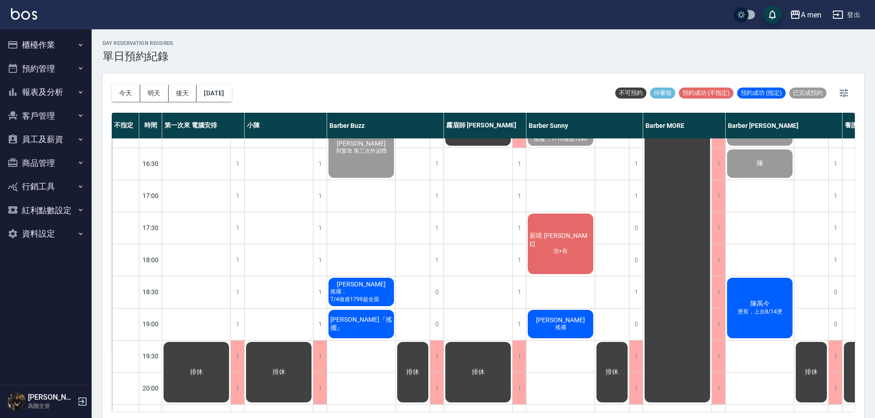
click at [401, 96] on div "[DATE] [DATE] [DATE] [DATE] 不可預約 待審核 預約成功 (不指定) 預約成功 (指定) 已完成預約" at bounding box center [483, 93] width 743 height 39
click at [215, 91] on button "[DATE]" at bounding box center [213, 93] width 35 height 17
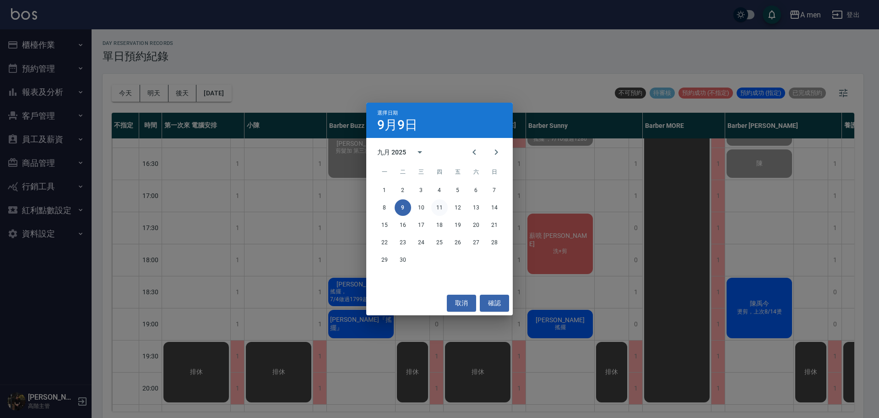
click at [442, 209] on button "11" at bounding box center [439, 207] width 16 height 16
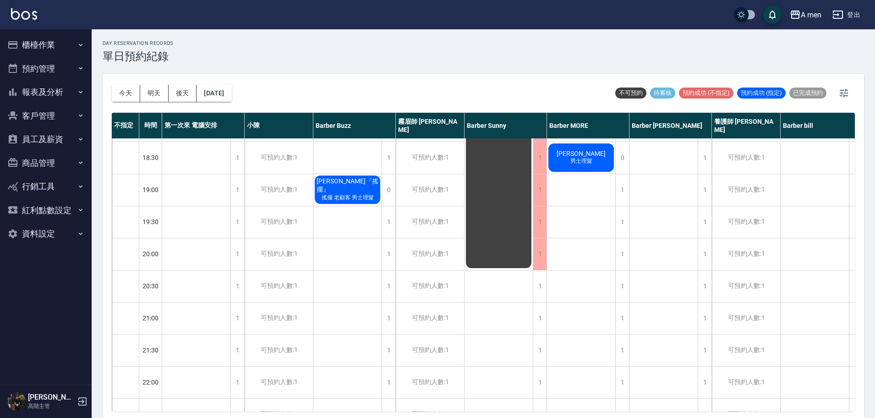
scroll to position [458, 0]
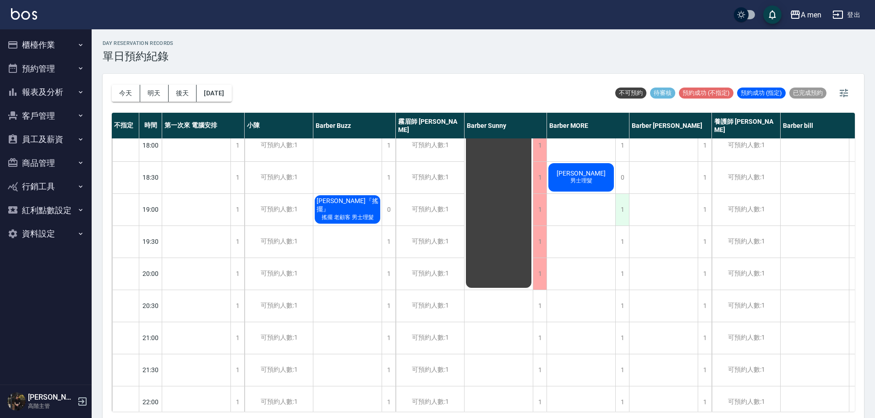
click at [621, 214] on div "1" at bounding box center [622, 210] width 14 height 32
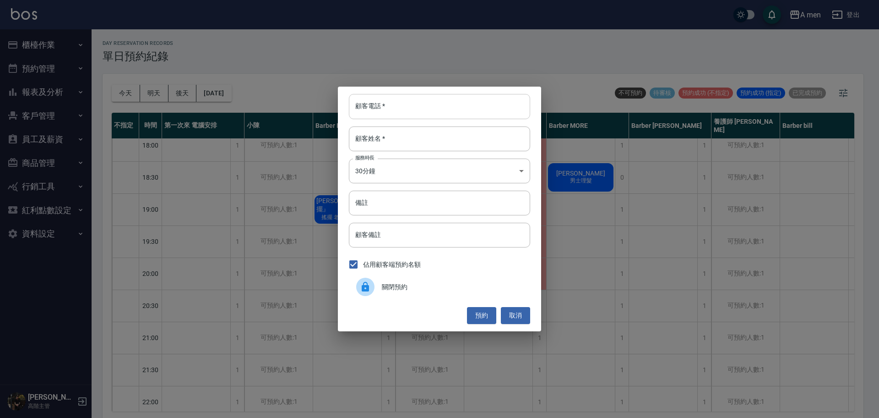
click at [440, 111] on input "顧客電話   *" at bounding box center [439, 106] width 181 height 25
type input "0988680518"
click at [437, 134] on input "顧客姓名   *" at bounding box center [439, 138] width 181 height 25
click at [493, 311] on button "預約" at bounding box center [481, 315] width 29 height 17
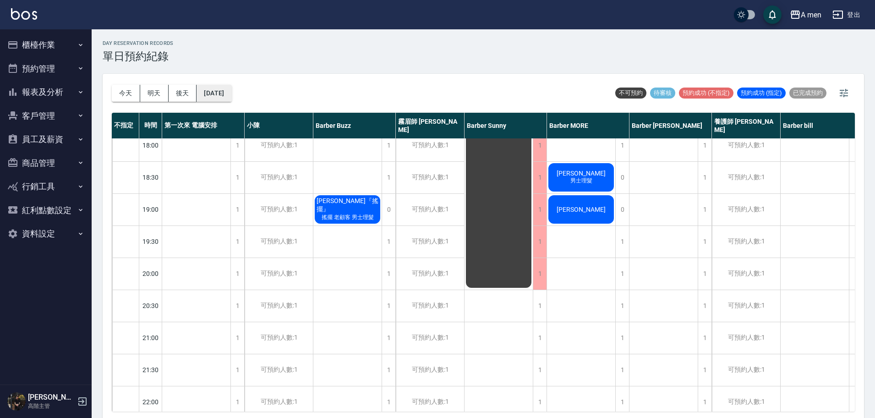
click at [218, 89] on button "[DATE]" at bounding box center [213, 93] width 35 height 17
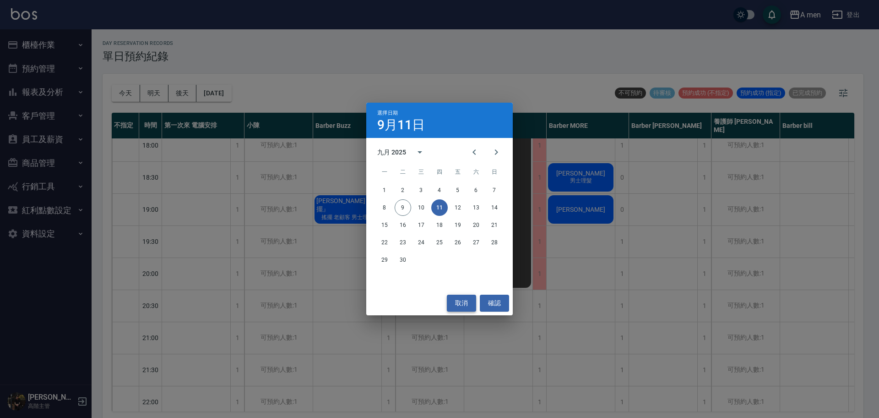
click at [458, 301] on button "取消" at bounding box center [461, 302] width 29 height 17
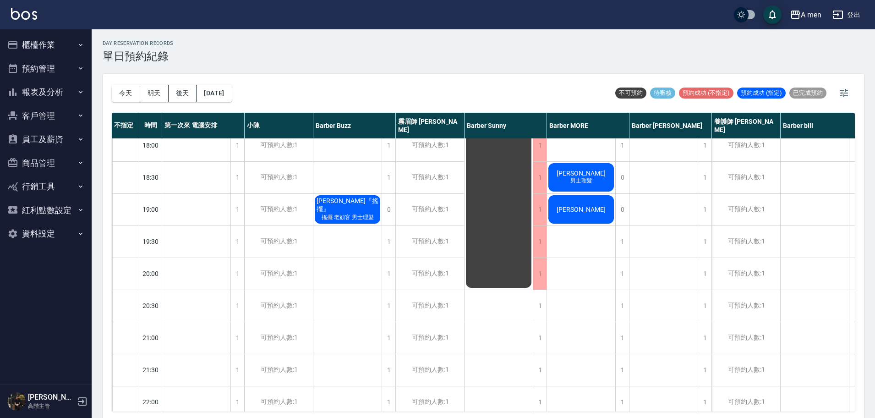
click at [501, 71] on div "day Reservation records 單日預約紀錄 [DATE] [DATE] [DATE] [DATE] 不可預約 待審核 預約成功 (不指定) …" at bounding box center [483, 224] width 783 height 391
click at [571, 216] on div "[PERSON_NAME]" at bounding box center [581, 209] width 68 height 31
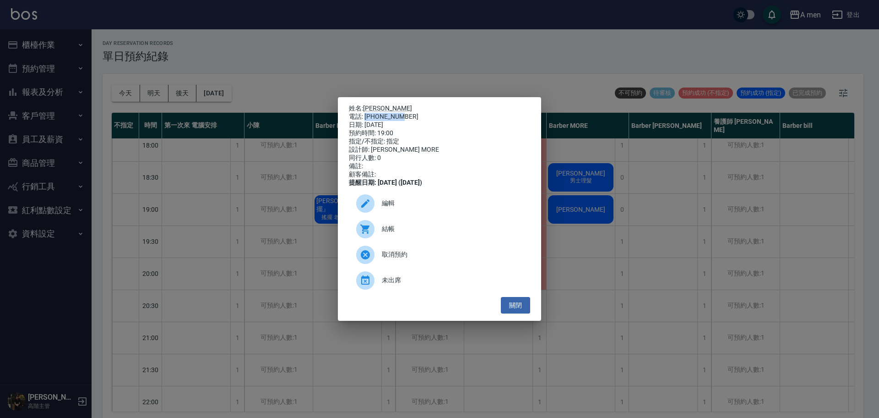
drag, startPoint x: 365, startPoint y: 113, endPoint x: 420, endPoint y: 115, distance: 55.0
click at [420, 115] on div "電話: [PHONE_NUMBER]" at bounding box center [439, 117] width 181 height 8
copy div "0988680518"
click at [416, 208] on span "編輯" at bounding box center [452, 203] width 141 height 10
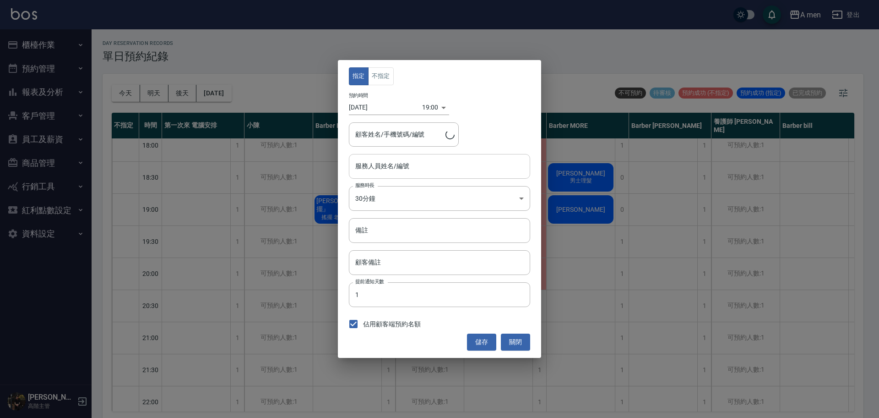
type input "Barber MORE-001"
type input "[PERSON_NAME]/0988680518/"
click at [444, 227] on input "備註" at bounding box center [439, 230] width 181 height 25
type input "2"
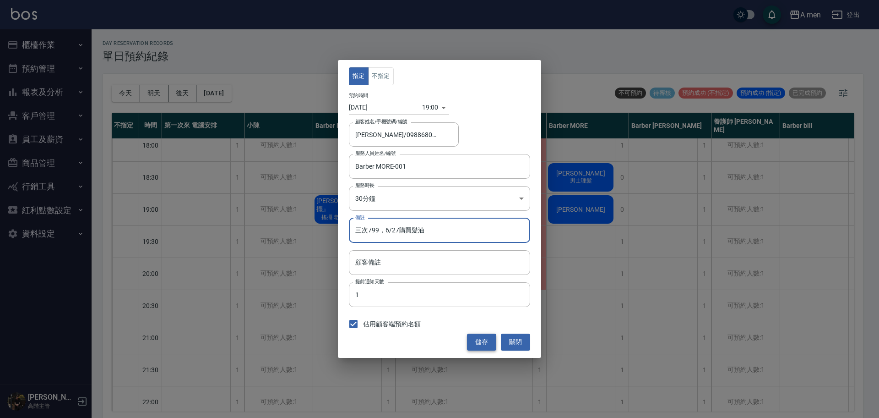
type input "三次799，6/27購買髮油"
click at [490, 341] on button "儲存" at bounding box center [481, 341] width 29 height 17
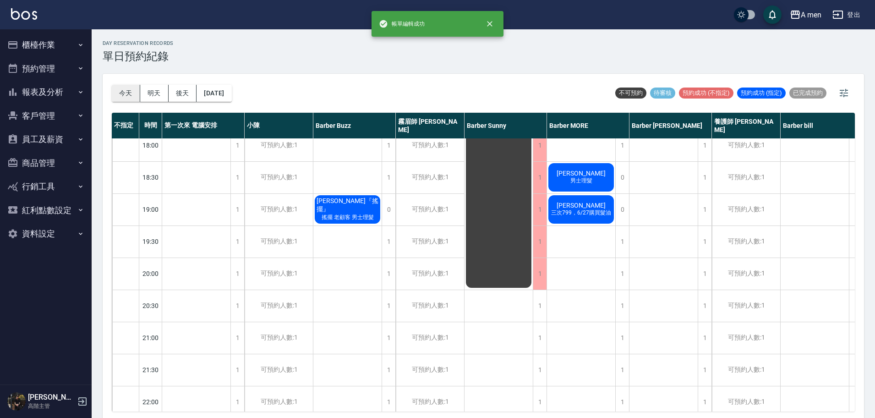
click at [123, 97] on button "今天" at bounding box center [126, 93] width 28 height 17
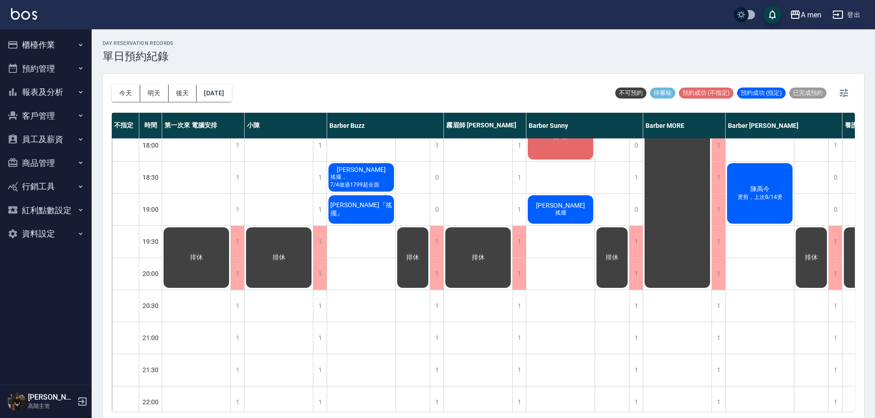
click at [246, 71] on div "day Reservation records 單日預約紀錄 今天 明天 後天 2025/09/09 不可預約 待審核 預約成功 (不指定) 預約成功 (指定…" at bounding box center [483, 224] width 783 height 391
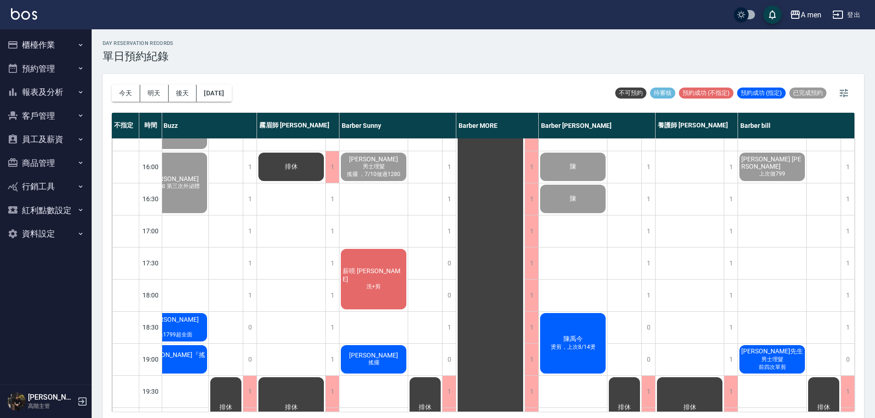
scroll to position [309, 191]
click at [844, 298] on div "1" at bounding box center [847, 295] width 14 height 32
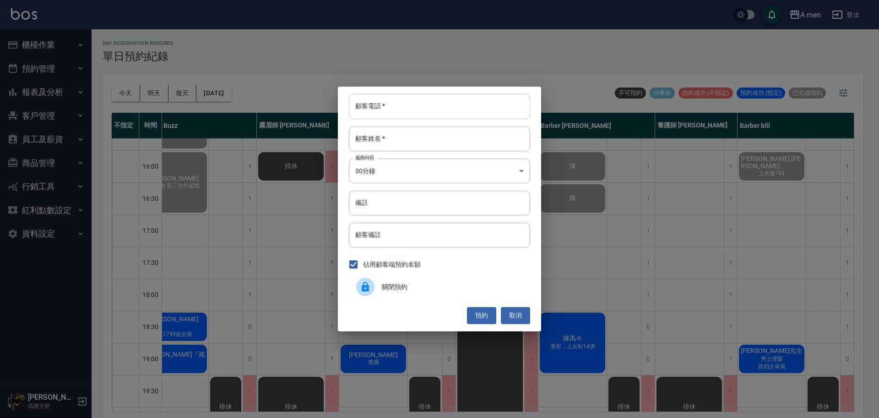
click at [430, 105] on input "顧客電話   *" at bounding box center [439, 106] width 181 height 25
type input "0966755182"
click at [430, 137] on input "顧客姓名   *" at bounding box center [439, 138] width 181 height 25
type input "陳"
click at [486, 315] on button "預約" at bounding box center [481, 315] width 29 height 17
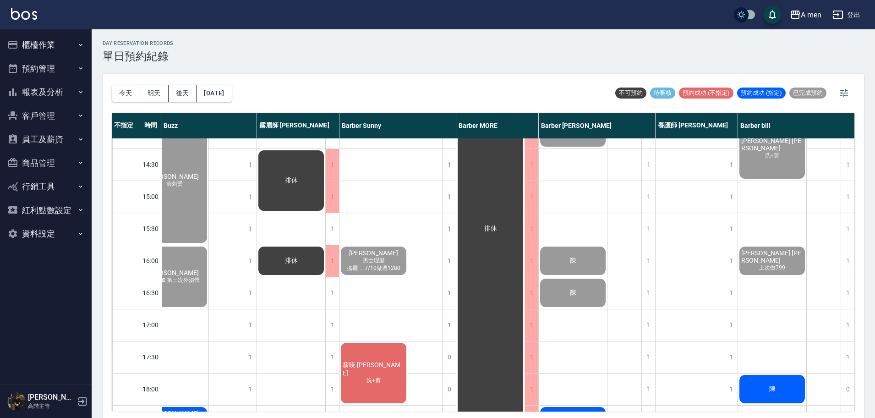
scroll to position [229, 187]
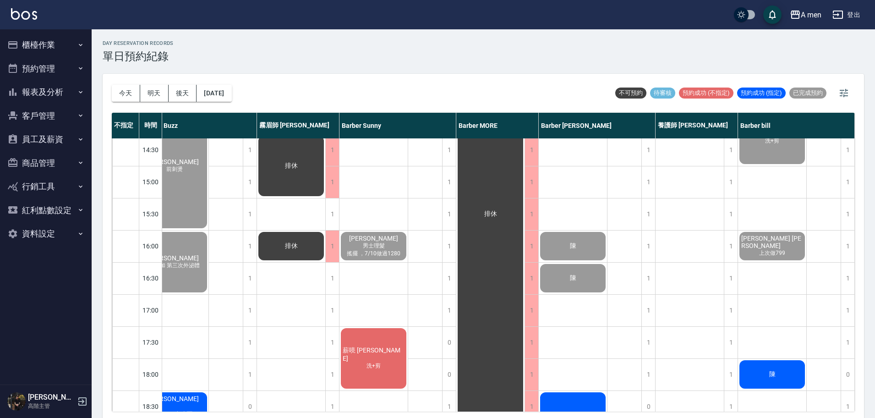
click at [776, 373] on span "陳" at bounding box center [772, 374] width 10 height 8
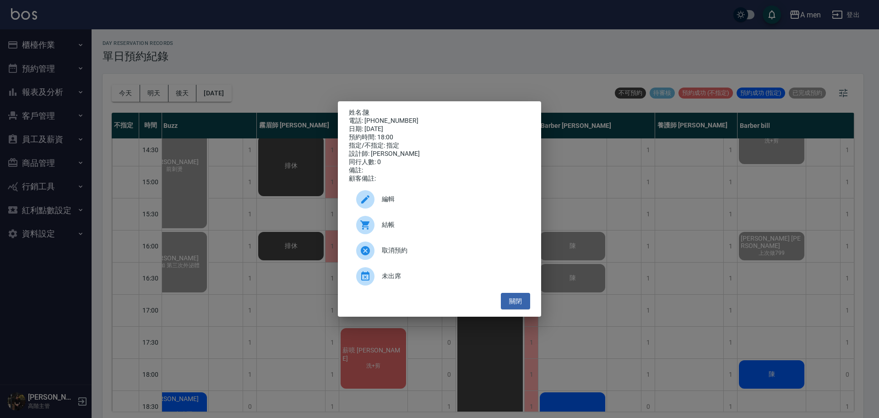
click at [443, 204] on span "編輯" at bounding box center [452, 199] width 141 height 10
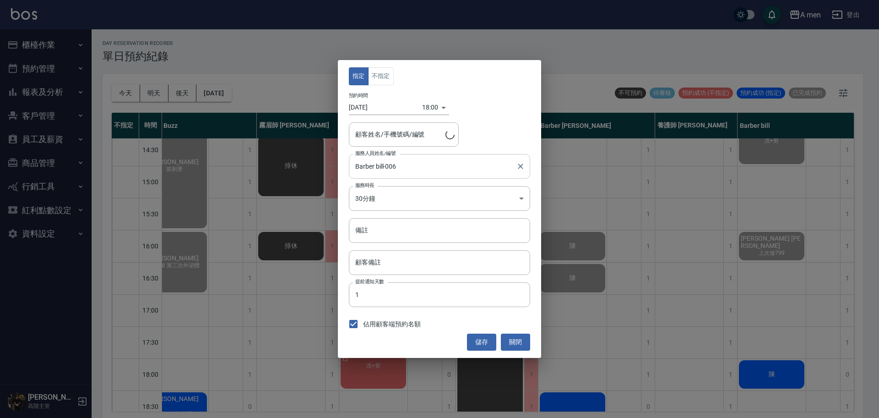
type input "陳/0966755182"
click at [384, 82] on button "不指定" at bounding box center [381, 76] width 26 height 18
click at [484, 338] on button "儲存" at bounding box center [481, 341] width 29 height 17
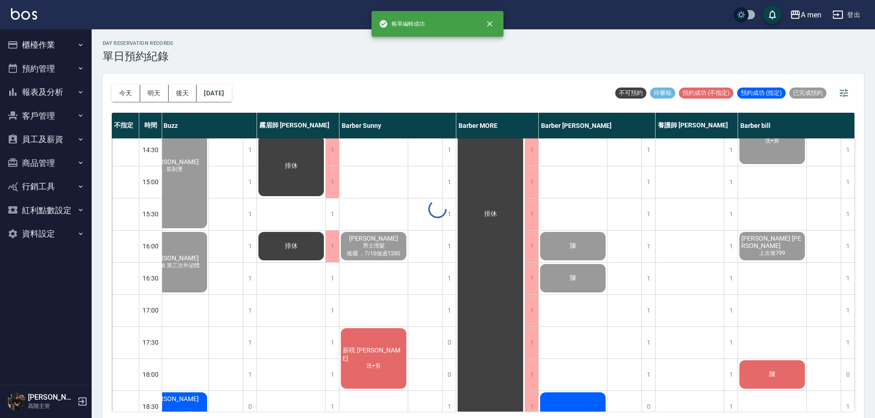
click at [754, 372] on div at bounding box center [437, 209] width 875 height 418
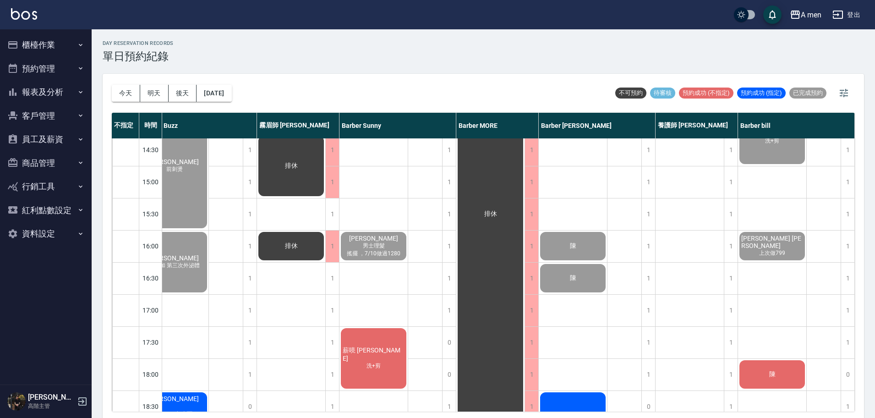
click at [767, 379] on div "陳" at bounding box center [772, 374] width 68 height 31
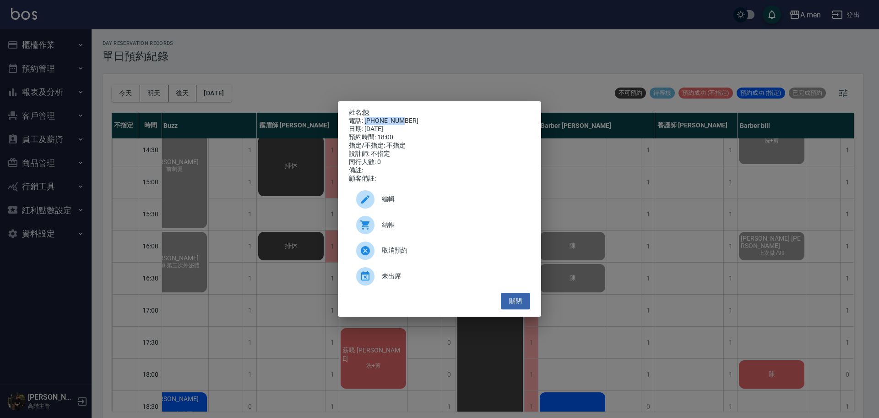
drag, startPoint x: 365, startPoint y: 118, endPoint x: 419, endPoint y: 120, distance: 53.2
click at [419, 120] on div "電話: [PHONE_NUMBER]" at bounding box center [439, 121] width 181 height 8
copy div "0966755182"
click at [524, 304] on button "關閉" at bounding box center [515, 301] width 29 height 17
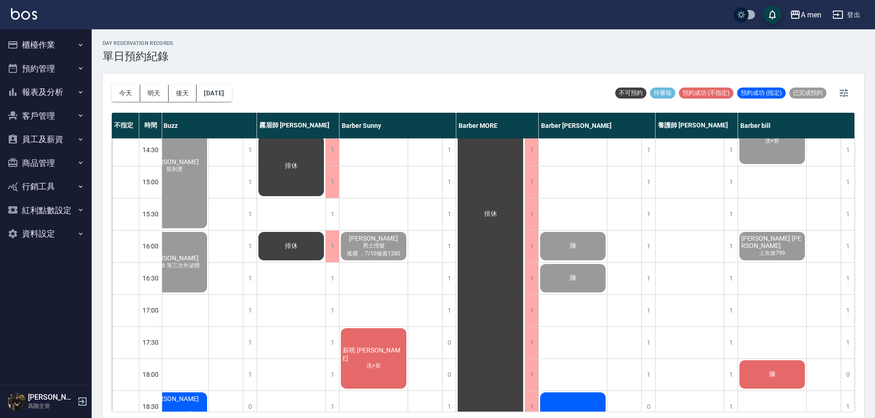
click at [496, 100] on div "[DATE] [DATE] [DATE] [DATE] 不可預約 待審核 預約成功 (不指定) 預約成功 (指定) 已完成預約" at bounding box center [483, 93] width 743 height 39
click at [322, 68] on div "day Reservation records 單日預約紀錄 今天 明天 後天 2025/09/09 不可預約 待審核 預約成功 (不指定) 預約成功 (指定…" at bounding box center [483, 224] width 783 height 391
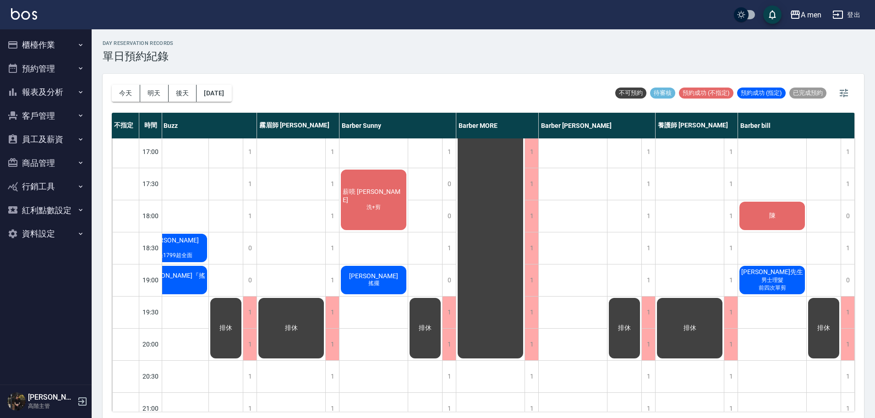
scroll to position [401, 187]
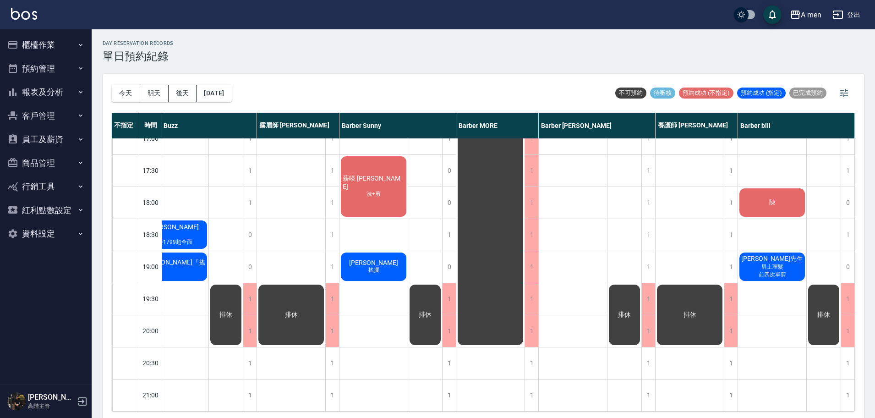
click at [433, 99] on div "今天 明天 後天 2025/09/09 不可預約 待審核 預約成功 (不指定) 預約成功 (指定) 已完成預約" at bounding box center [483, 93] width 743 height 39
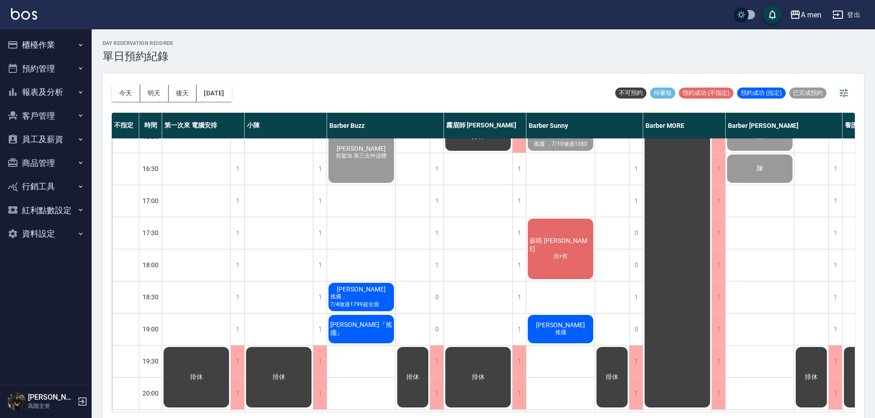
scroll to position [343, 0]
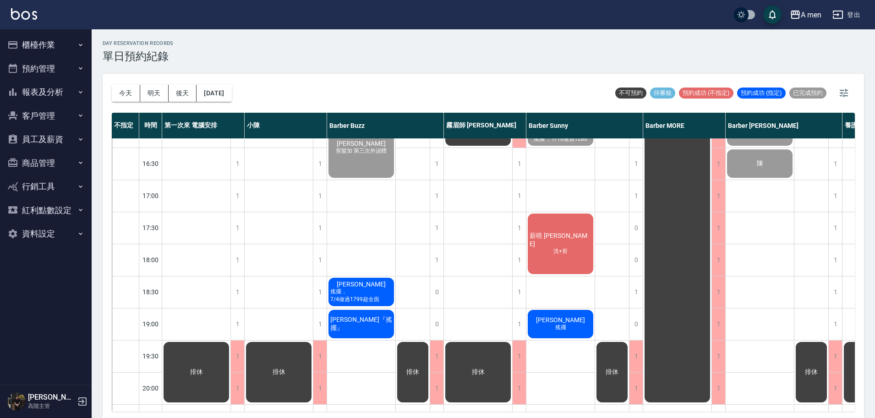
click at [287, 75] on div "今天 明天 後天 2025/09/09 不可預約 待審核 預約成功 (不指定) 預約成功 (指定) 已完成預約" at bounding box center [483, 93] width 743 height 39
click at [562, 239] on span "薪喨 [PERSON_NAME]" at bounding box center [560, 240] width 65 height 16
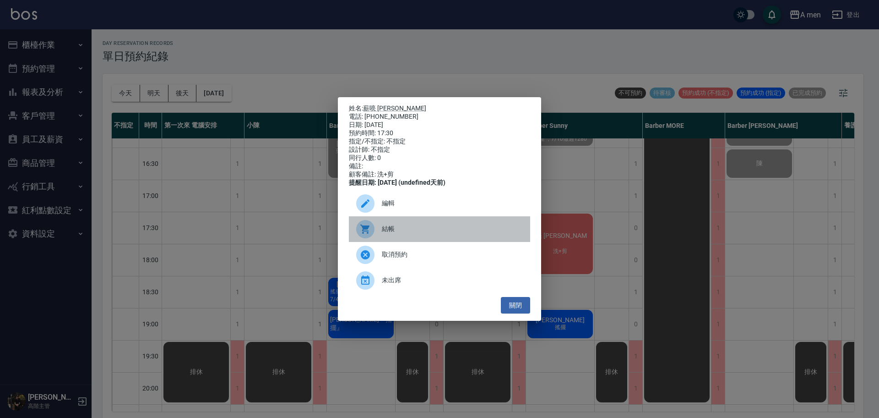
click at [396, 232] on span "結帳" at bounding box center [452, 229] width 141 height 10
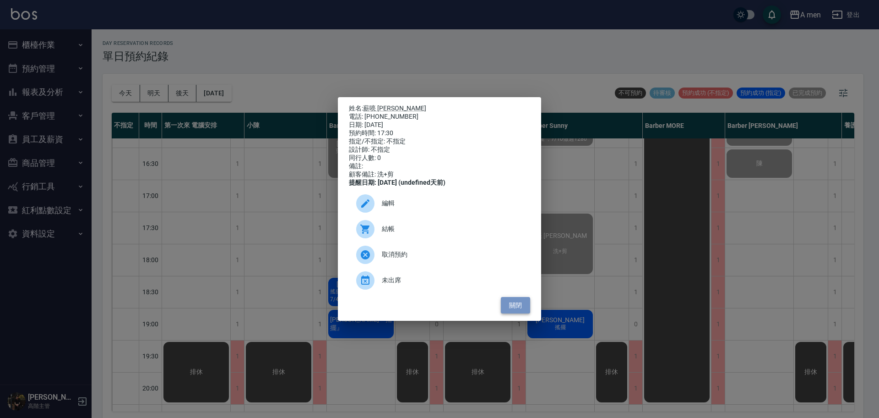
click at [516, 308] on button "關閉" at bounding box center [515, 305] width 29 height 17
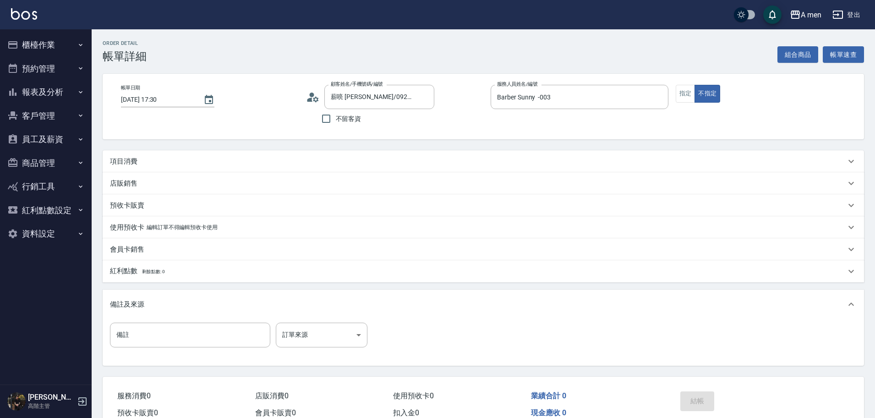
click at [796, 53] on button "組合商品" at bounding box center [797, 54] width 41 height 17
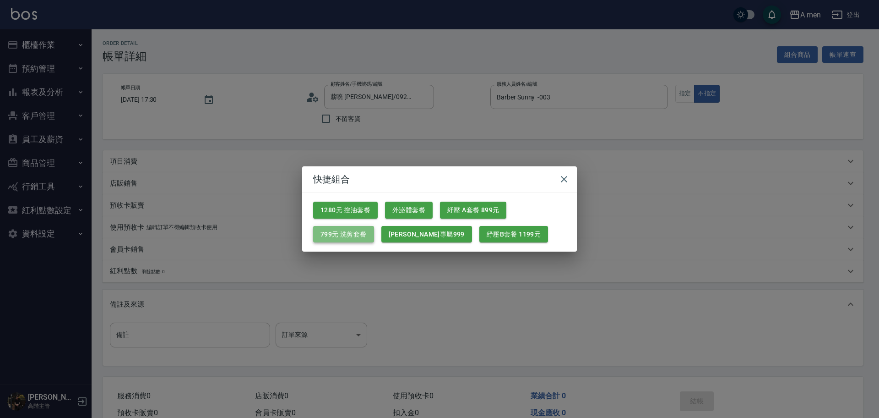
click at [351, 234] on button "799元 洗剪套餐" at bounding box center [343, 234] width 61 height 17
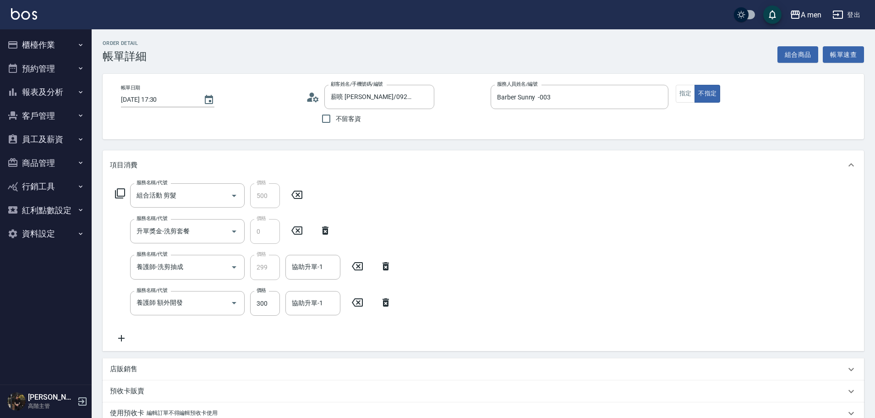
click at [388, 303] on icon at bounding box center [385, 302] width 6 height 8
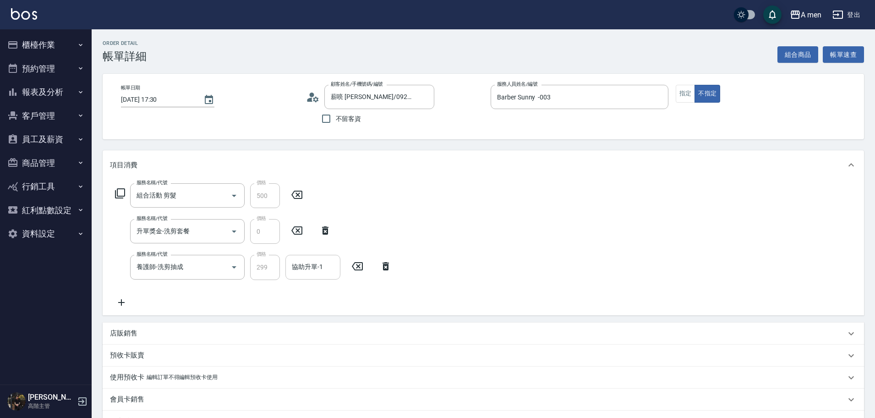
click at [312, 272] on input "協助升單-1" at bounding box center [312, 267] width 47 height 16
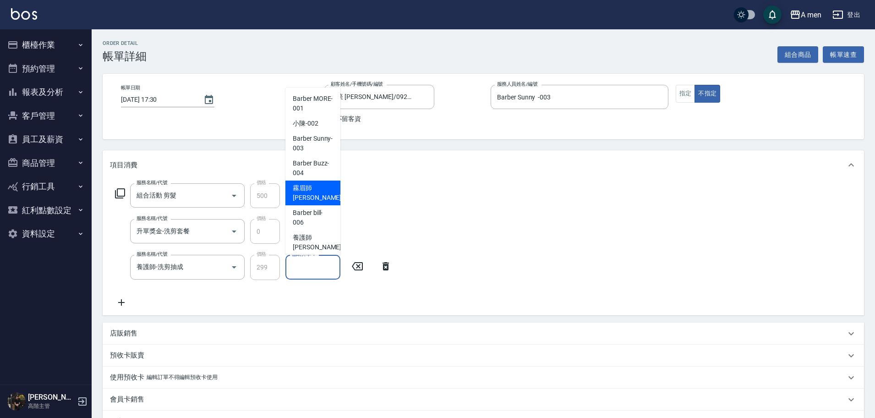
scroll to position [28, 0]
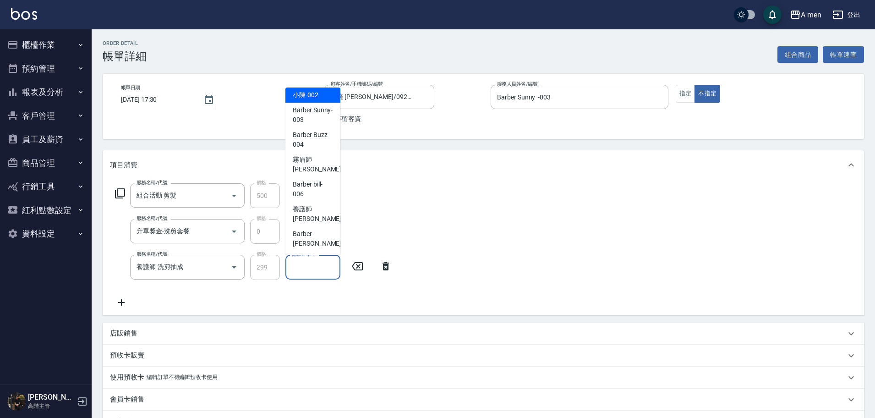
click at [314, 87] on div "小陳 -002" at bounding box center [312, 94] width 55 height 15
type input "小陳-002"
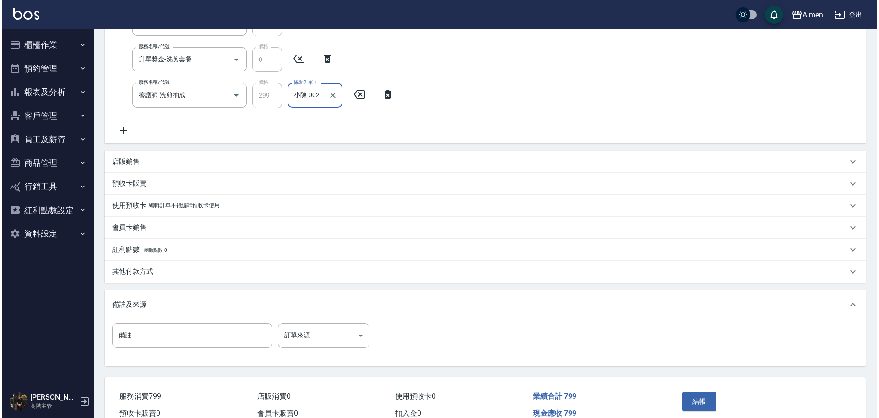
scroll to position [219, 0]
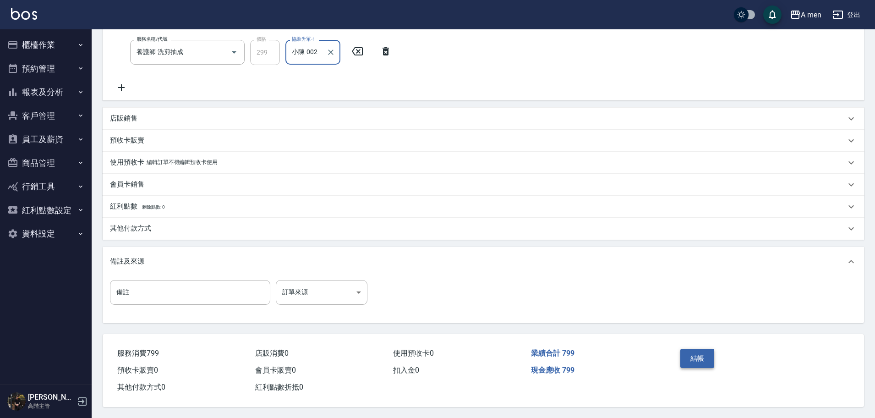
click at [701, 357] on button "結帳" at bounding box center [697, 357] width 34 height 19
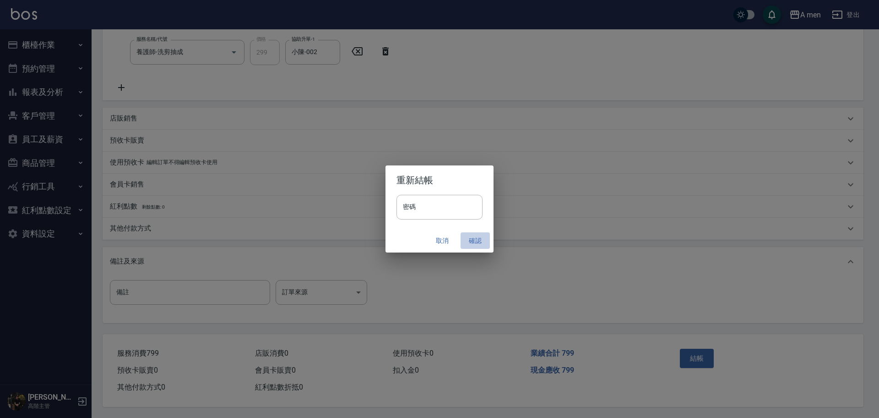
click at [474, 239] on button "確認" at bounding box center [475, 240] width 29 height 17
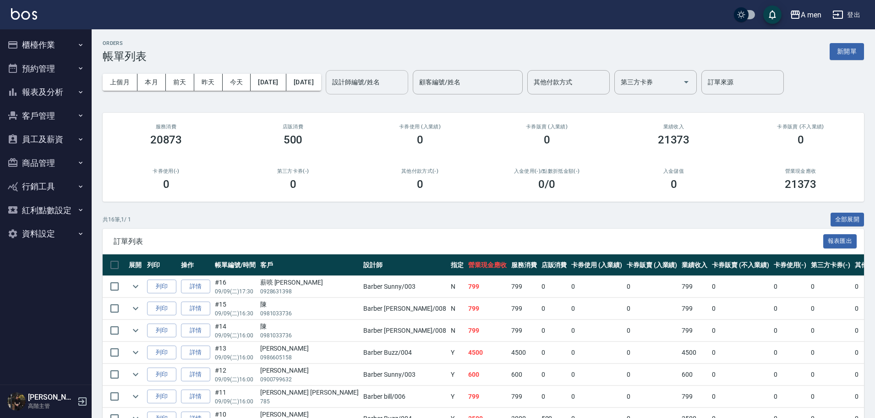
click at [404, 79] on input "設計師編號/姓名" at bounding box center [367, 82] width 74 height 16
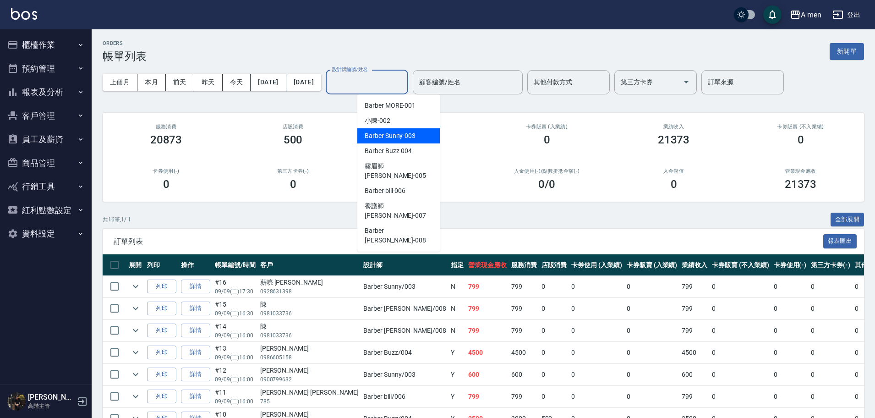
click at [402, 138] on span "Barber Sunny -003" at bounding box center [389, 136] width 51 height 10
type input "Barber Sunny -003"
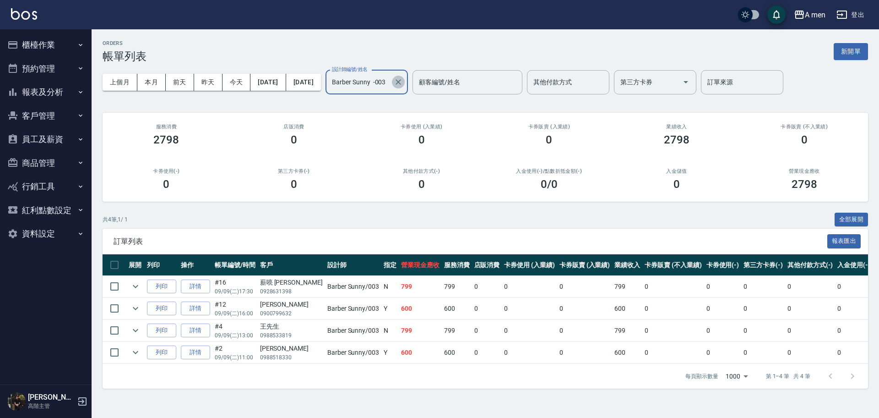
click at [403, 85] on icon "Clear" at bounding box center [398, 81] width 9 height 9
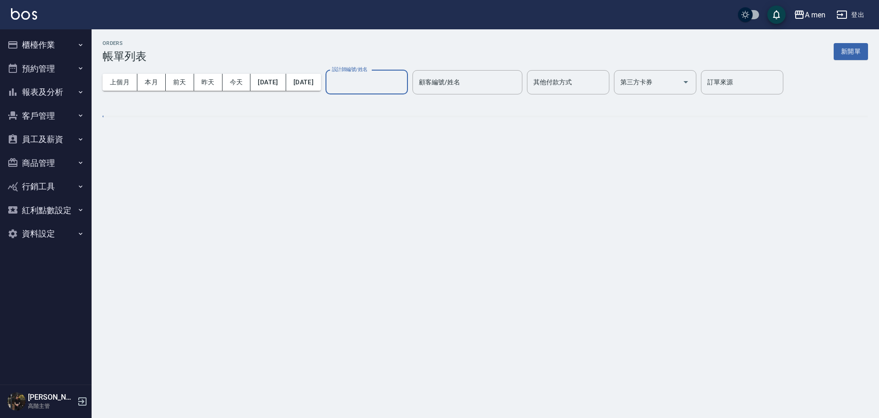
click at [404, 85] on input "設計師編號/姓名" at bounding box center [367, 82] width 74 height 16
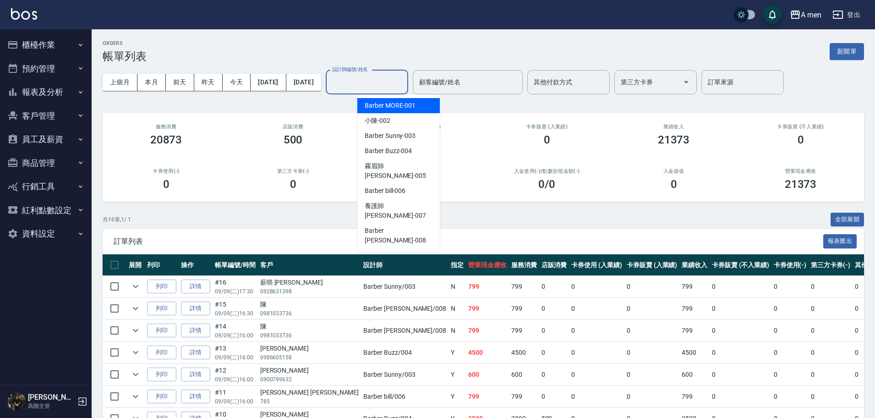
click at [381, 65] on div "上個月 本月 前天 昨天 今天 2025/09/09 2025/09/09 設計師編號/姓名 設計師編號/姓名 顧客編號/姓名 顧客編號/姓名 其他付款方式 …" at bounding box center [483, 82] width 761 height 39
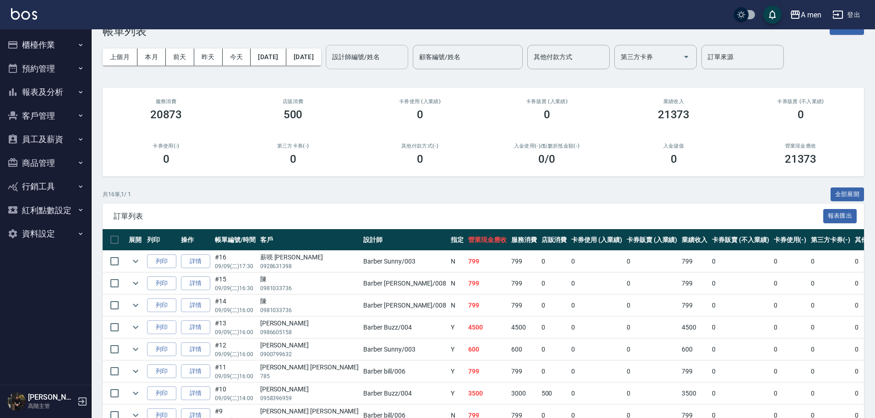
scroll to position [140, 0]
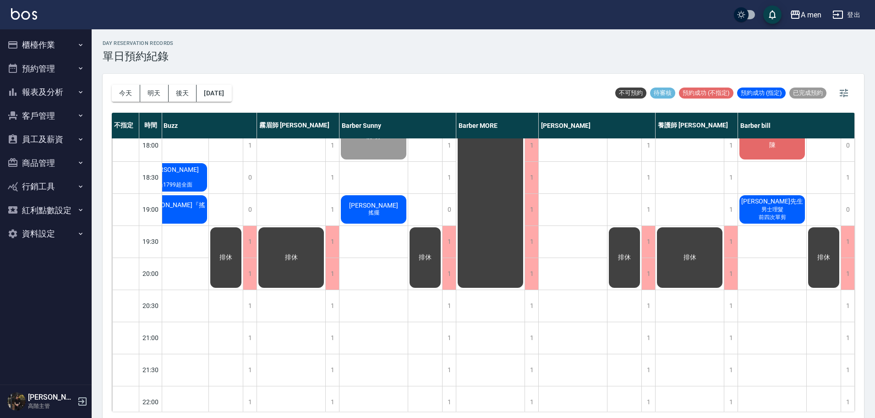
scroll to position [343, 191]
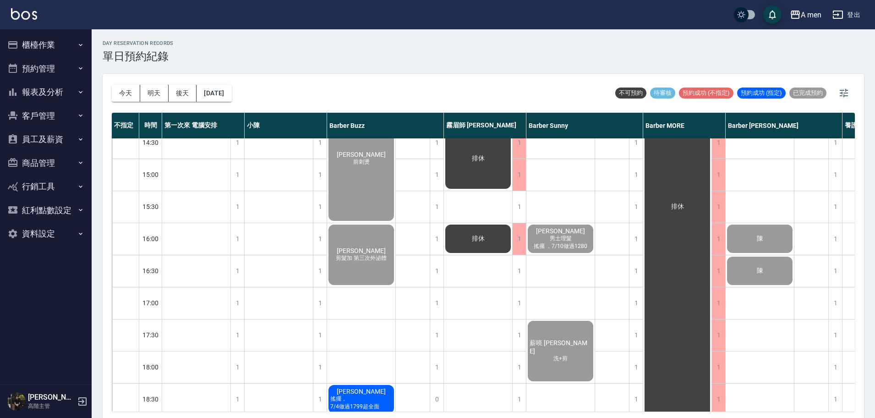
scroll to position [286, 0]
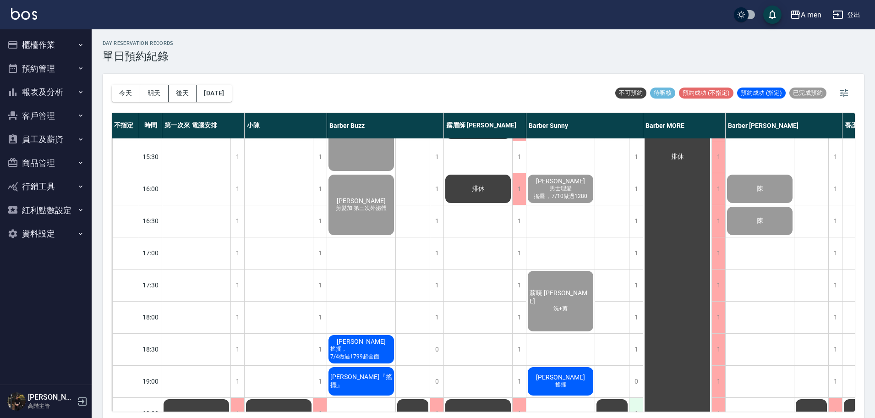
click at [630, 400] on div "1" at bounding box center [636, 413] width 14 height 32
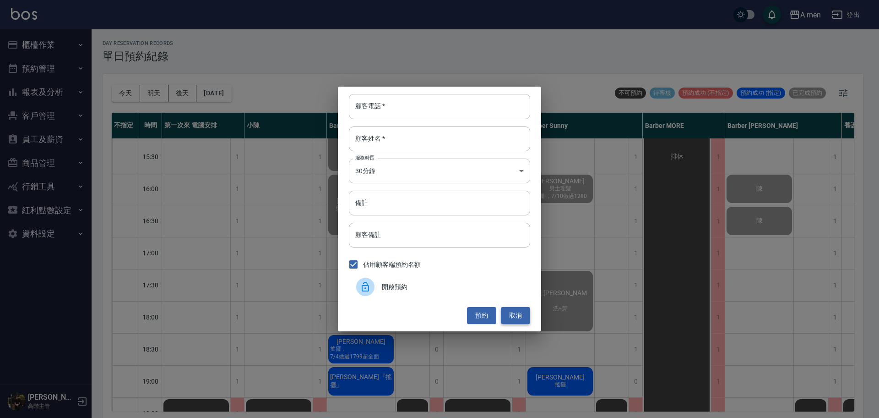
click at [514, 317] on button "取消" at bounding box center [515, 315] width 29 height 17
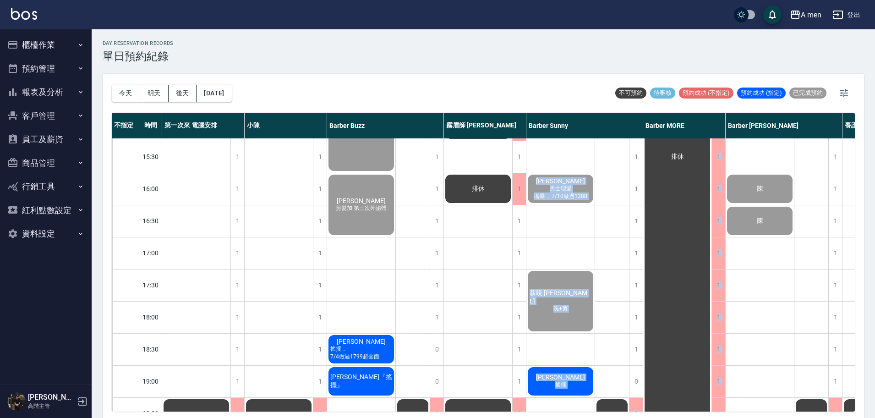
scroll to position [3, 0]
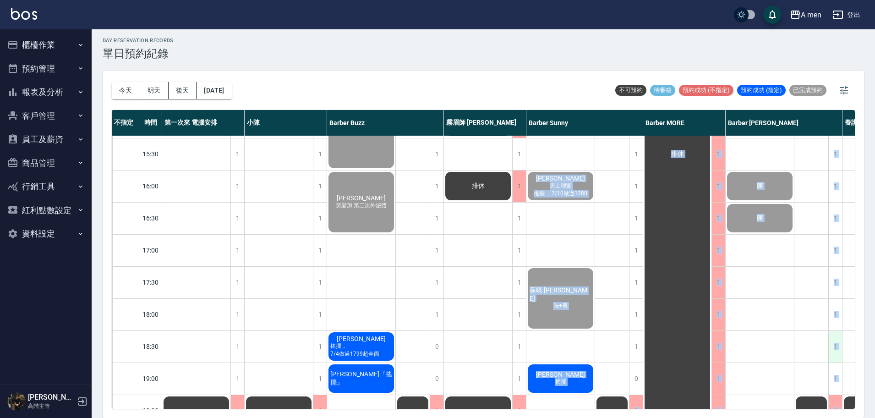
drag, startPoint x: 636, startPoint y: 411, endPoint x: 838, endPoint y: 349, distance: 211.8
click at [837, 349] on div "[DATE] [DATE] [DATE] [DATE] 不可預約 待審核 預約成功 (不指定) 預約成功 (指定) 已完成預約 不指定 時間 第一次來 電腦安…" at bounding box center [483, 244] width 761 height 347
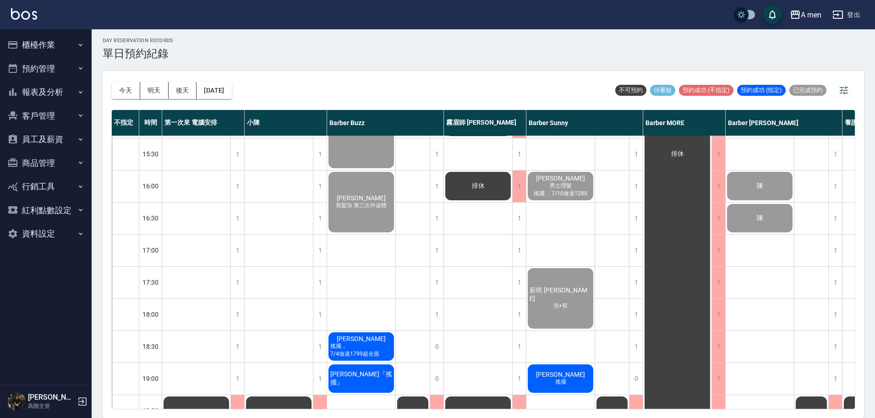
click at [773, 314] on div "蘇 陳昀琳 洗+剪 陳 陳" at bounding box center [759, 249] width 69 height 801
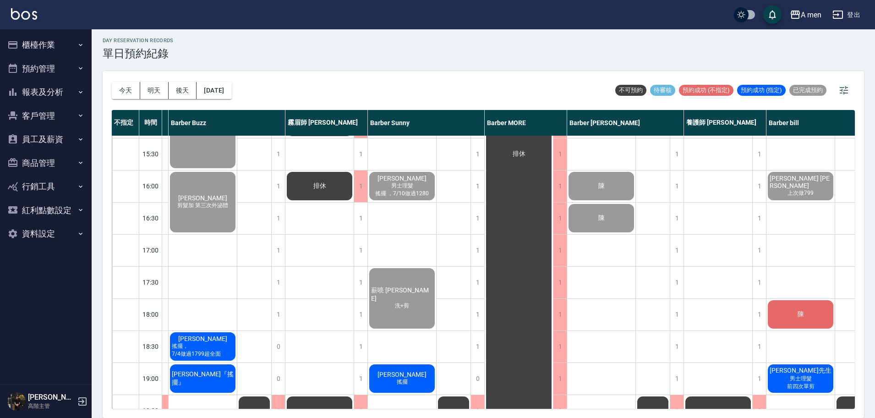
scroll to position [286, 191]
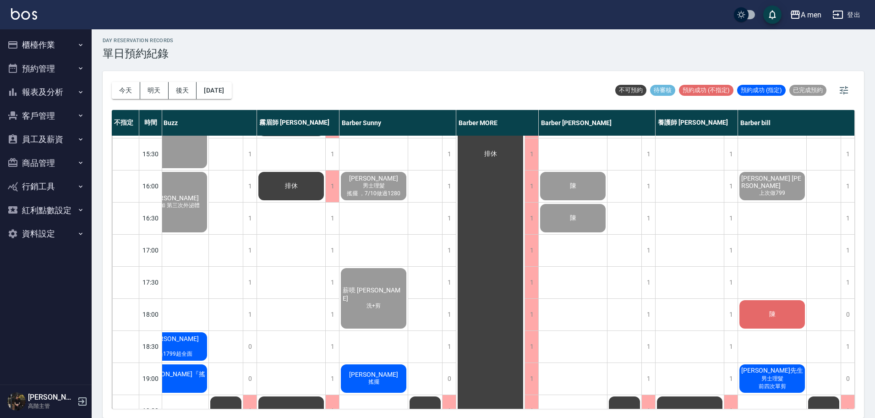
click at [776, 318] on div "陳" at bounding box center [772, 314] width 68 height 31
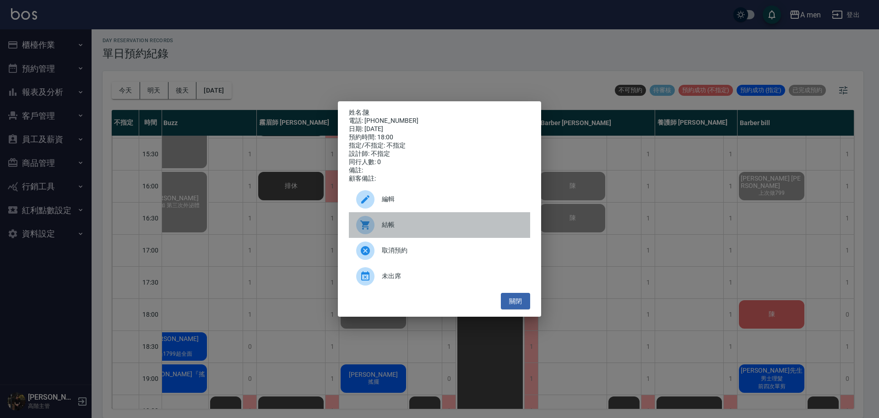
click at [462, 237] on div "結帳" at bounding box center [439, 225] width 181 height 26
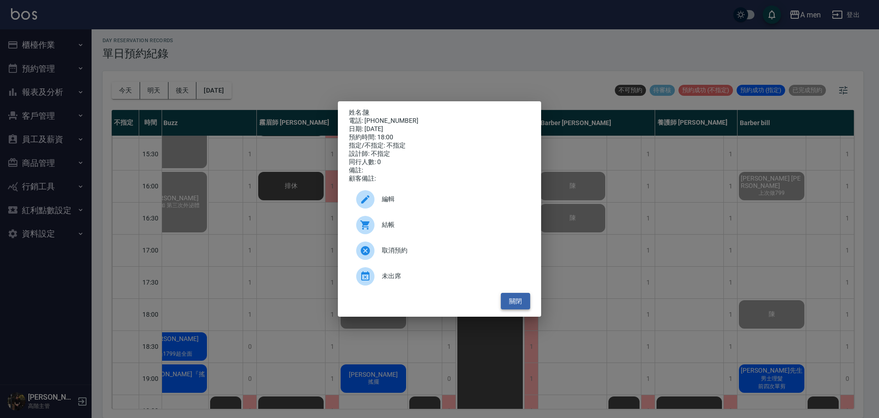
click at [521, 303] on button "關閉" at bounding box center [515, 301] width 29 height 17
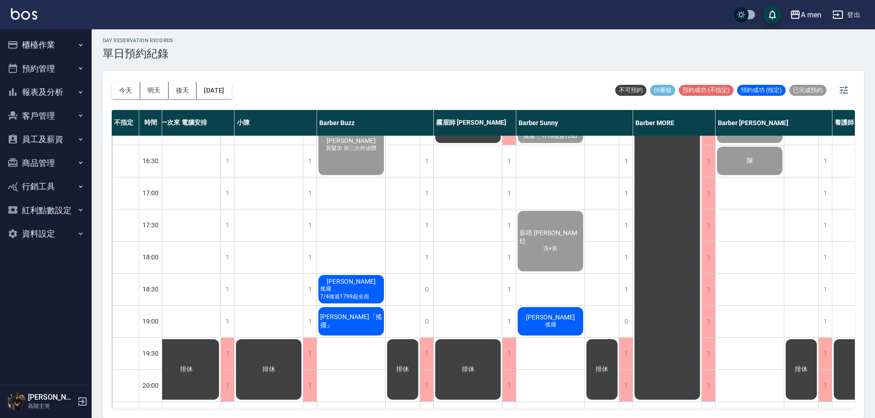
scroll to position [343, 0]
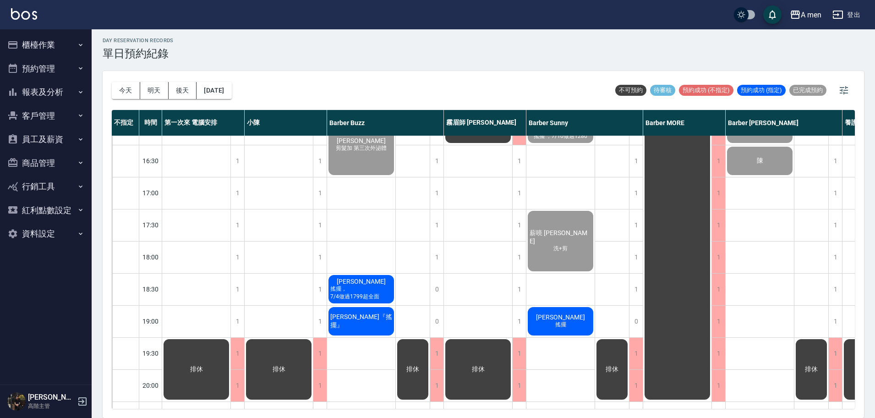
click at [365, 284] on span "劉顧問" at bounding box center [361, 280] width 53 height 7
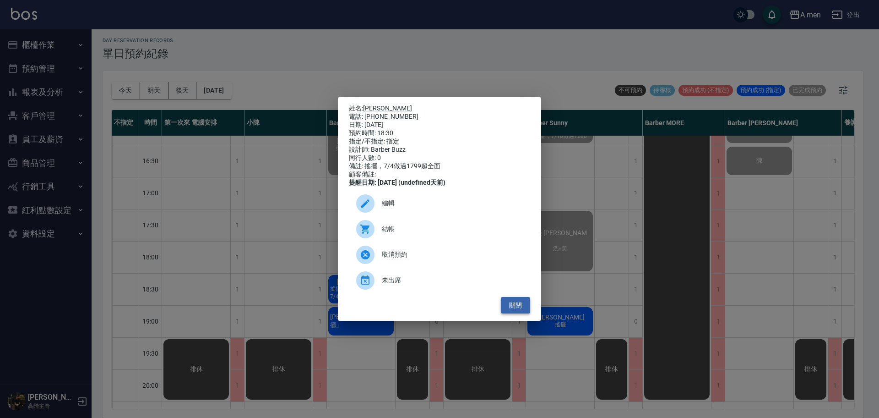
click at [516, 310] on button "關閉" at bounding box center [515, 305] width 29 height 17
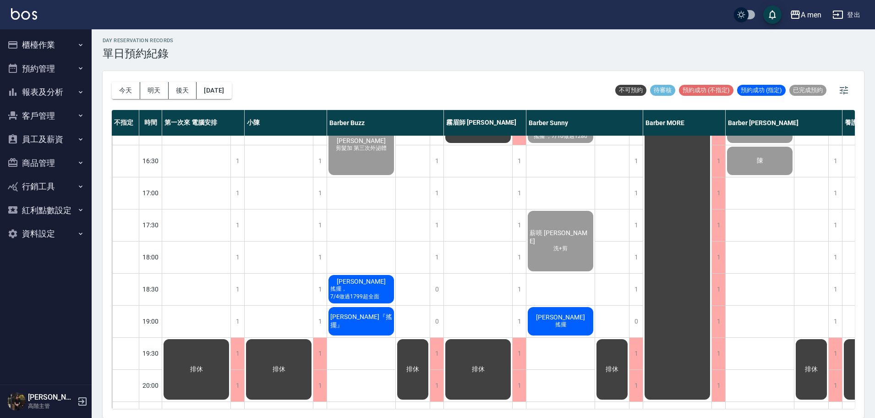
click at [556, 319] on span "蔡旻澔" at bounding box center [560, 316] width 53 height 7
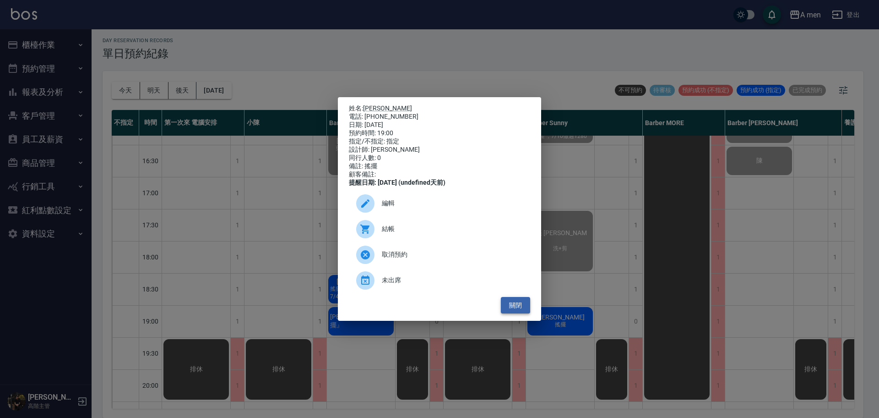
click at [513, 312] on button "關閉" at bounding box center [515, 305] width 29 height 17
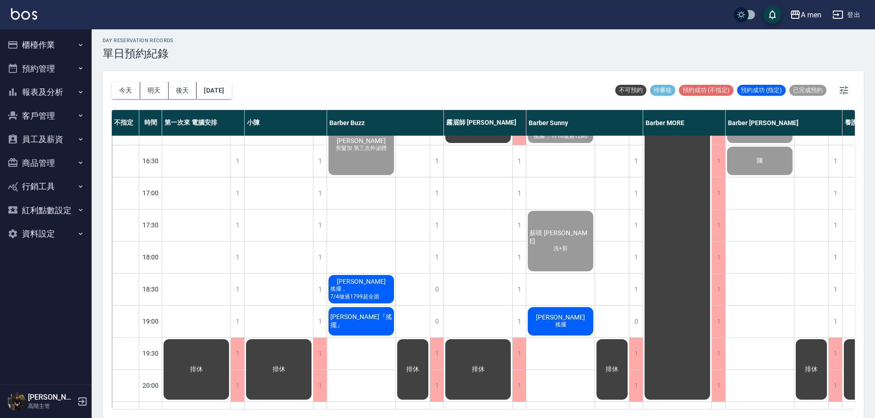
click at [456, 287] on div "排休 排休 排休" at bounding box center [478, 192] width 69 height 801
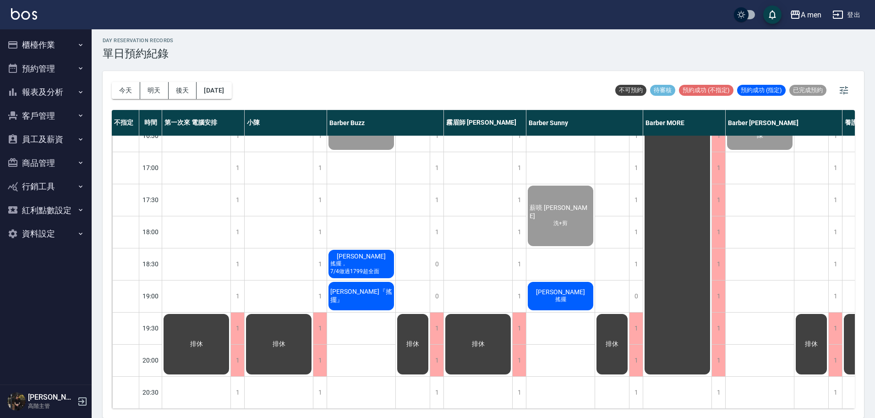
scroll to position [458, 0]
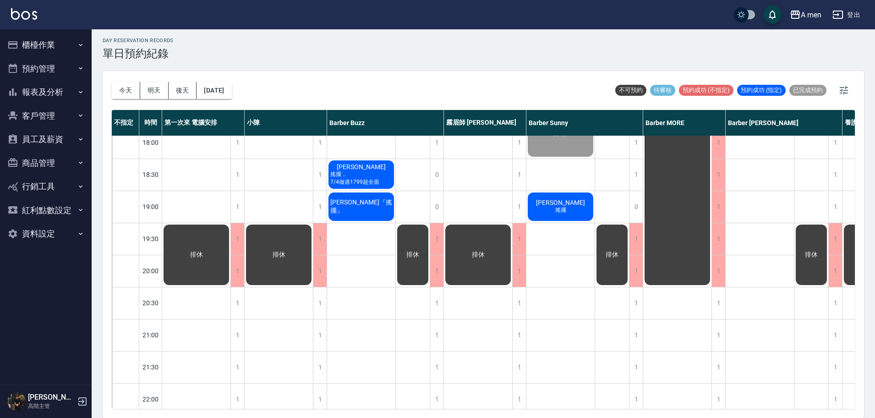
click at [398, 89] on div "今天 明天 後天 2025/09/09 不可預約 待審核 預約成功 (不指定) 預約成功 (指定) 已完成預約" at bounding box center [483, 90] width 743 height 39
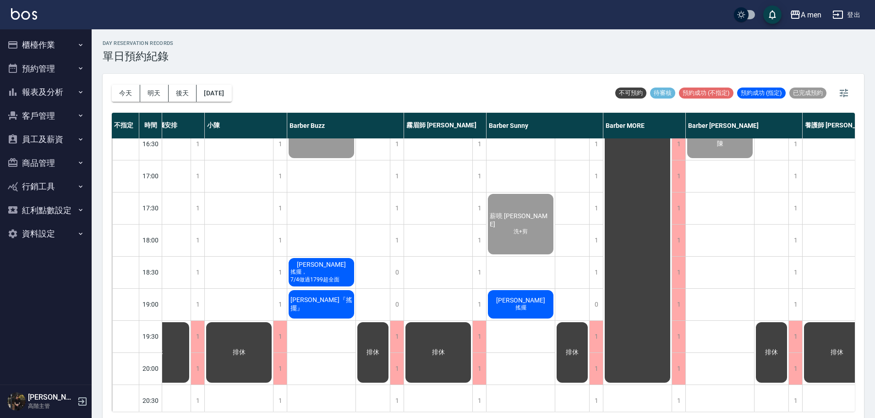
scroll to position [343, 40]
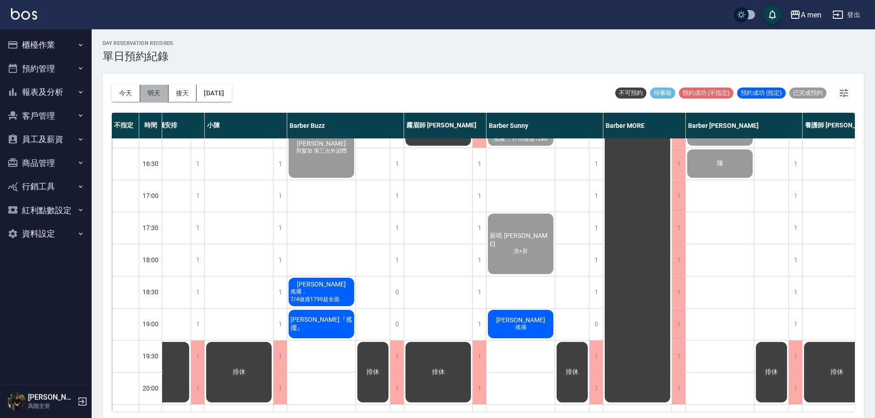
click at [160, 93] on button "明天" at bounding box center [154, 93] width 28 height 17
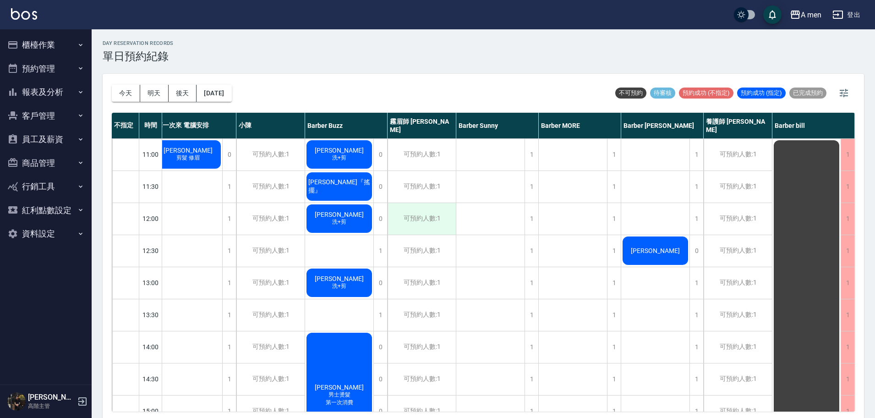
scroll to position [57, 13]
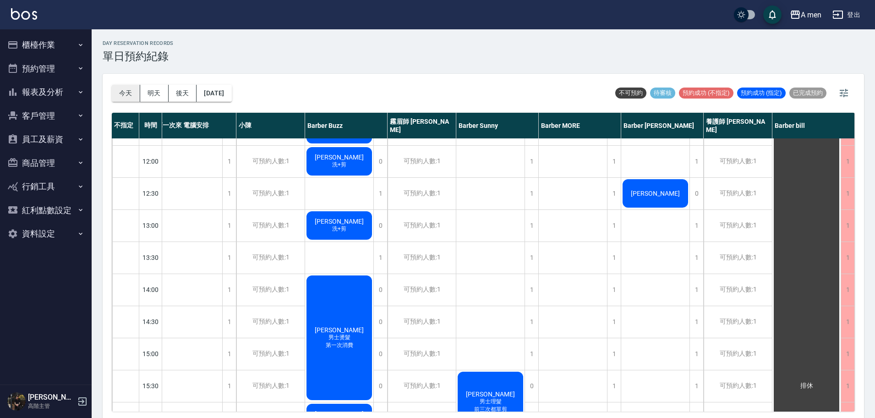
click at [134, 94] on button "今天" at bounding box center [126, 93] width 28 height 17
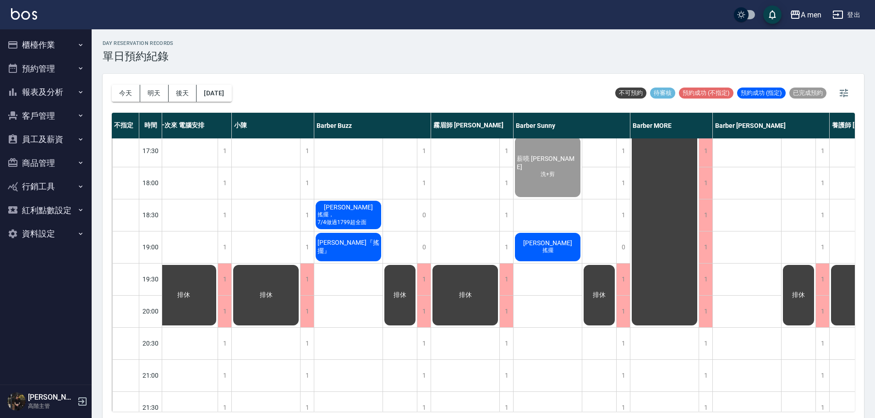
scroll to position [401, 13]
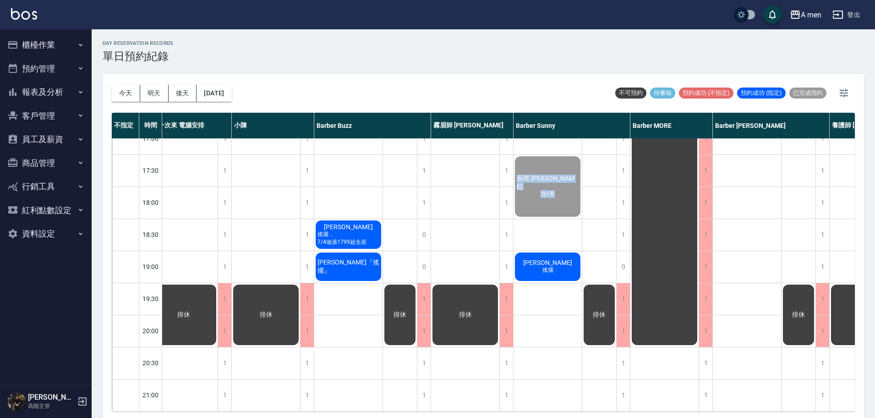
drag, startPoint x: 576, startPoint y: 218, endPoint x: 580, endPoint y: 224, distance: 7.2
click at [580, 224] on div "黃昭淳 男士理髮 搖擺 王先生 胡瑞邑 男士理髮 搖擺 ，7/10做過1280 薪喨 Gary 洗+剪 蔡旻澔 搖擺" at bounding box center [547, 138] width 69 height 801
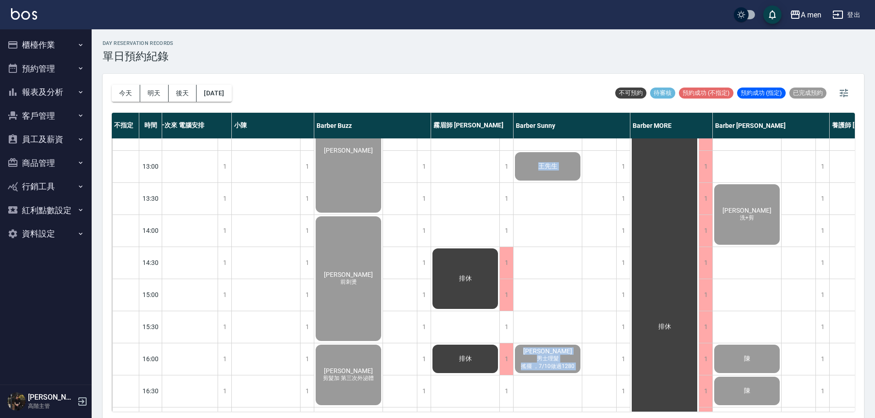
scroll to position [80, 13]
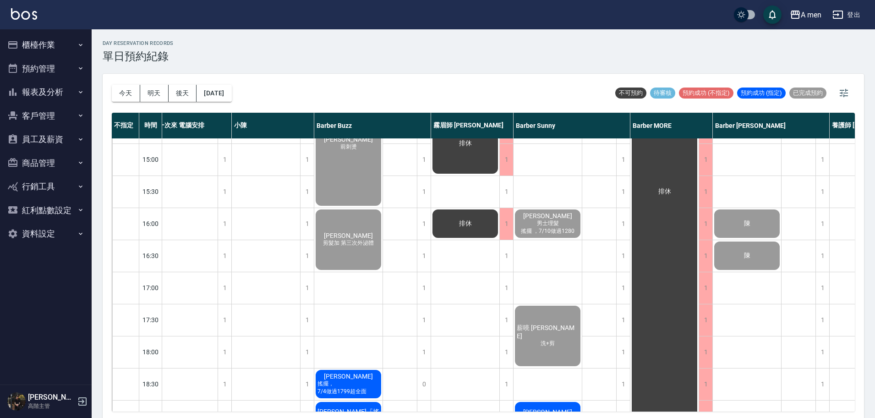
scroll to position [366, 13]
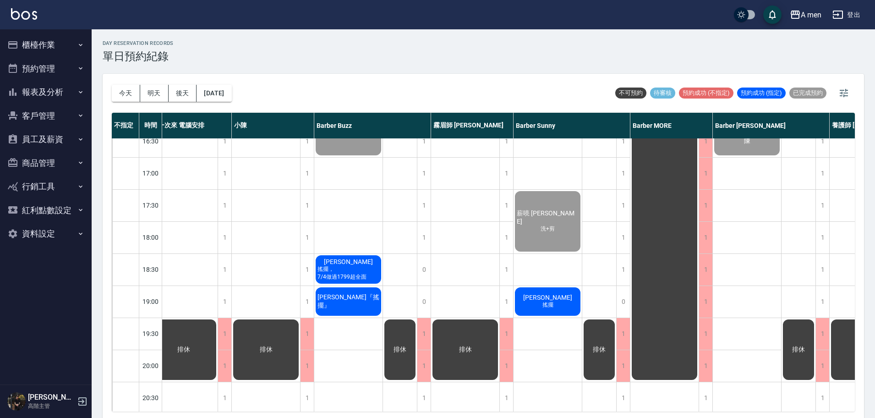
drag, startPoint x: 460, startPoint y: 191, endPoint x: 567, endPoint y: 111, distance: 133.9
click at [567, 111] on div "今天 明天 後天 2025/09/09 不可預約 待審核 預約成功 (不指定) 預約成功 (指定) 已完成預約" at bounding box center [483, 93] width 743 height 39
click at [349, 271] on span "搖擺，7/4做過1799超全面" at bounding box center [347, 273] width 65 height 16
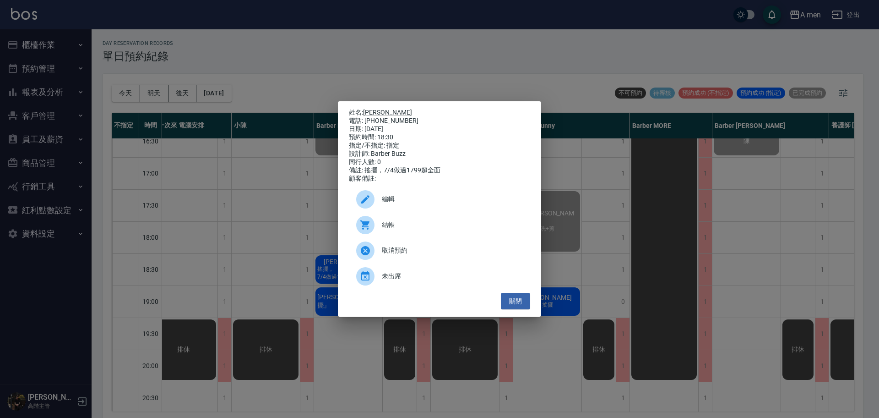
click at [400, 223] on div "結帳" at bounding box center [439, 225] width 181 height 26
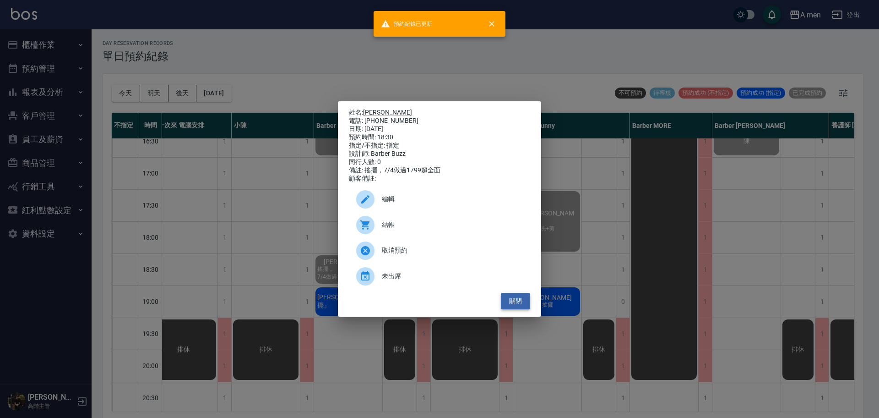
click at [517, 308] on button "關閉" at bounding box center [515, 301] width 29 height 17
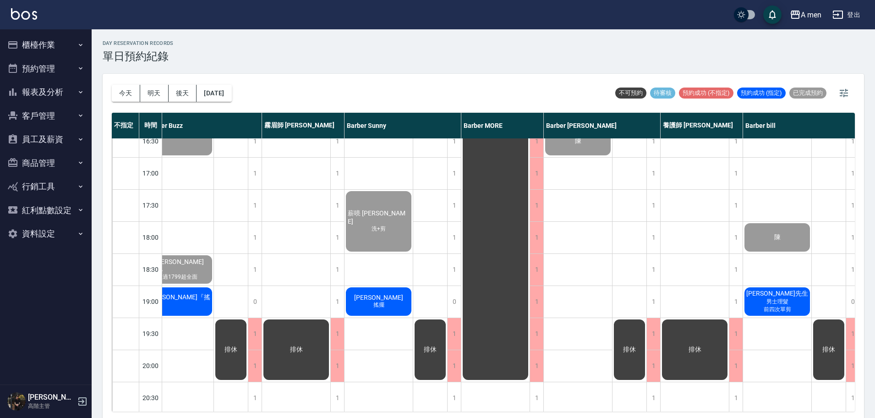
scroll to position [366, 191]
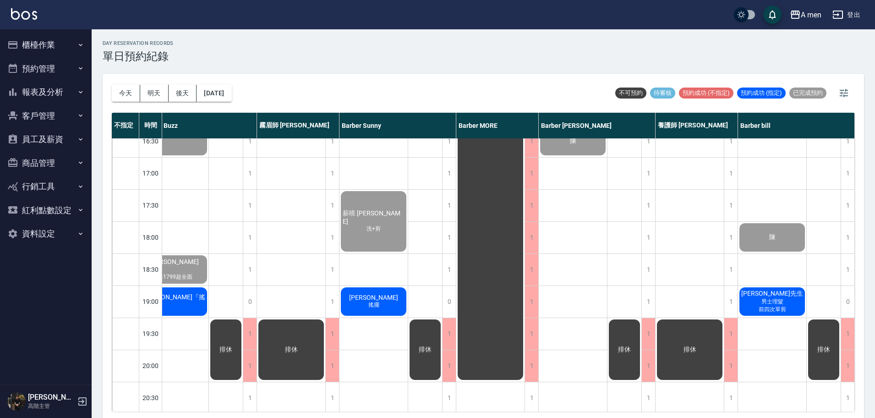
click at [187, 299] on span "[PERSON_NAME]『搖擺』" at bounding box center [173, 301] width 65 height 16
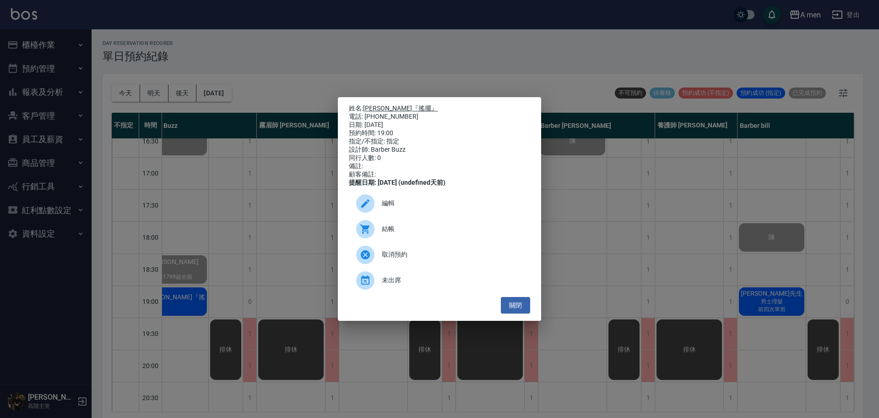
click at [397, 104] on link "[PERSON_NAME]『搖擺』" at bounding box center [400, 107] width 75 height 7
click at [533, 313] on div "姓名: 廖柏甯『搖擺』 電話: 0987319294 日期: 2025/09/09 預約時間: 19:00 指定/不指定: 指定 設計師: Barber Bu…" at bounding box center [439, 209] width 203 height 224
click at [532, 313] on div "姓名: 廖柏甯『搖擺』 電話: 0987319294 日期: 2025/09/09 預約時間: 19:00 指定/不指定: 指定 設計師: Barber Bu…" at bounding box center [439, 209] width 203 height 224
click at [514, 314] on button "關閉" at bounding box center [515, 305] width 29 height 17
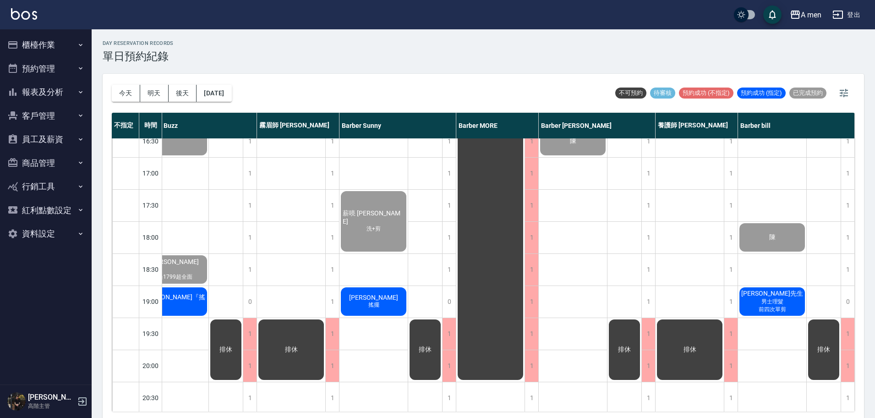
scroll to position [3, 0]
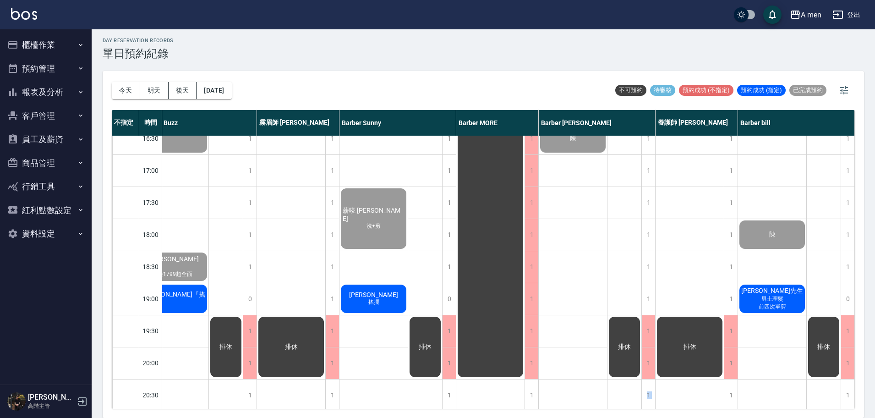
drag, startPoint x: 595, startPoint y: 414, endPoint x: 595, endPoint y: 408, distance: 5.5
click at [595, 408] on div "今天 明天 後天 2025/09/09 不可預約 待審核 預約成功 (不指定) 預約成功 (指定) 已完成預約 不指定 時間 第一次來 電腦安排 小陳 Bar…" at bounding box center [483, 244] width 761 height 347
drag, startPoint x: 570, startPoint y: 408, endPoint x: 559, endPoint y: 407, distance: 11.0
click at [569, 408] on div "不指定 時間 第一次來 電腦安排 小陳 Barber Buzz 霧眉師 小蔡 Barber Sunny Barber MORE Barber Garry 養護…" at bounding box center [483, 259] width 743 height 299
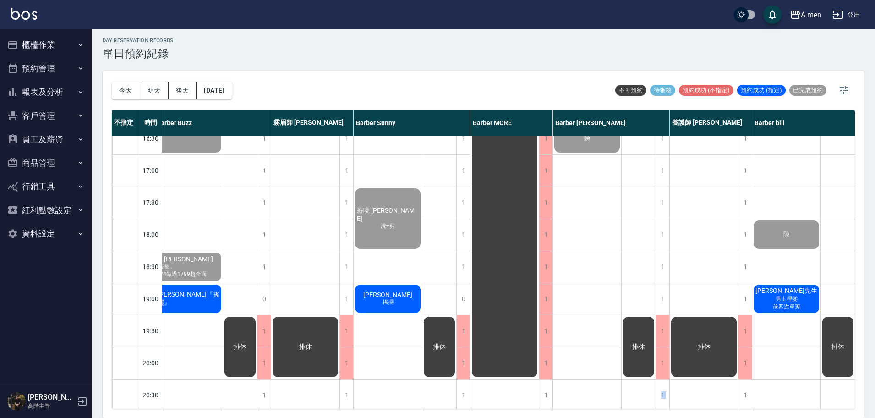
scroll to position [366, 96]
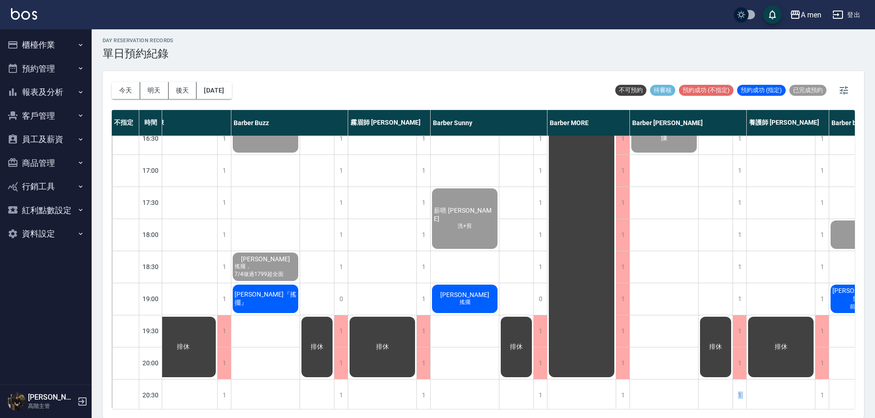
drag, startPoint x: 155, startPoint y: 357, endPoint x: 415, endPoint y: 193, distance: 307.1
click at [156, 353] on div "20:00" at bounding box center [150, 363] width 23 height 32
click at [163, 96] on button "明天" at bounding box center [154, 90] width 28 height 17
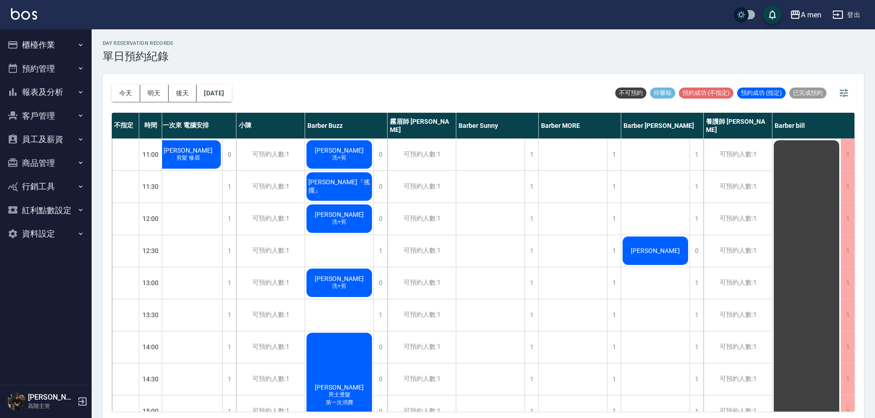
click at [191, 148] on span "林惟謙" at bounding box center [188, 150] width 53 height 7
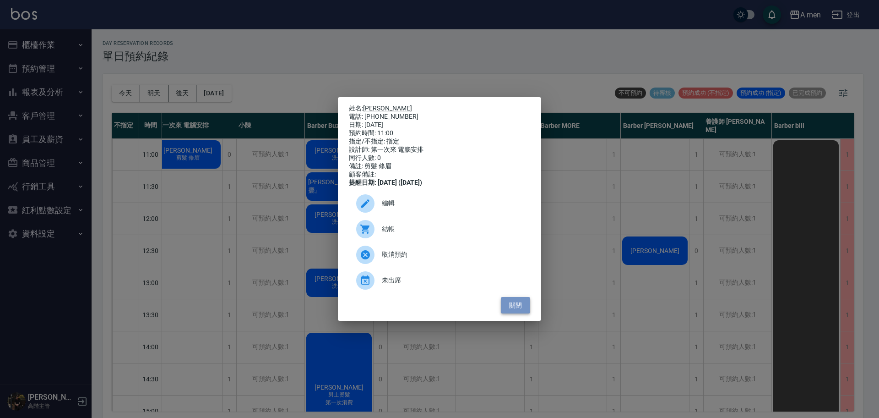
click at [516, 308] on button "關閉" at bounding box center [515, 305] width 29 height 17
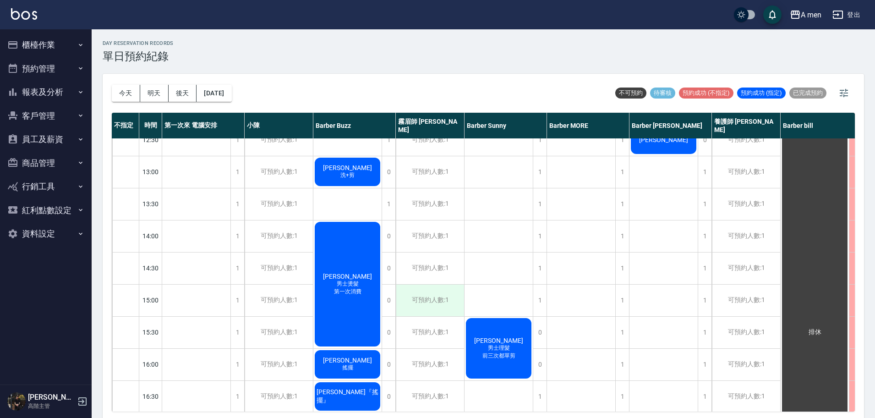
scroll to position [172, 0]
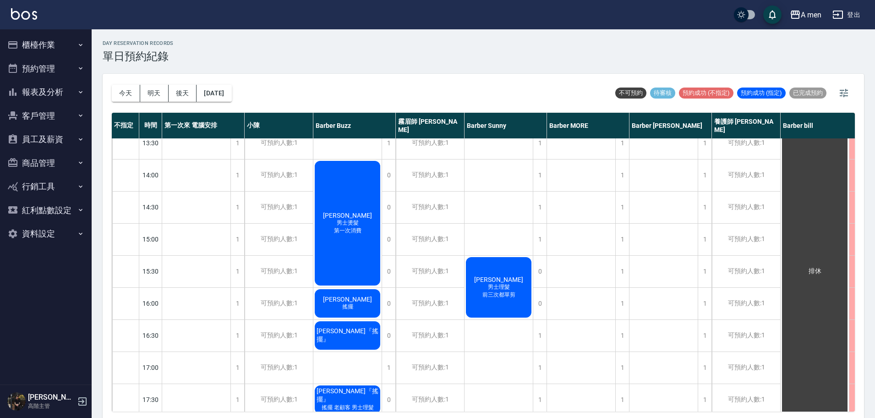
click at [365, 339] on span "廖炫皓『搖擺』" at bounding box center [347, 335] width 65 height 16
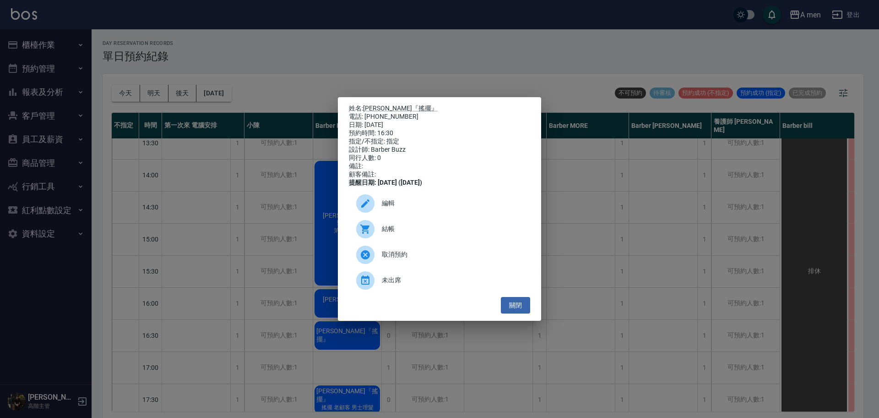
click at [392, 113] on div "電話: 0987257061" at bounding box center [439, 117] width 181 height 8
click at [391, 106] on link "廖炫皓『搖擺』" at bounding box center [400, 107] width 75 height 7
click at [525, 313] on button "關閉" at bounding box center [515, 305] width 29 height 17
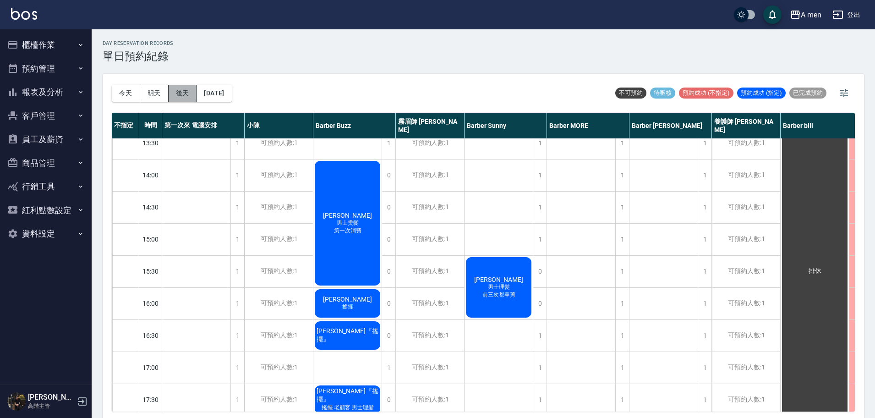
click at [177, 90] on button "後天" at bounding box center [183, 93] width 28 height 17
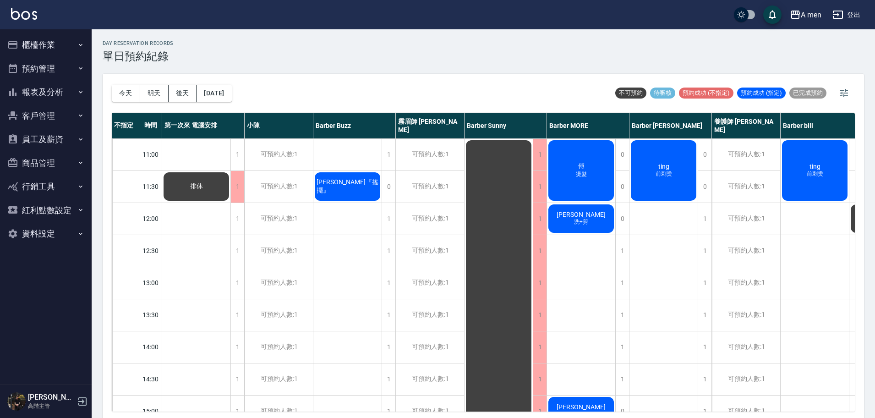
click at [662, 169] on span "ting" at bounding box center [663, 166] width 15 height 7
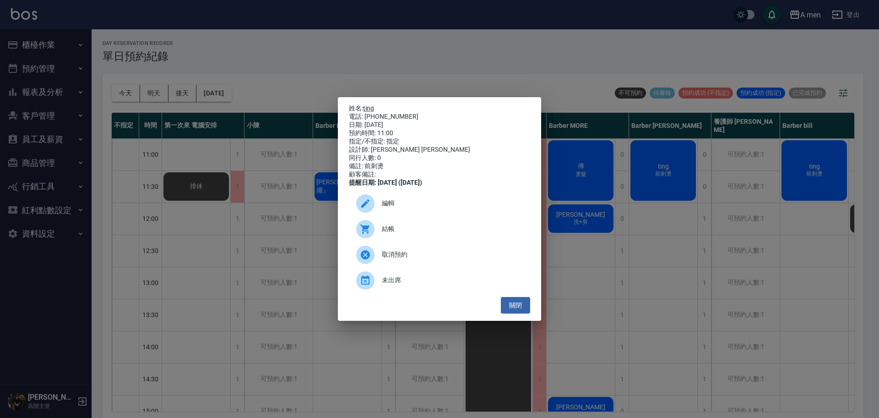
click at [373, 106] on link "ting" at bounding box center [368, 107] width 11 height 7
click at [506, 312] on button "關閉" at bounding box center [515, 305] width 29 height 17
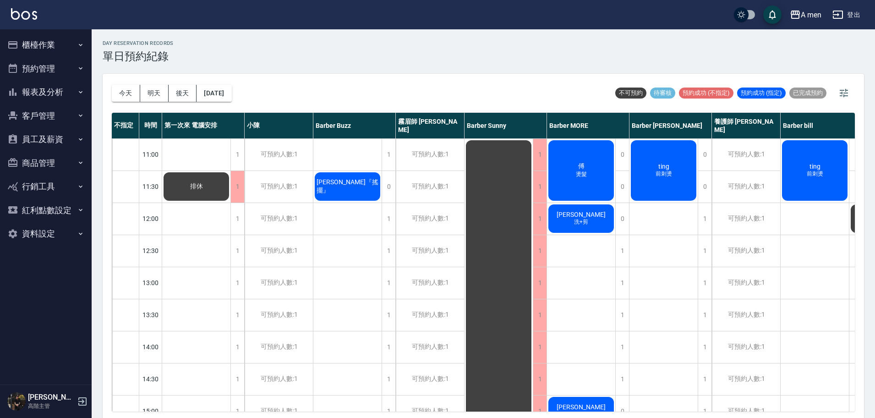
click at [831, 178] on div "ting 前刺燙" at bounding box center [814, 170] width 68 height 63
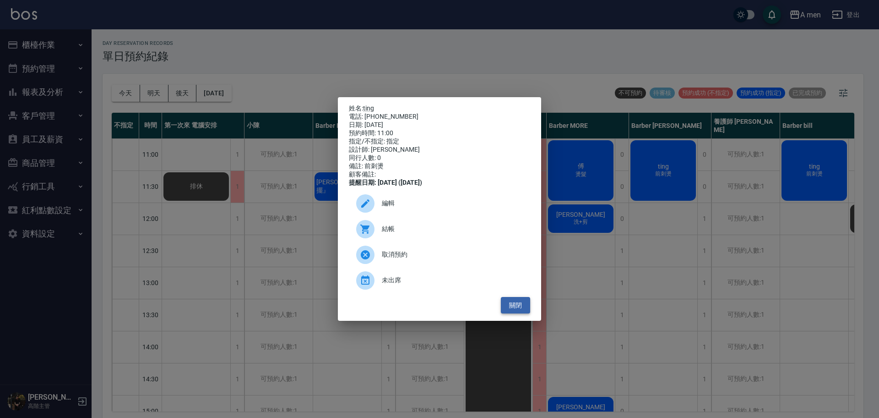
click at [506, 308] on button "關閉" at bounding box center [515, 305] width 29 height 17
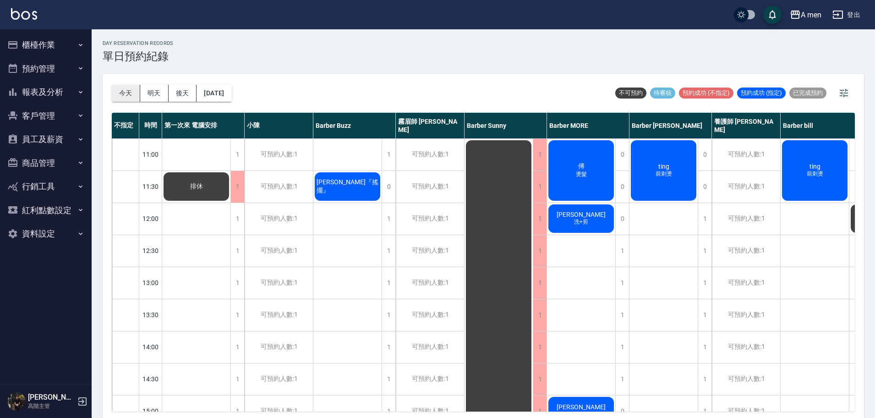
click at [127, 92] on button "今天" at bounding box center [126, 93] width 28 height 17
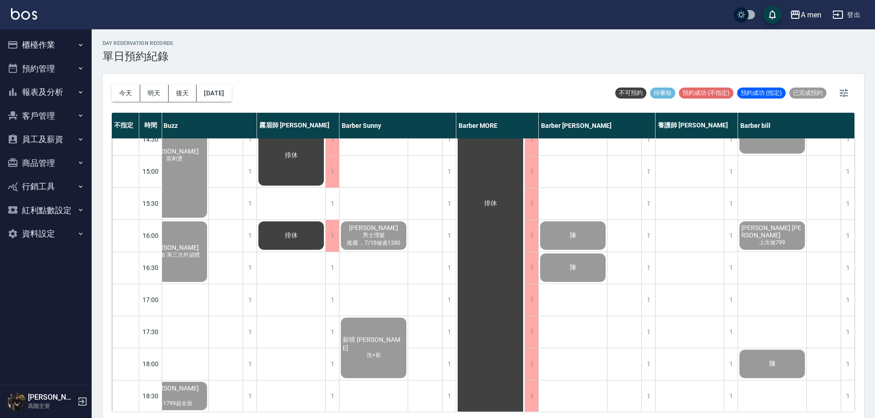
scroll to position [401, 191]
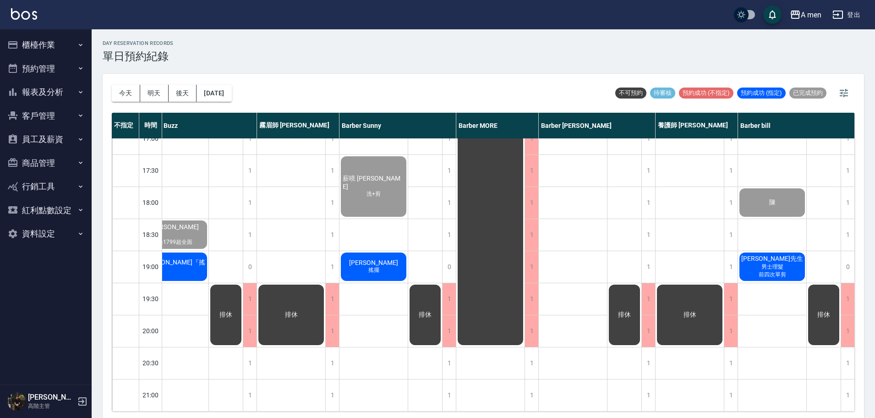
click at [786, 261] on div "蔡先生 男士理髮 前四次單剪" at bounding box center [772, 266] width 68 height 31
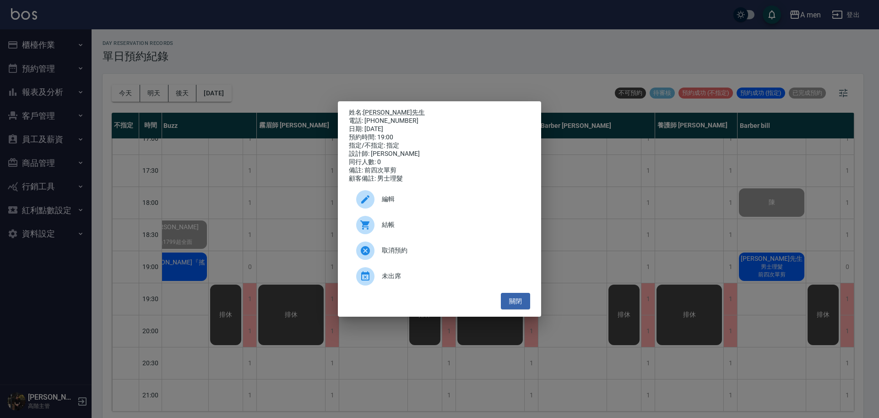
click at [398, 229] on span "結帳" at bounding box center [452, 225] width 141 height 10
click at [508, 306] on button "關閉" at bounding box center [515, 301] width 29 height 17
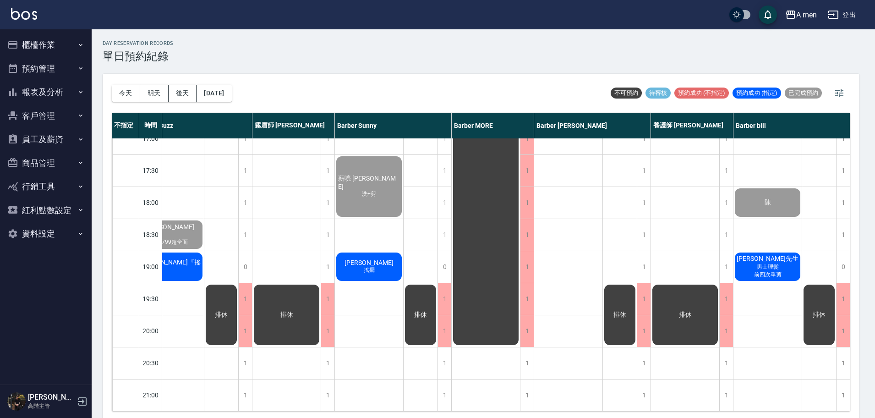
scroll to position [401, 187]
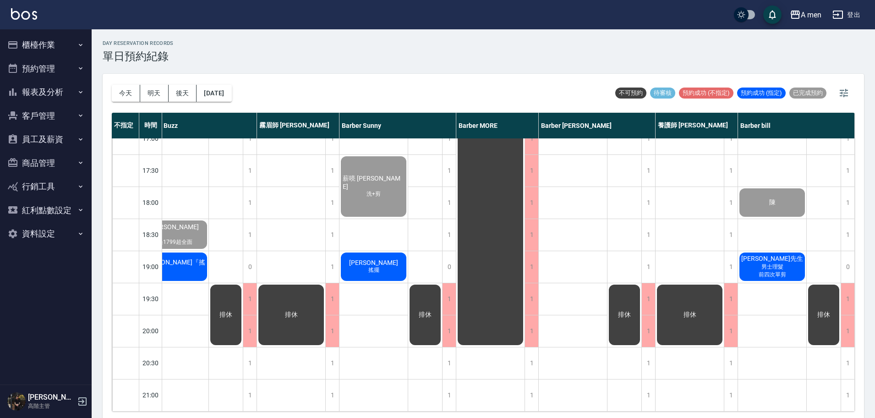
click at [177, 272] on div "[PERSON_NAME]『搖擺』" at bounding box center [174, 266] width 68 height 31
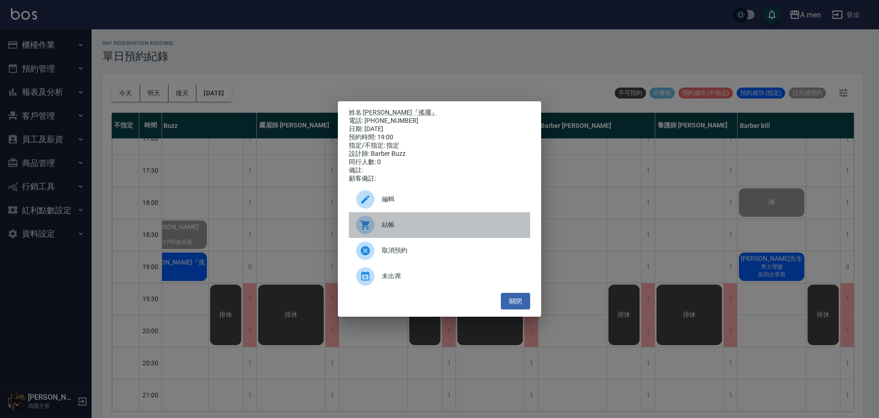
click at [398, 229] on span "結帳" at bounding box center [452, 225] width 141 height 10
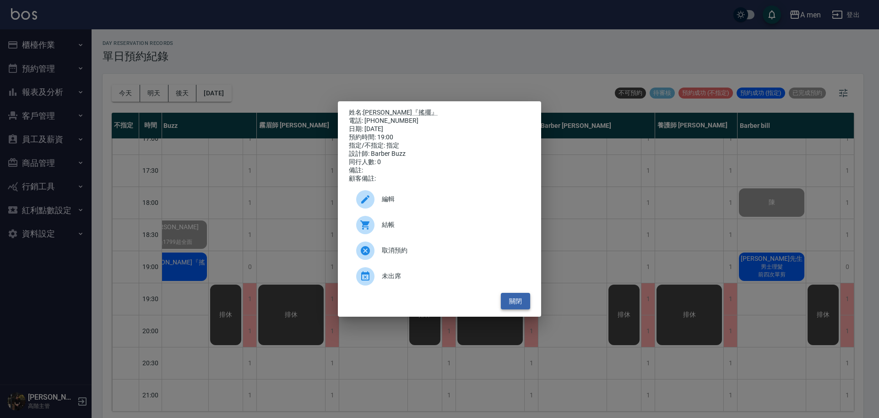
click at [525, 305] on button "關閉" at bounding box center [515, 301] width 29 height 17
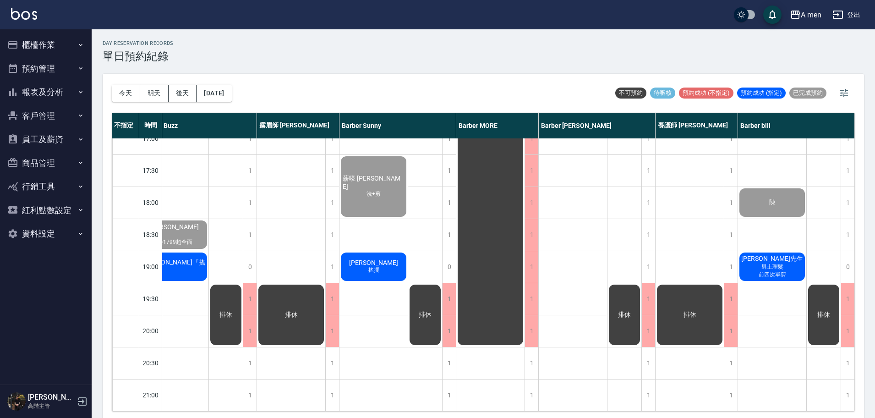
click at [382, 273] on div "蔡旻澔 搖擺" at bounding box center [373, 266] width 68 height 31
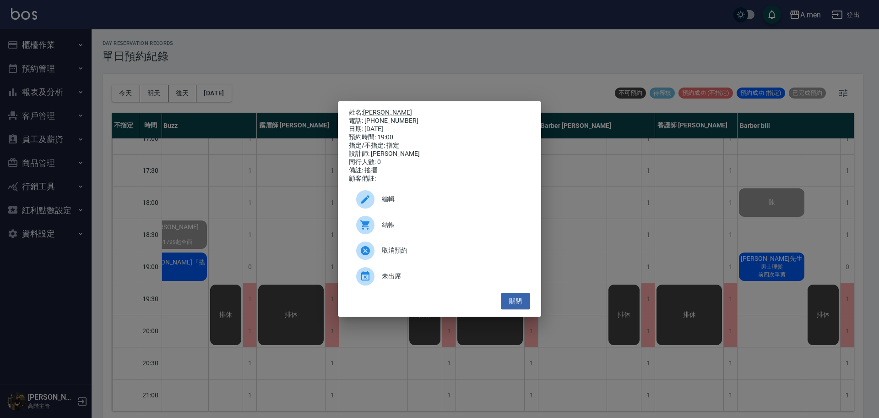
click at [416, 229] on span "結帳" at bounding box center [452, 225] width 141 height 10
click at [520, 302] on button "關閉" at bounding box center [515, 301] width 29 height 17
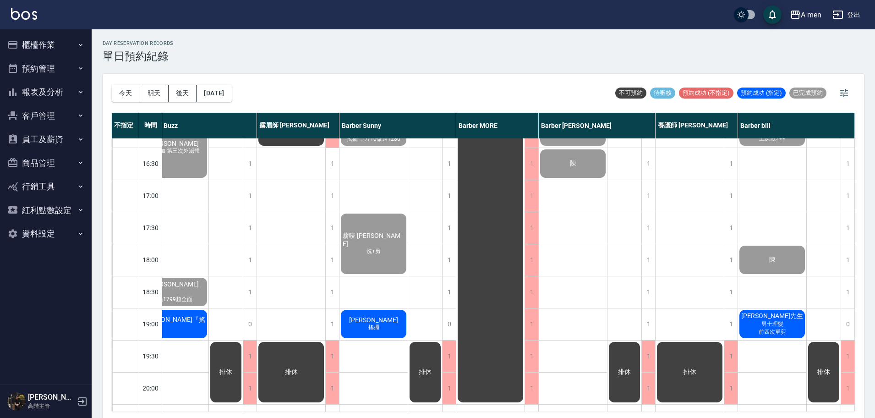
scroll to position [286, 187]
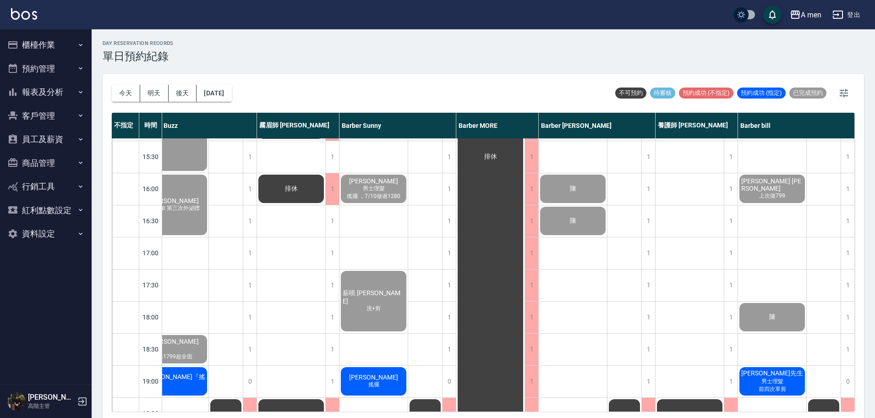
click at [180, 375] on div "[PERSON_NAME]『搖擺』" at bounding box center [174, 380] width 68 height 31
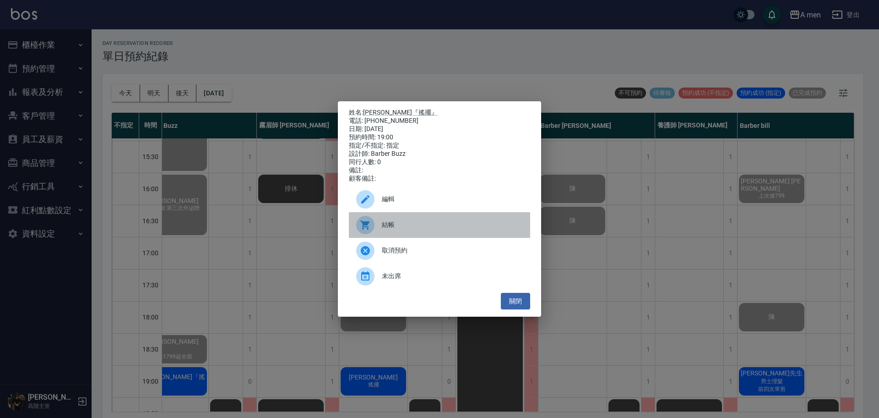
click at [413, 229] on span "結帳" at bounding box center [452, 225] width 141 height 10
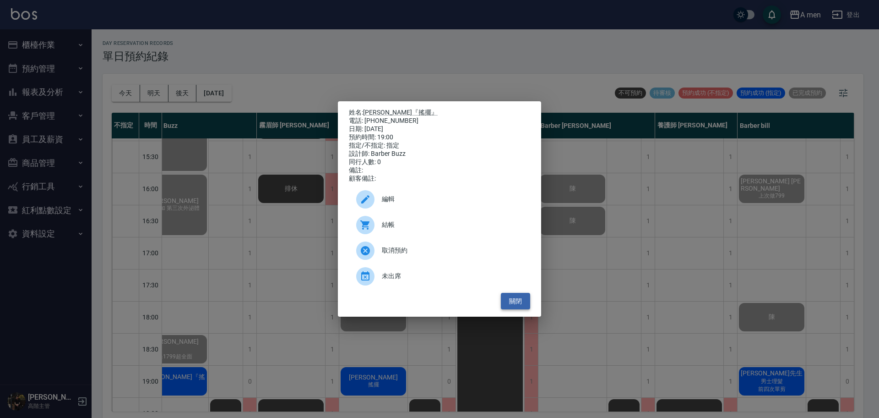
click at [519, 310] on button "關閉" at bounding box center [515, 301] width 29 height 17
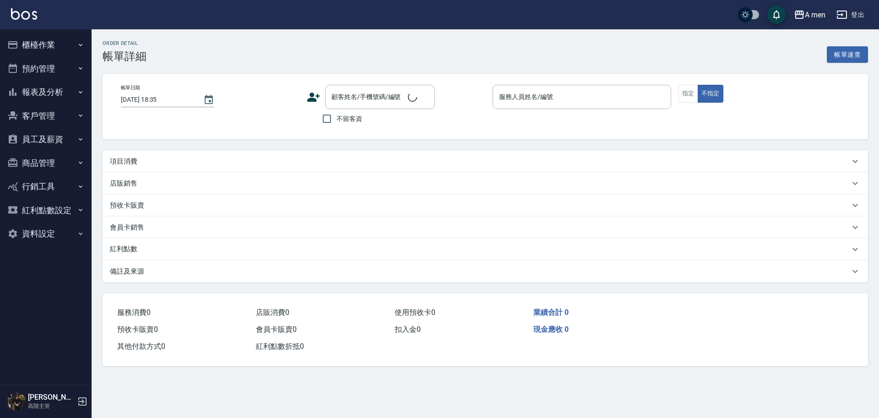
type input "[DATE] 18:00"
type input "Barber bill-006"
type input "陳/0966755182/null"
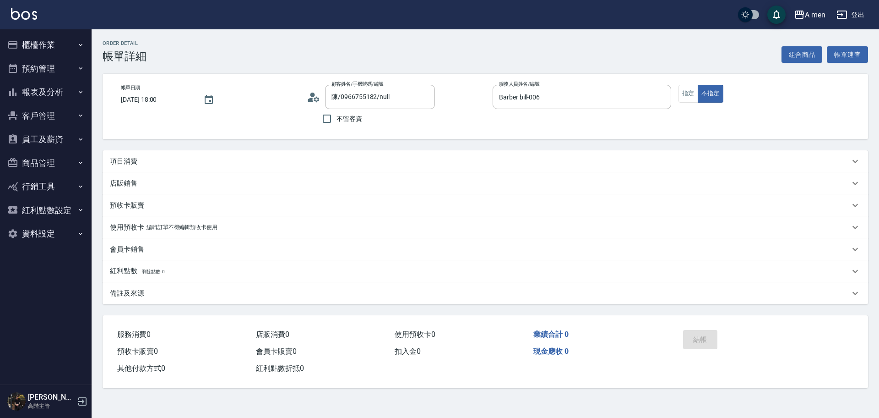
click at [317, 163] on div "項目消費" at bounding box center [480, 162] width 740 height 10
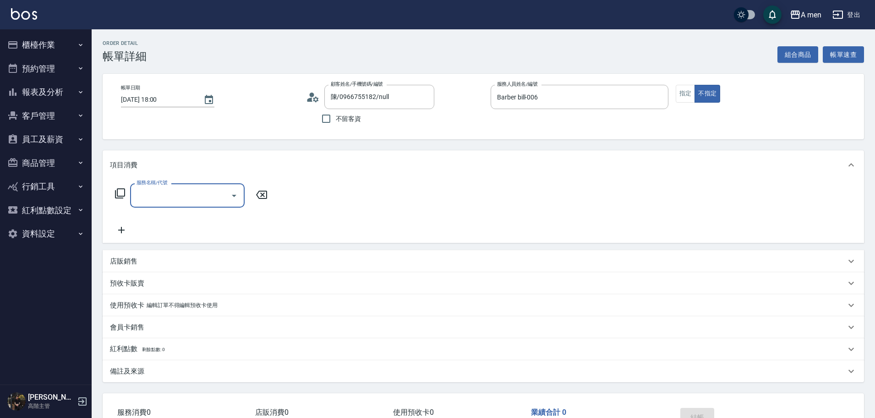
click at [207, 187] on input "服務名稱/代號" at bounding box center [180, 195] width 92 height 16
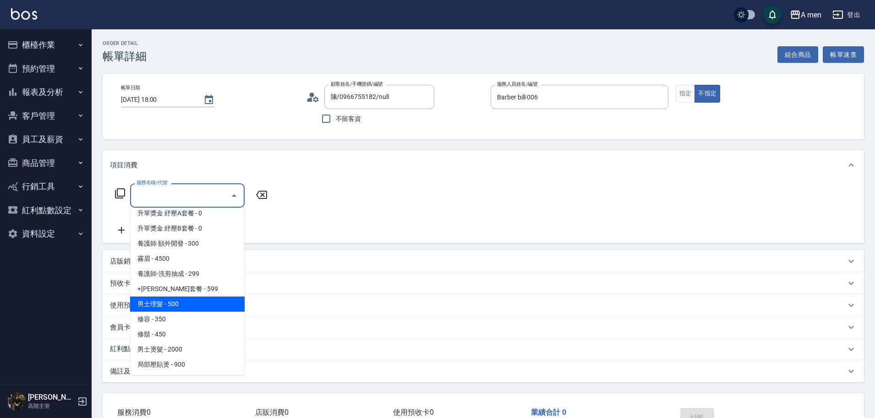
scroll to position [229, 0]
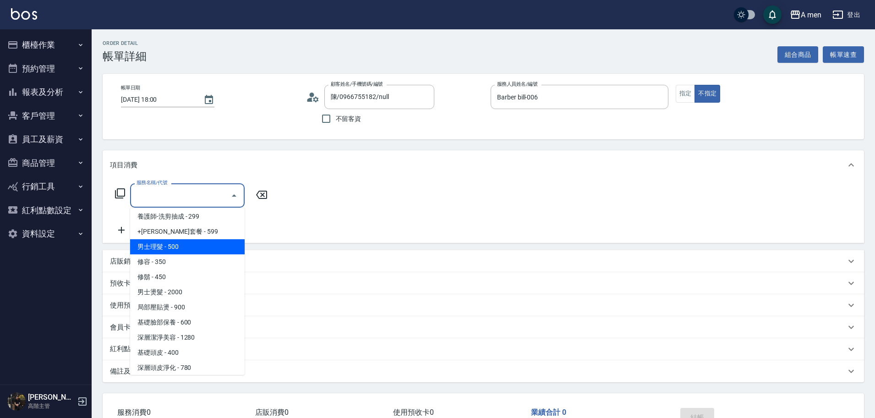
click at [202, 249] on span "男士理髮 - 500" at bounding box center [187, 246] width 114 height 15
type input "男士理髮(A01)"
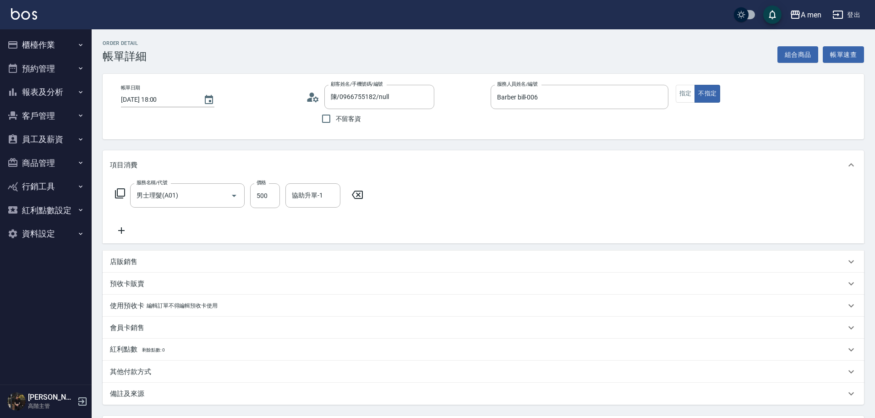
click at [325, 224] on div "服務名稱/代號 男士理髮(A01) 服務名稱/代號 價格 500 價格 協助升單-1 協助升單-1" at bounding box center [239, 209] width 259 height 53
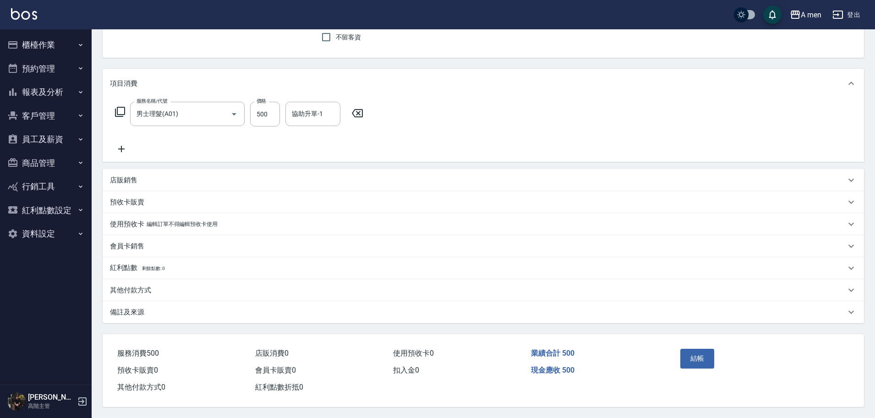
scroll to position [86, 0]
click at [173, 285] on div "其他付款方式" at bounding box center [477, 290] width 735 height 10
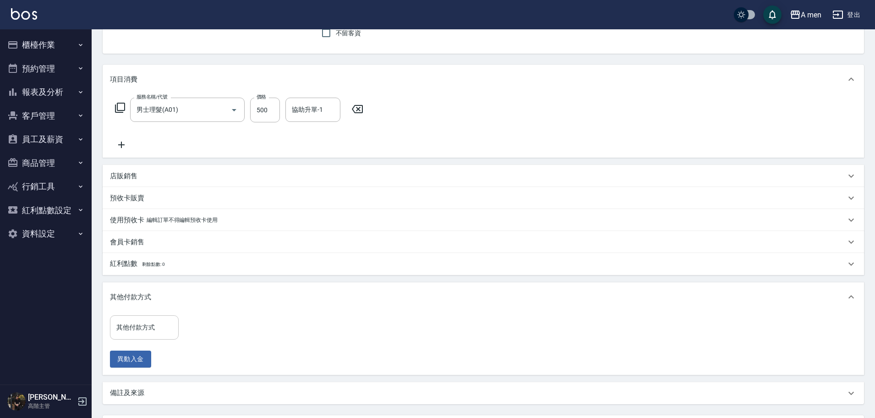
click at [153, 335] on input "其他付款方式" at bounding box center [144, 327] width 60 height 16
click at [148, 378] on span "轉帳" at bounding box center [144, 380] width 69 height 15
type input "轉帳"
click at [189, 331] on input "0" at bounding box center [218, 327] width 69 height 25
type input "500"
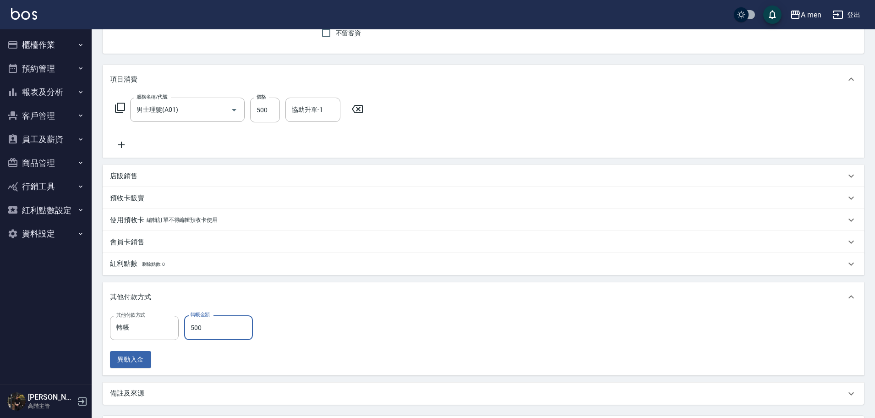
click at [322, 322] on div "其他付款方式 轉帳 其他付款方式 轉帳金額 500 轉帳金額 異動入金" at bounding box center [483, 341] width 746 height 53
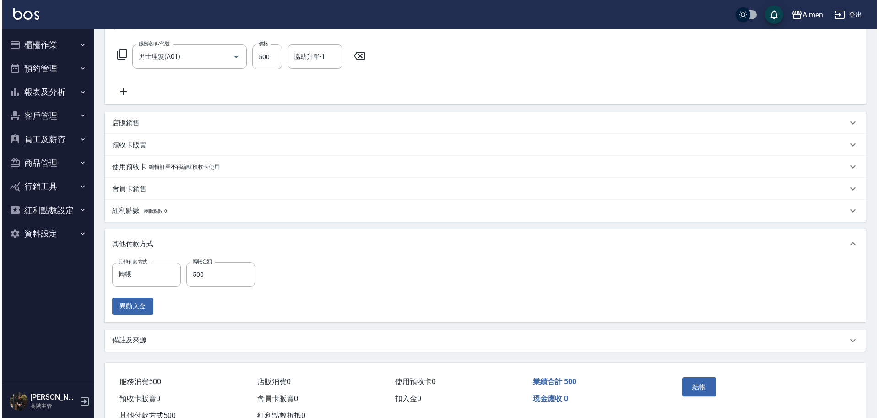
scroll to position [171, 0]
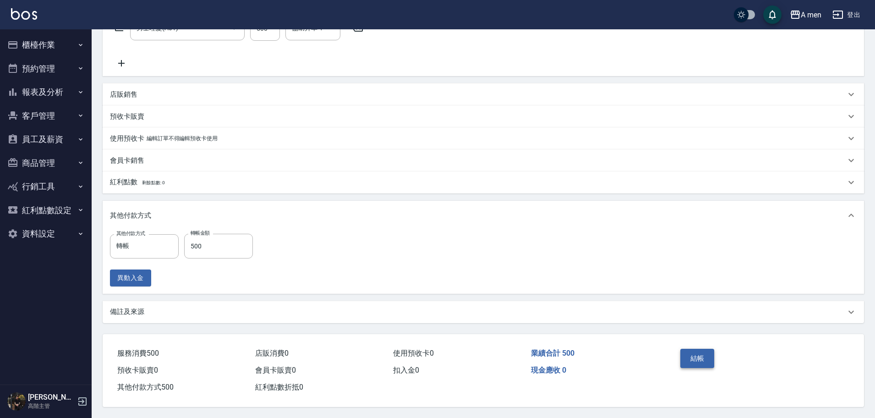
click at [700, 353] on button "結帳" at bounding box center [697, 357] width 34 height 19
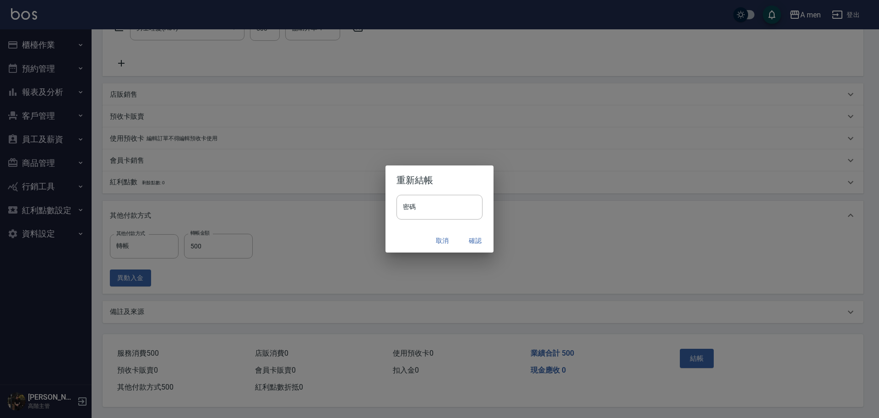
click at [479, 240] on button "確認" at bounding box center [475, 240] width 29 height 17
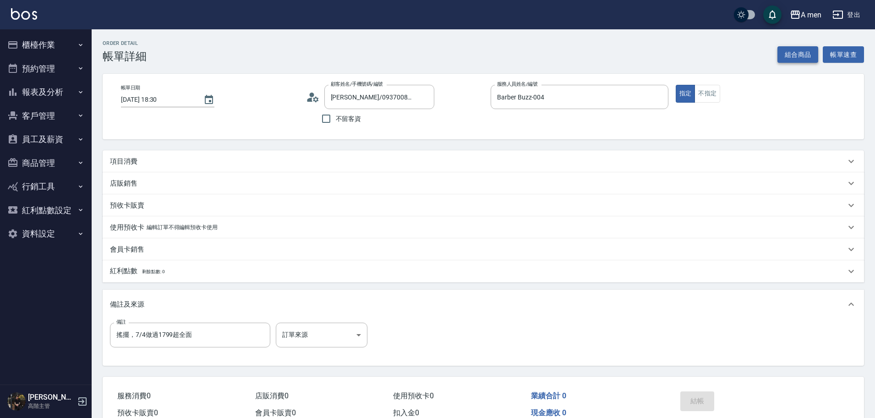
click at [799, 54] on button "組合商品" at bounding box center [797, 54] width 41 height 17
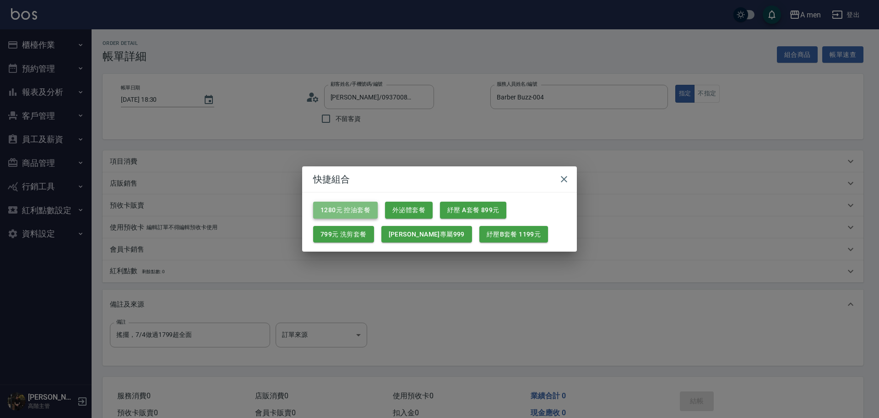
click at [358, 206] on button "1280元 控油套餐" at bounding box center [345, 209] width 65 height 17
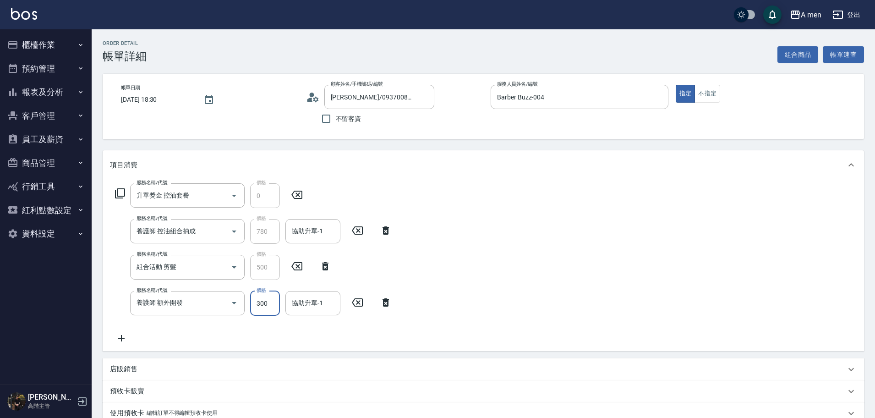
click at [275, 304] on input "300" at bounding box center [265, 303] width 30 height 25
click at [323, 344] on div "服務名稱/代號 升單獎金 控油套餐 服務名稱/代號 價格 0 價格 服務名稱/代號 養護師 控油組合抽成 服務名稱/代號 價格 780 價格 協助升單-1 協…" at bounding box center [483, 264] width 761 height 171
click at [121, 337] on icon at bounding box center [121, 338] width 6 height 6
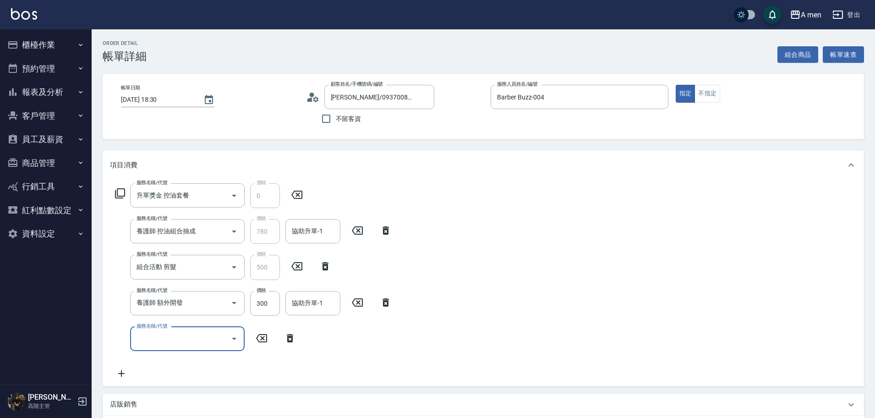
click at [203, 336] on input "服務名稱/代號" at bounding box center [180, 339] width 92 height 16
drag, startPoint x: 632, startPoint y: 260, endPoint x: 622, endPoint y: 259, distance: 10.1
click at [630, 258] on div "服務名稱/代號 升單獎金 控油套餐 服務名稱/代號 價格 0 價格 服務名稱/代號 養護師 控油組合抽成 服務名稱/代號 價格 780 價格 協助升單-1 協…" at bounding box center [483, 282] width 761 height 207
click at [794, 52] on button "組合商品" at bounding box center [797, 54] width 41 height 17
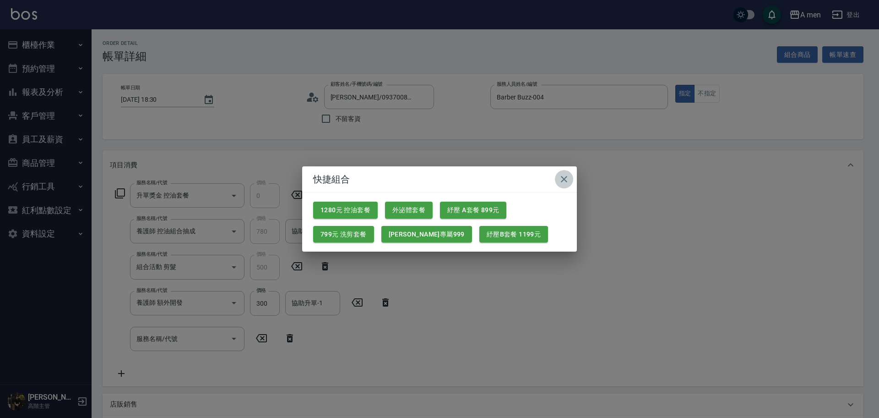
click at [565, 175] on icon "button" at bounding box center [564, 179] width 11 height 11
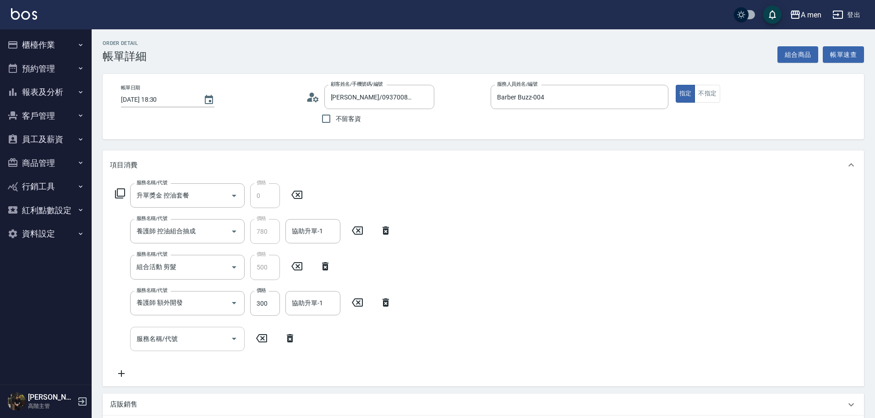
click at [194, 346] on input "服務名稱/代號" at bounding box center [180, 339] width 92 height 16
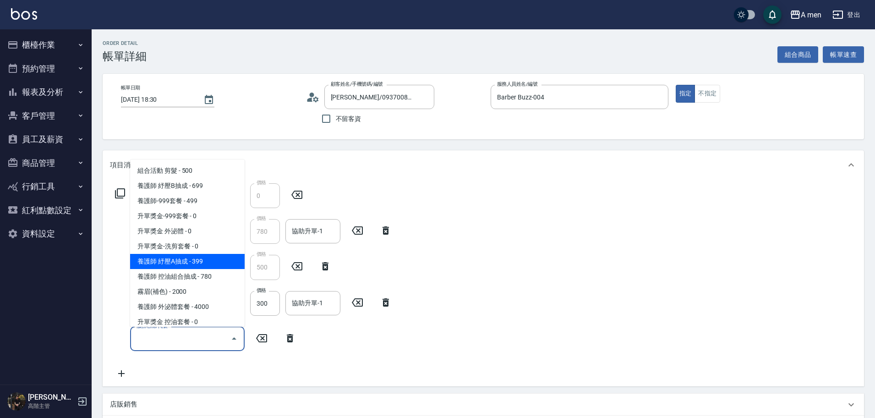
click at [208, 261] on span "養護師 紓壓A抽成 - 399" at bounding box center [187, 261] width 114 height 15
type input "養護師 紓壓A抽成"
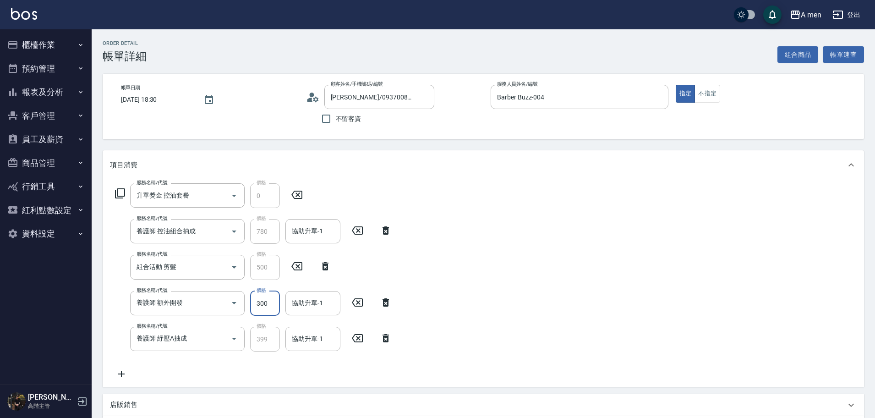
click at [271, 299] on input "300" at bounding box center [265, 303] width 30 height 25
type input "120"
click at [525, 285] on div "服務名稱/代號 升單獎金 控油套餐 服務名稱/代號 價格 0 價格 服務名稱/代號 養護師 控油組合抽成 服務名稱/代號 價格 780 價格 協助升單-1 協…" at bounding box center [483, 282] width 761 height 207
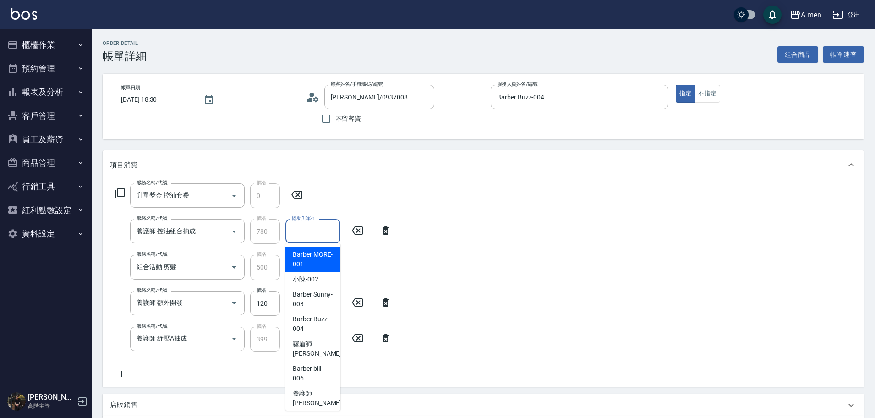
click at [317, 226] on div "協助升單-1 協助升單-1" at bounding box center [312, 231] width 55 height 24
click at [315, 353] on span "霧眉師 小[PERSON_NAME] -005" at bounding box center [323, 348] width 61 height 19
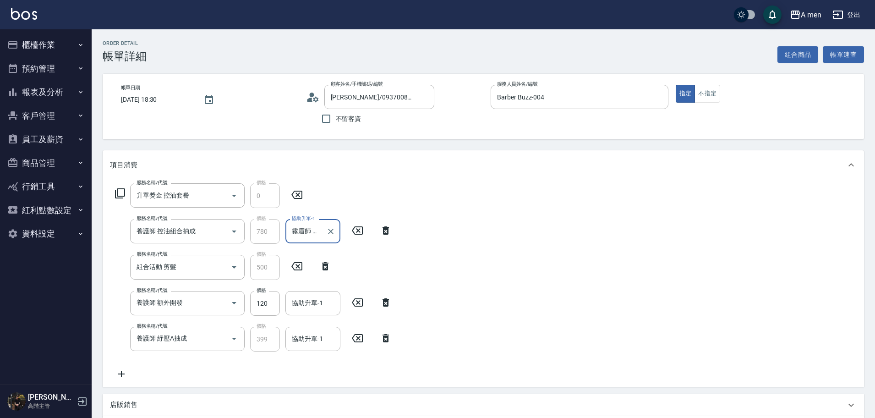
type input "霧眉師 小[PERSON_NAME]-005"
click at [314, 307] on input "協助升單-1" at bounding box center [312, 303] width 47 height 16
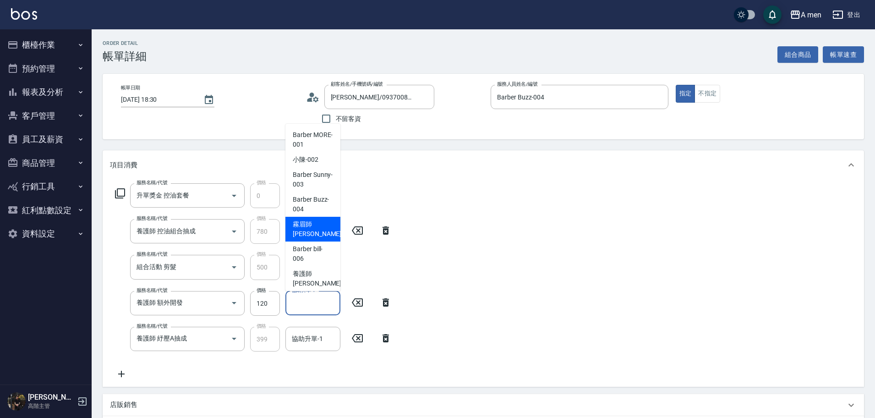
click at [320, 231] on span "霧眉師 小蔡 -005" at bounding box center [323, 228] width 61 height 19
type input "霧眉師 小蔡-005"
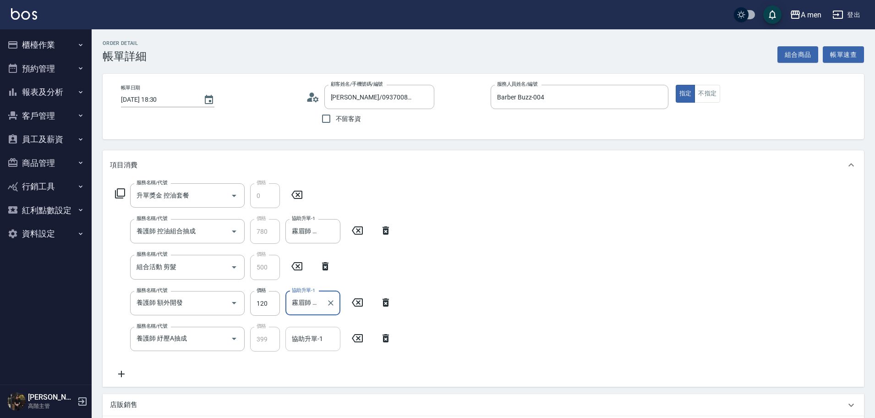
click at [315, 341] on input "協助升單-1" at bounding box center [312, 339] width 47 height 16
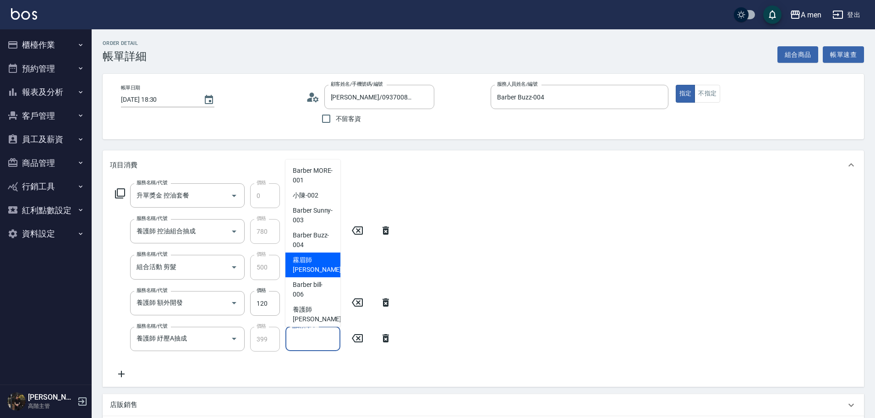
click at [309, 263] on span "霧眉師 小蔡 -005" at bounding box center [323, 264] width 61 height 19
type input "霧眉師 小蔡-005"
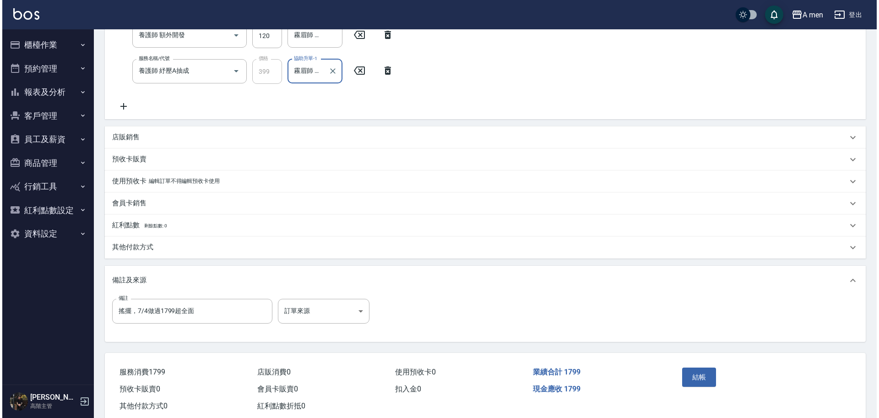
scroll to position [286, 0]
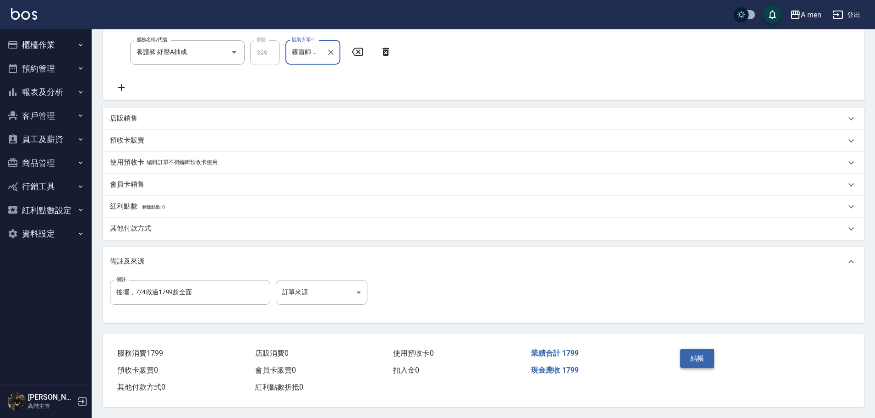
click at [694, 355] on button "結帳" at bounding box center [697, 357] width 34 height 19
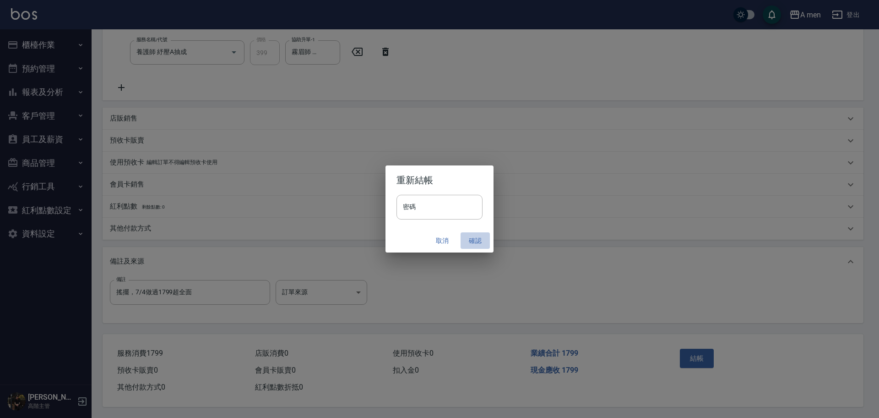
click at [479, 241] on button "確認" at bounding box center [475, 240] width 29 height 17
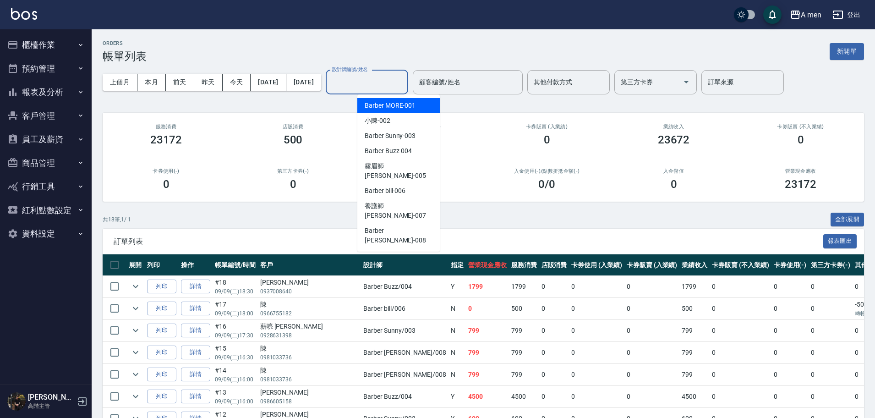
click at [403, 88] on input "設計師編號/姓名" at bounding box center [367, 82] width 74 height 16
click at [405, 151] on span "Barber Buzz -004" at bounding box center [387, 151] width 47 height 10
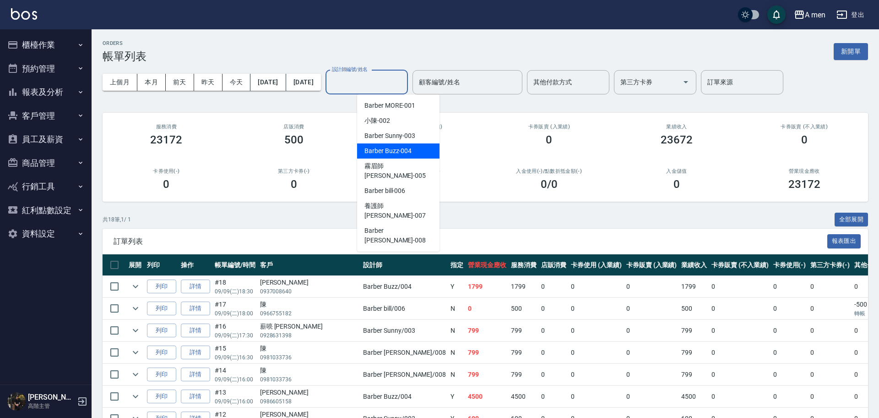
type input "Barber Buzz-004"
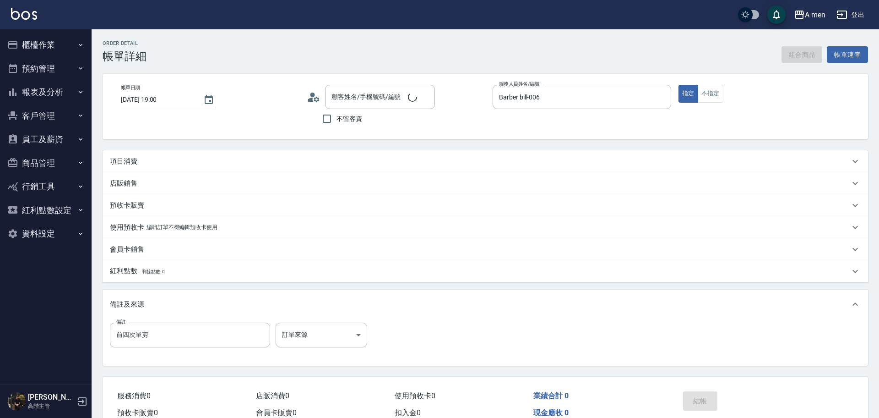
type input "[DATE] 19:00"
type input "Barber bill-006"
type input "前四次單剪"
click at [381, 158] on div "項目消費" at bounding box center [480, 162] width 740 height 10
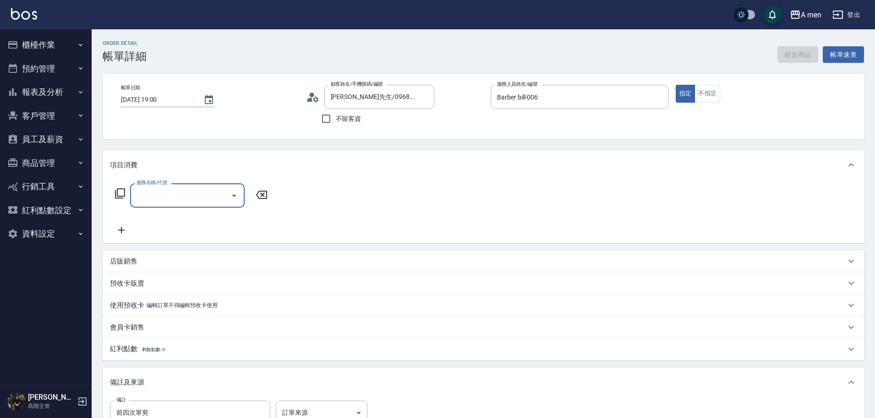
type input "蔡先生/0968739913/null"
click at [229, 190] on icon "Open" at bounding box center [233, 195] width 11 height 11
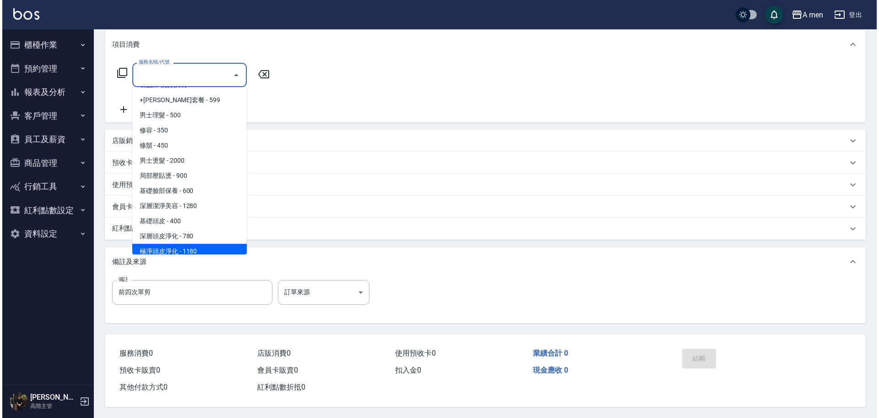
scroll to position [221, 0]
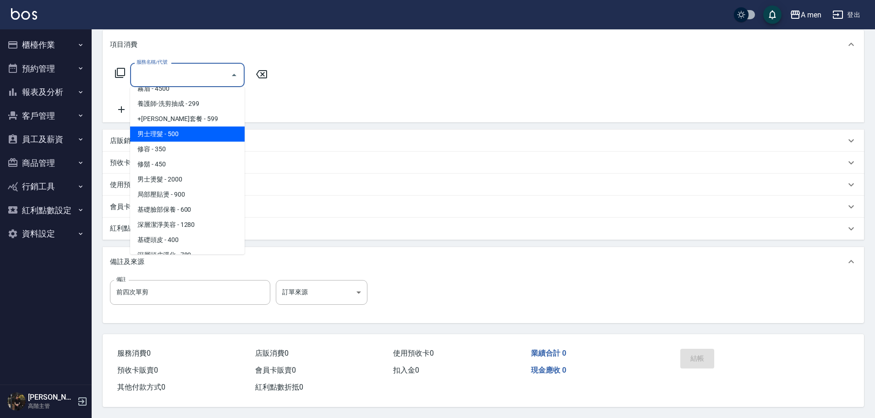
click at [212, 129] on span "男士理髮 - 500" at bounding box center [187, 133] width 114 height 15
type input "男士理髮(A01)"
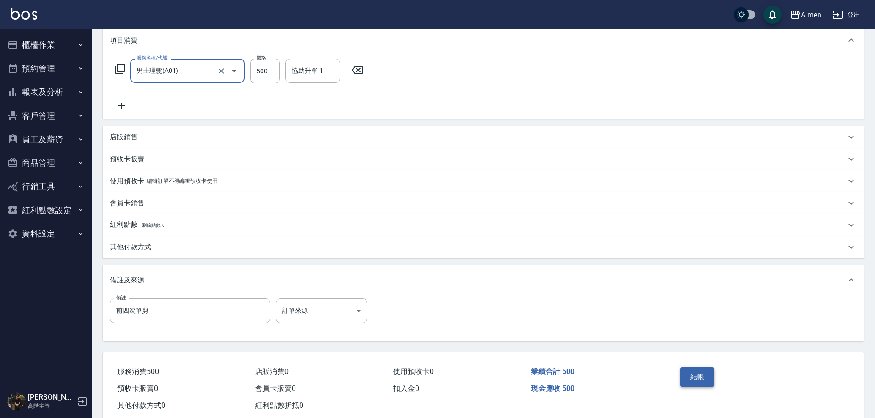
click at [702, 377] on button "結帳" at bounding box center [697, 376] width 34 height 19
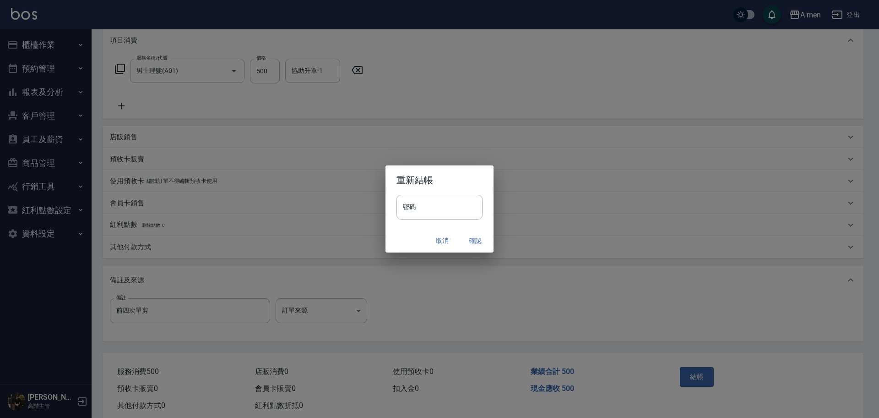
click at [478, 243] on button "確認" at bounding box center [475, 240] width 29 height 17
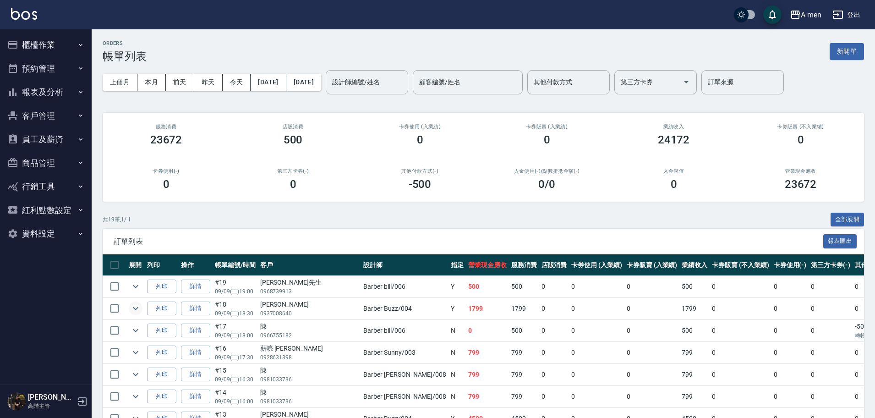
click at [134, 308] on icon "expand row" at bounding box center [135, 308] width 5 height 3
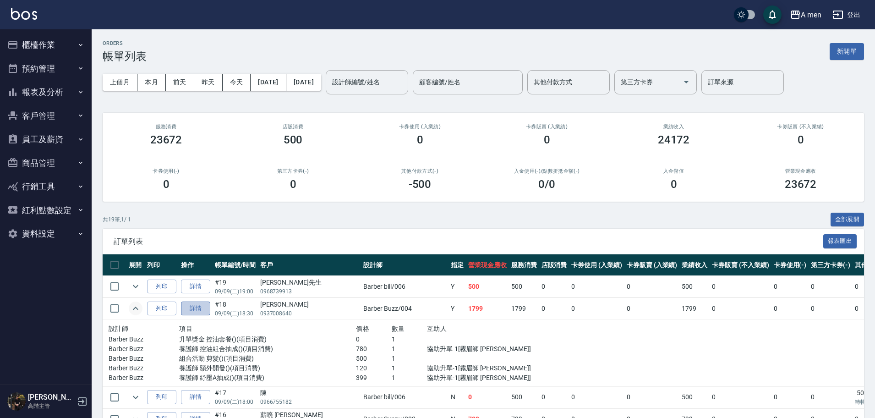
click at [197, 310] on link "詳情" at bounding box center [195, 308] width 29 height 14
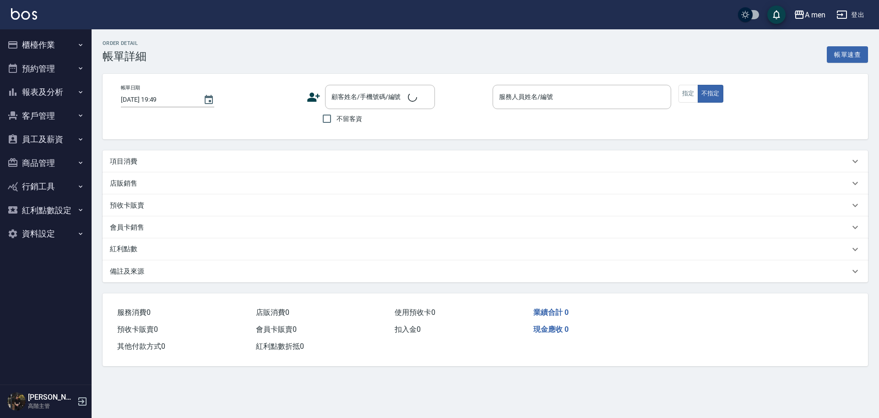
type input "2025/09/09 18:30"
type input "Barber Buzz-004"
type input "搖擺，7/4做過1799超全面"
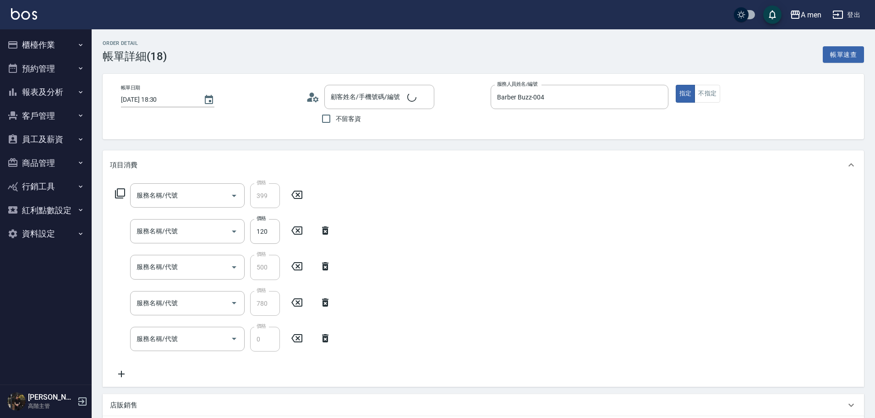
type input "劉顧問/0937008640/null"
type input "養護師 紓壓A抽成"
type input "養護師 額外開發"
type input "組合活動 剪髮"
type input "養護師 控油組合抽成"
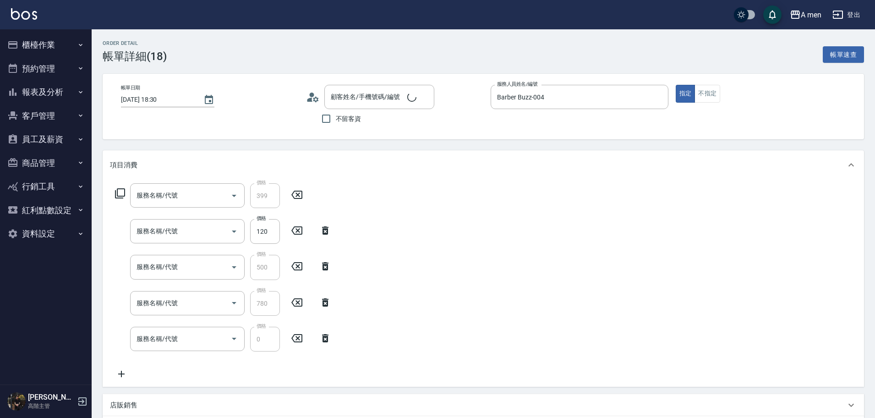
type input "升單獎金 控油套餐"
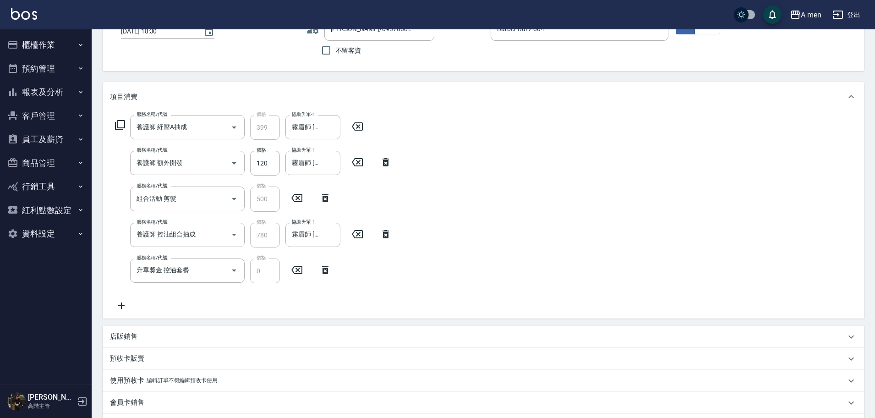
scroll to position [229, 0]
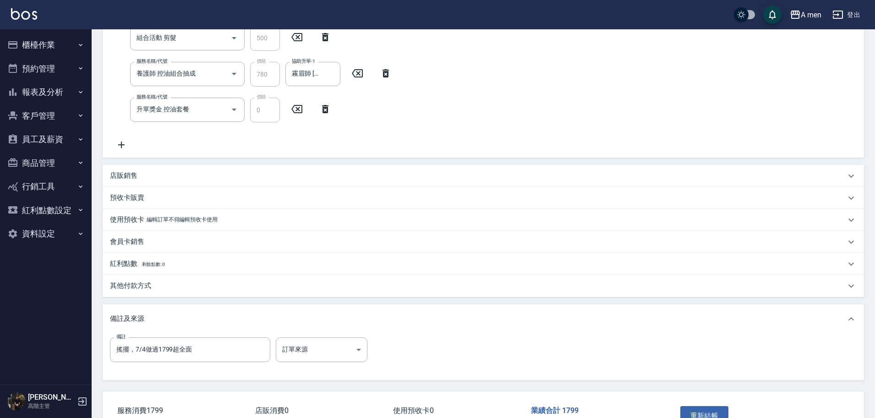
click at [169, 284] on div "其他付款方式" at bounding box center [477, 286] width 735 height 10
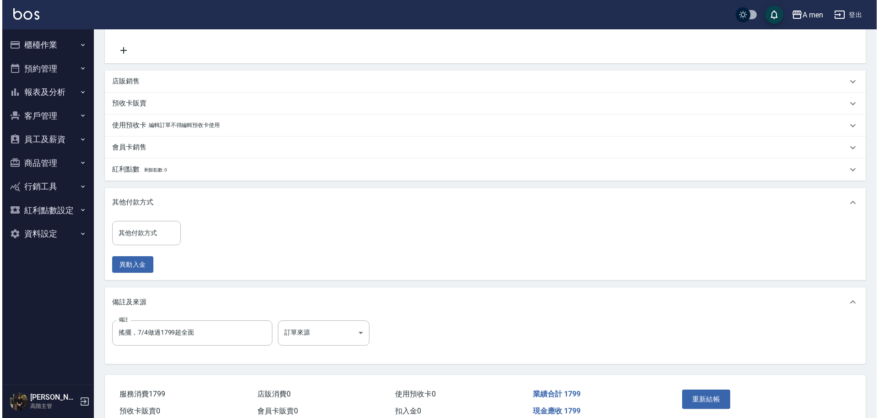
scroll to position [343, 0]
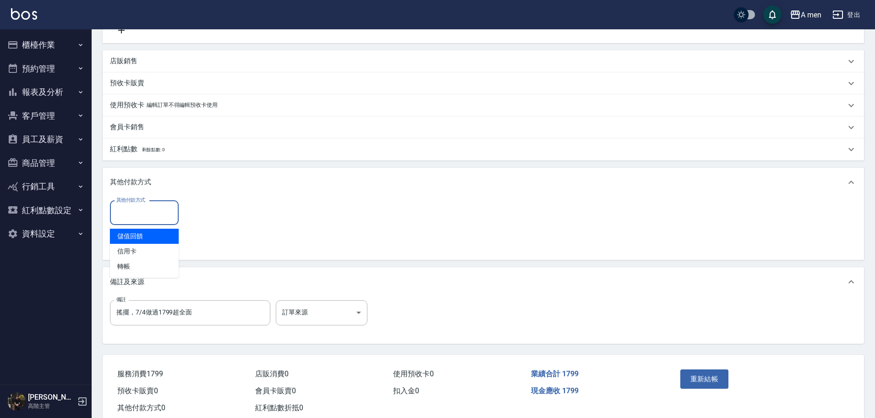
click at [141, 206] on div "其他付款方式 其他付款方式" at bounding box center [144, 213] width 69 height 24
click at [136, 268] on span "轉帳" at bounding box center [144, 266] width 69 height 15
type input "轉帳"
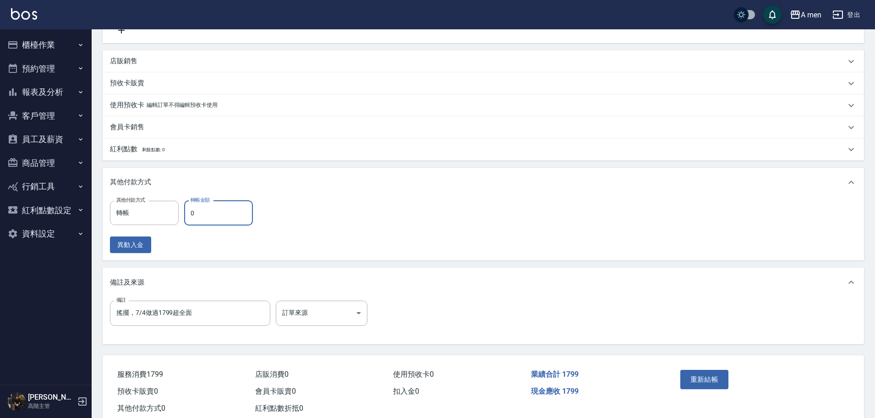
click at [198, 219] on input "0" at bounding box center [218, 213] width 69 height 25
type input "1799"
click at [703, 383] on button "重新結帳" at bounding box center [704, 379] width 49 height 19
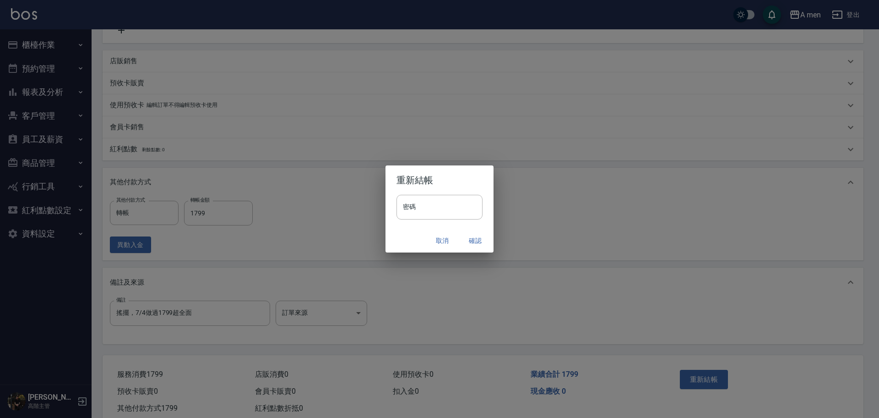
click at [408, 205] on input "密碼" at bounding box center [440, 207] width 86 height 25
type input "**********"
click at [480, 239] on button "確認" at bounding box center [475, 240] width 29 height 17
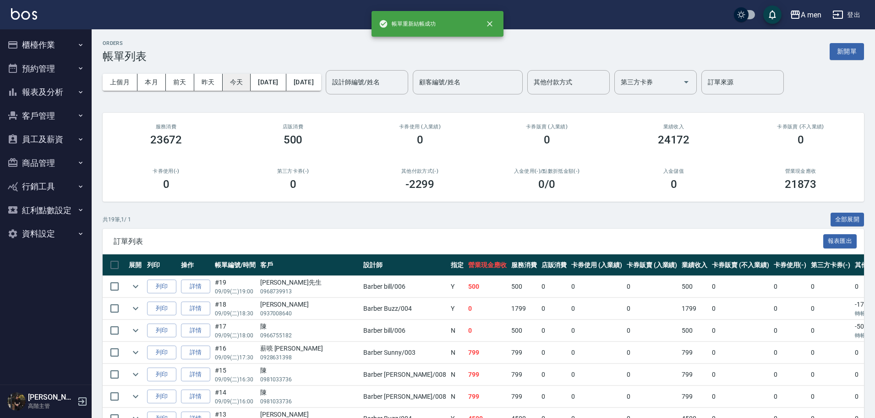
click at [234, 80] on button "今天" at bounding box center [237, 82] width 28 height 17
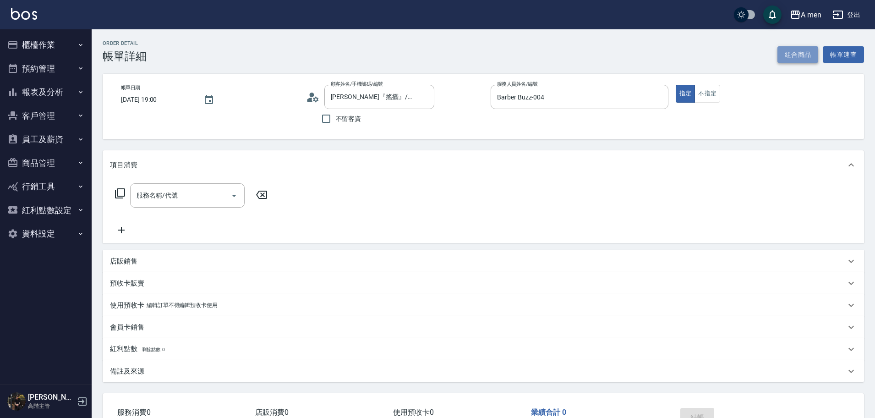
click at [801, 58] on button "組合商品" at bounding box center [797, 54] width 41 height 17
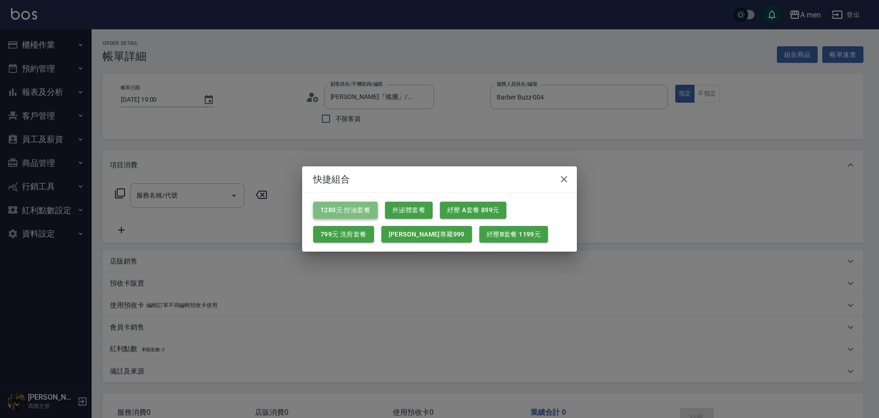
click at [350, 213] on button "1280元 控油套餐" at bounding box center [345, 209] width 65 height 17
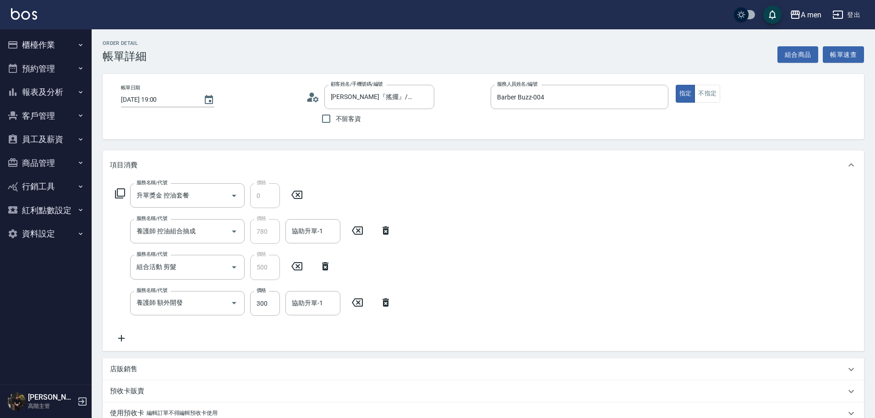
click at [388, 303] on icon at bounding box center [385, 302] width 6 height 8
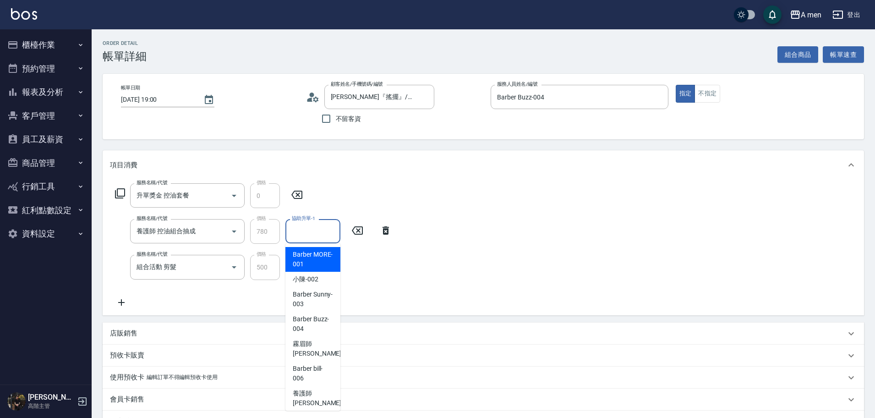
click at [322, 234] on input "協助升單-1" at bounding box center [312, 231] width 47 height 16
click at [468, 245] on div "服務名稱/代號 升單獎金 控油套餐 服務名稱/代號 價格 0 價格 服務名稱/代號 養護師 控油組合抽成 服務名稱/代號 價格 780 價格 協助升單-1 協…" at bounding box center [483, 246] width 761 height 135
click at [323, 236] on input "協助升單-1" at bounding box center [312, 231] width 47 height 16
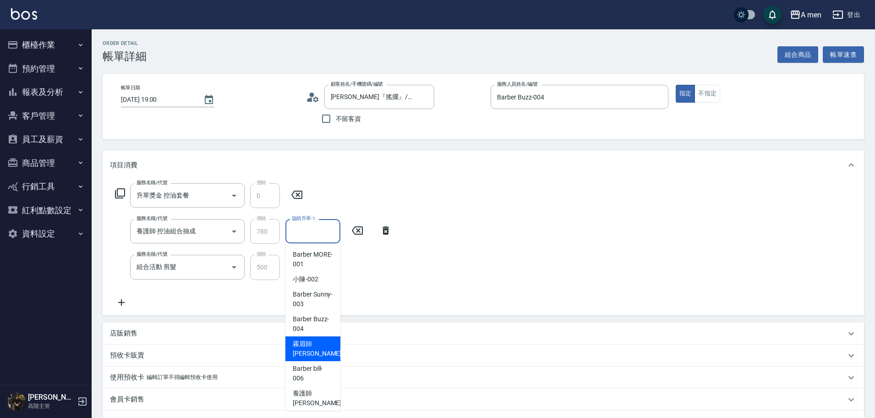
click at [305, 348] on span "霧眉師 小[PERSON_NAME] -005" at bounding box center [323, 348] width 61 height 19
type input "霧眉師 小[PERSON_NAME]-005"
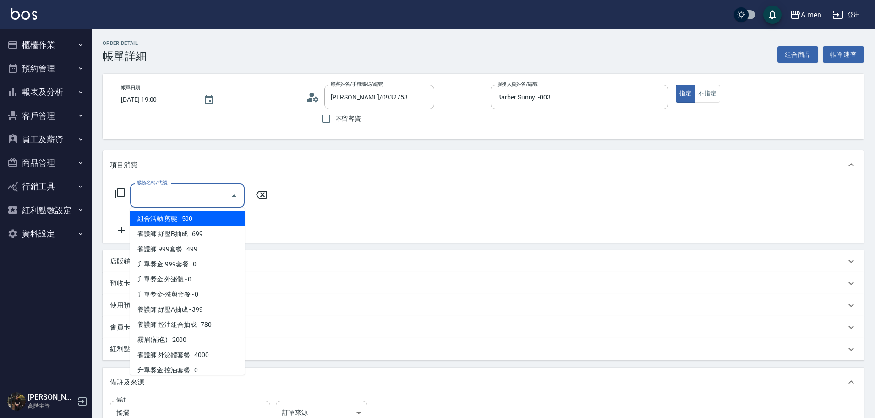
click at [222, 194] on input "服務名稱/代號" at bounding box center [180, 195] width 92 height 16
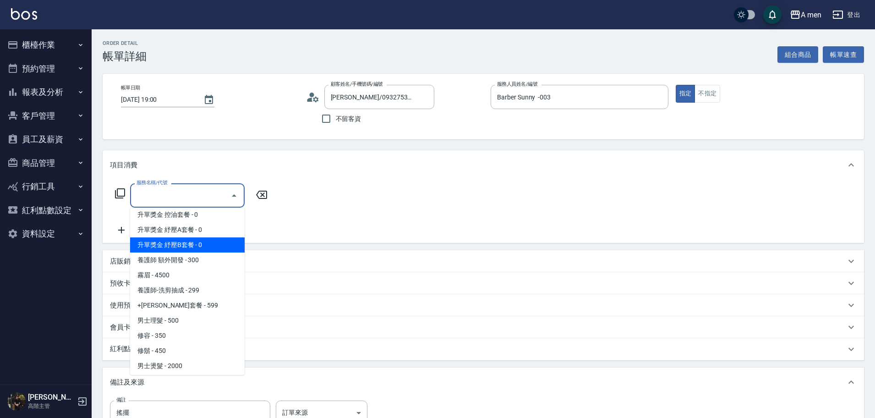
scroll to position [172, 0]
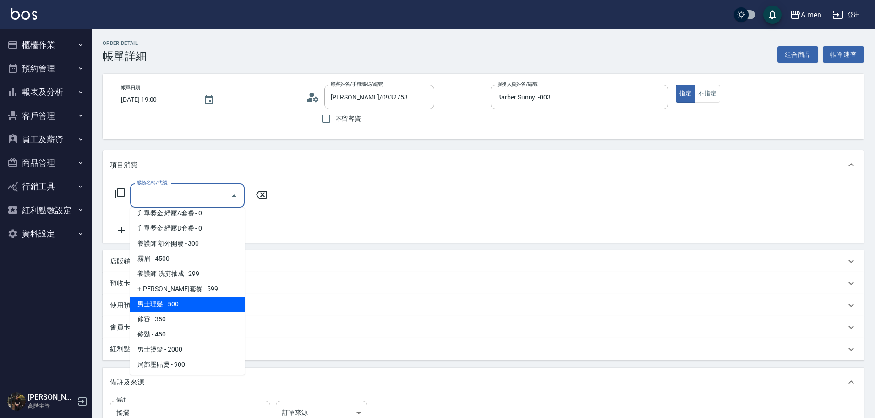
click at [207, 304] on span "男士理髮 - 500" at bounding box center [187, 303] width 114 height 15
type input "男士理髮(A01)"
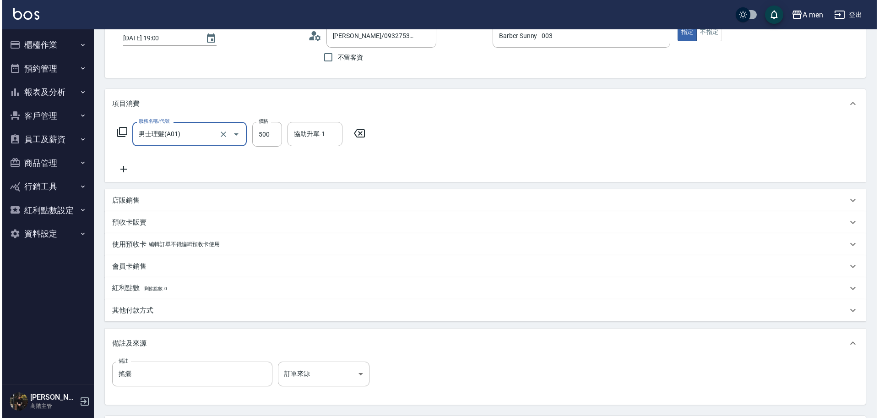
scroll to position [147, 0]
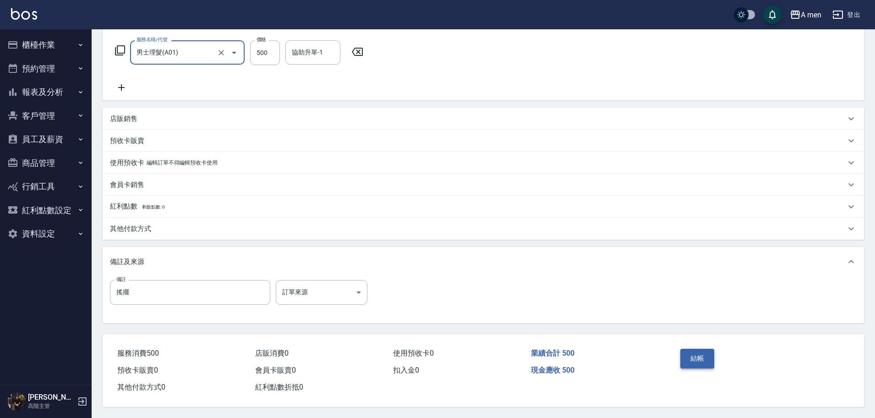
click at [702, 352] on button "結帳" at bounding box center [697, 357] width 34 height 19
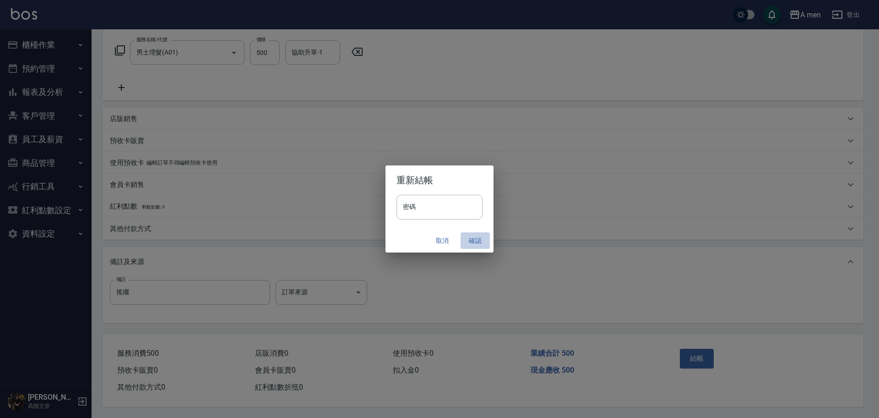
click at [477, 245] on button "確認" at bounding box center [475, 240] width 29 height 17
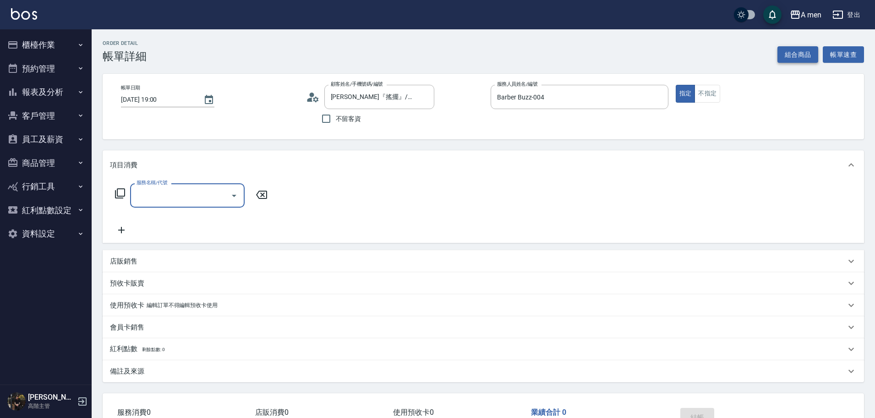
click at [794, 55] on button "組合商品" at bounding box center [797, 54] width 41 height 17
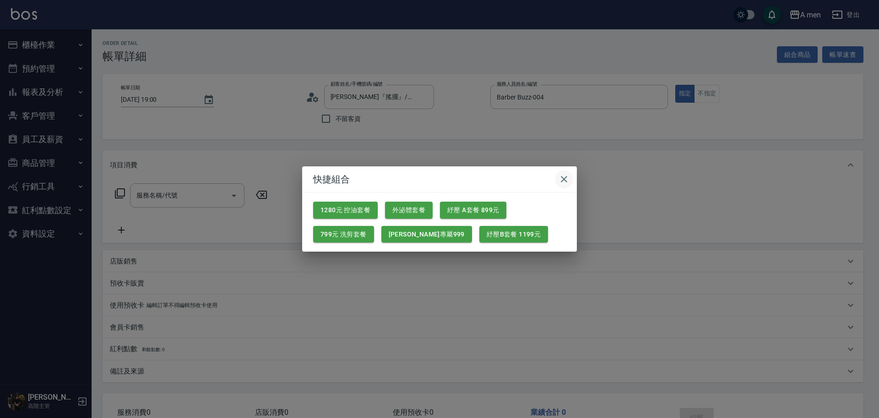
click at [562, 175] on icon "button" at bounding box center [564, 179] width 11 height 11
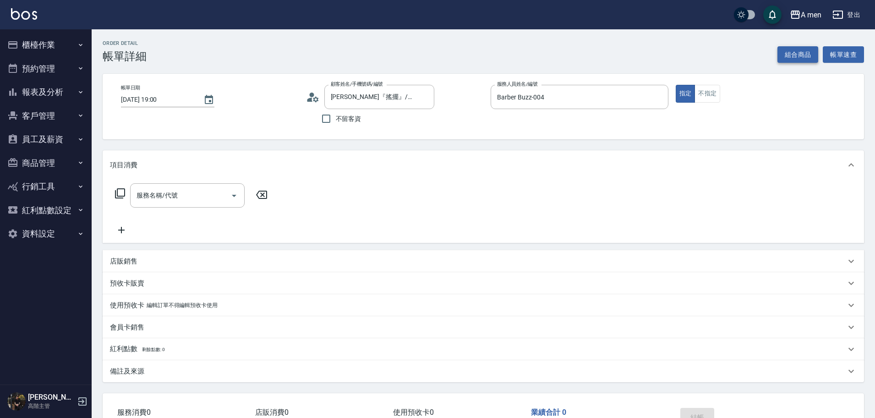
click at [807, 54] on button "組合商品" at bounding box center [797, 54] width 41 height 17
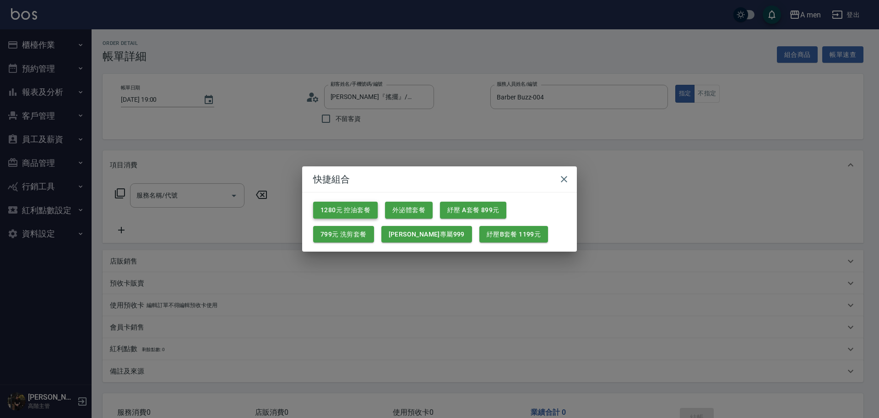
click at [351, 209] on button "1280元 控油套餐" at bounding box center [345, 209] width 65 height 17
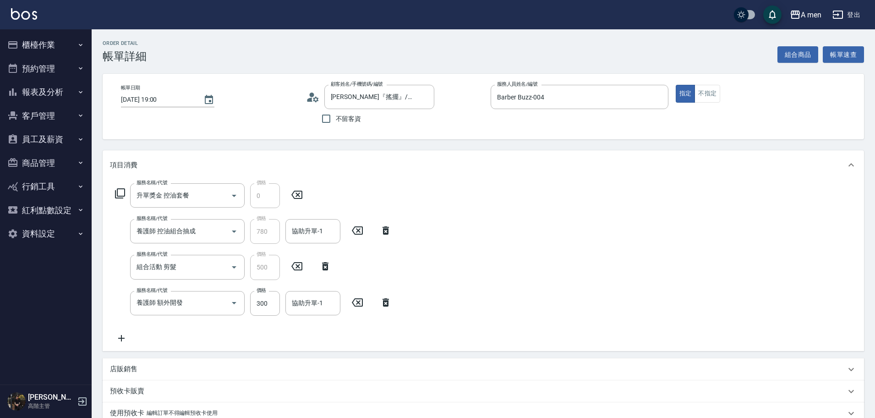
click at [383, 300] on icon at bounding box center [385, 302] width 6 height 8
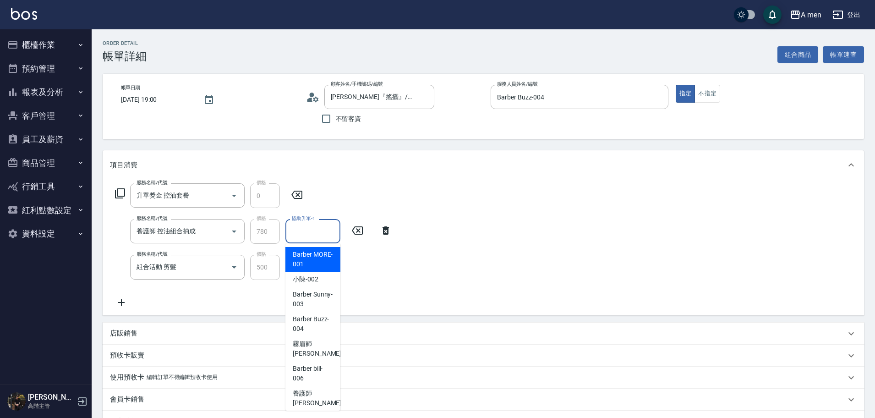
click at [301, 226] on div "協助升單-1 協助升單-1" at bounding box center [312, 231] width 55 height 24
click at [312, 325] on span "Barber Buzz -004" at bounding box center [313, 323] width 40 height 19
type input "Barber Buzz-004"
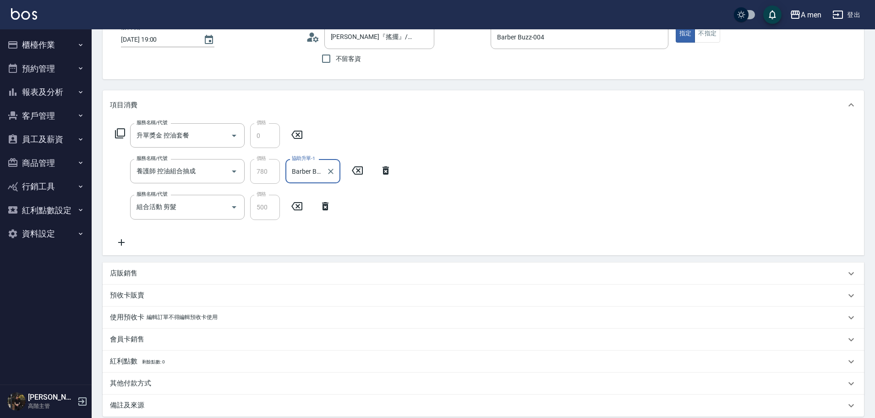
scroll to position [158, 0]
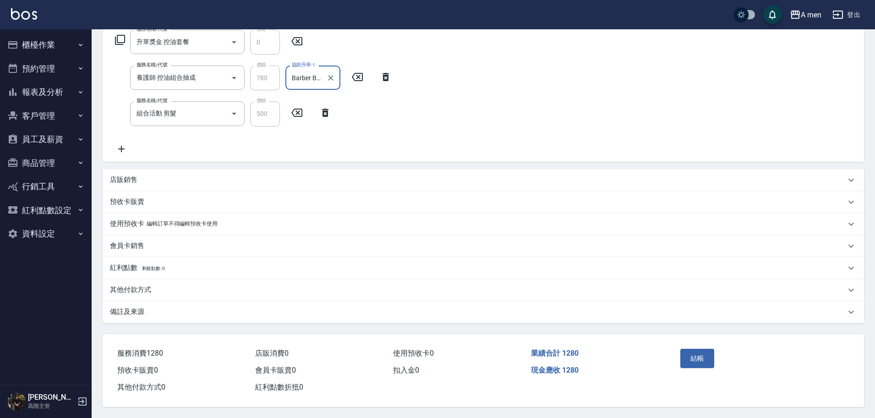
click at [167, 288] on div "其他付款方式" at bounding box center [477, 290] width 735 height 10
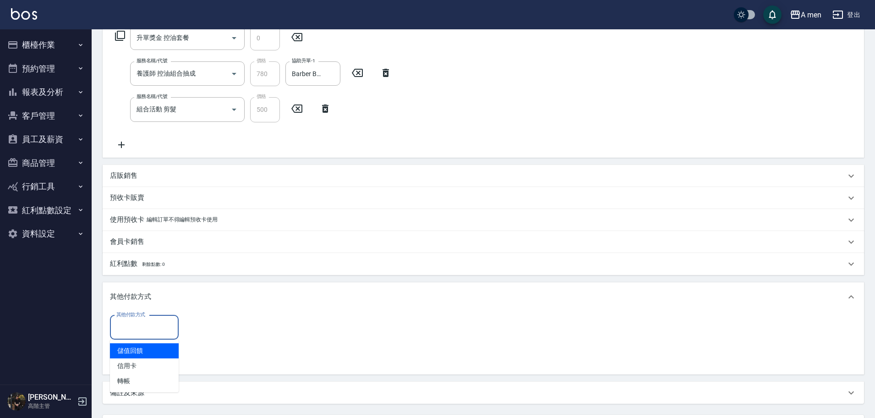
drag, startPoint x: 154, startPoint y: 324, endPoint x: 153, endPoint y: 332, distance: 8.3
click at [153, 324] on input "其他付款方式" at bounding box center [144, 327] width 60 height 16
click at [147, 386] on span "轉帳" at bounding box center [144, 380] width 69 height 15
type input "轉帳"
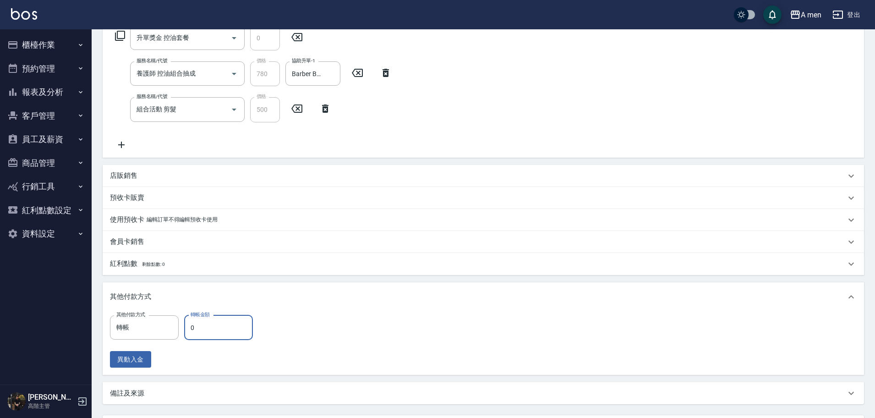
click at [220, 327] on input "0" at bounding box center [218, 327] width 69 height 25
drag, startPoint x: 251, startPoint y: 326, endPoint x: 468, endPoint y: 322, distance: 216.6
type input "1280"
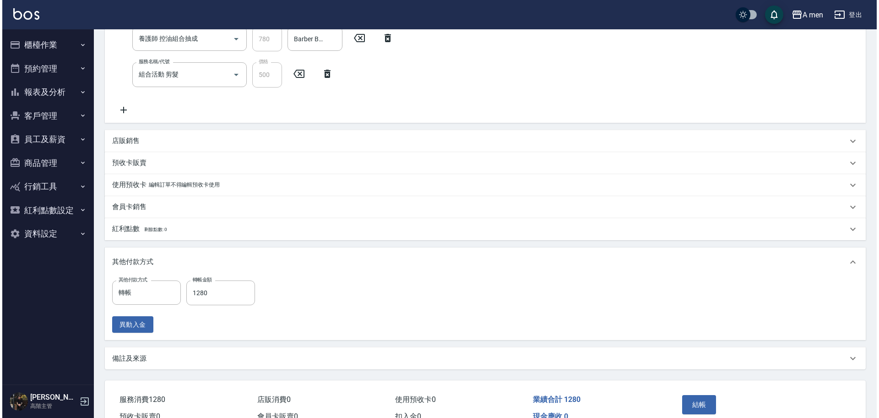
scroll to position [243, 0]
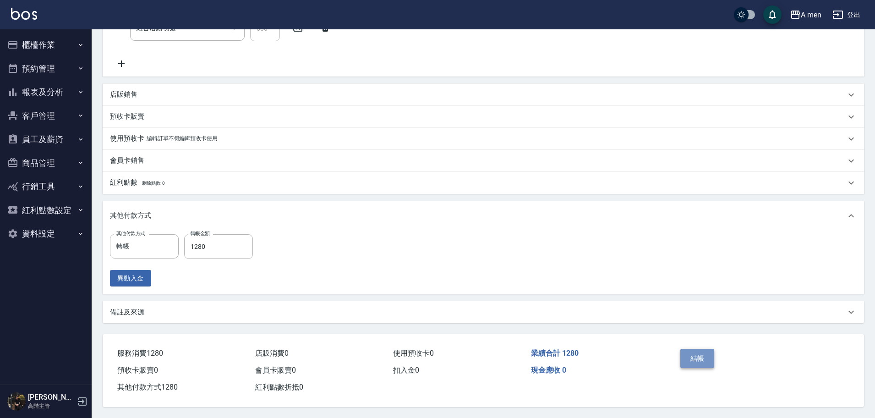
click at [688, 348] on button "結帳" at bounding box center [697, 357] width 34 height 19
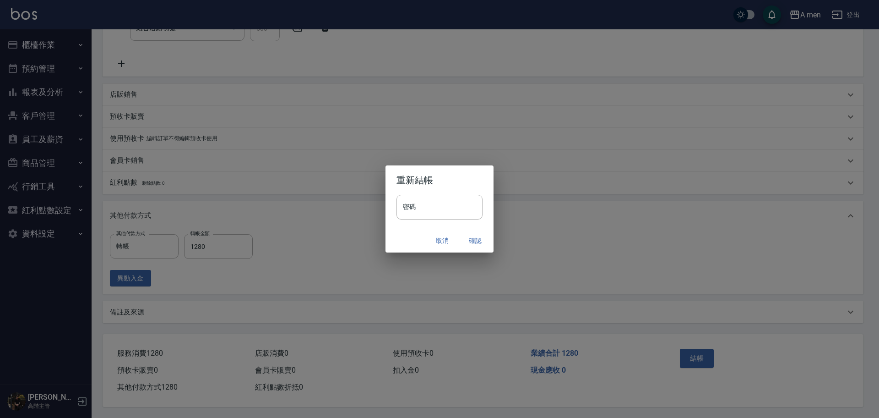
click at [472, 240] on button "確認" at bounding box center [475, 240] width 29 height 17
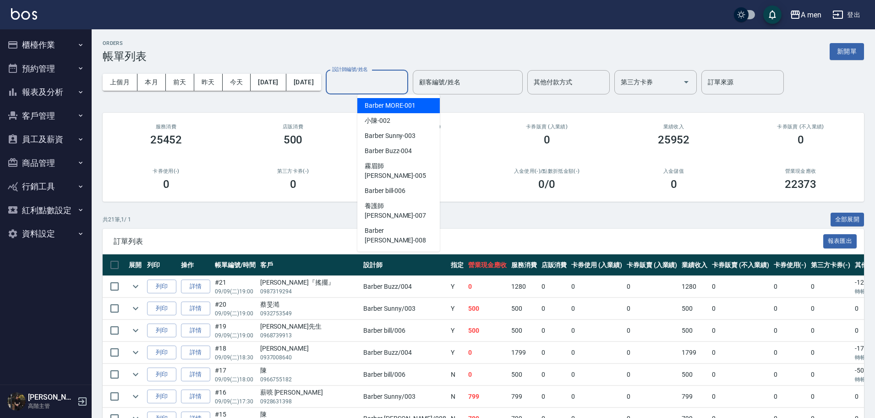
click at [400, 90] on input "設計師編號/姓名" at bounding box center [367, 82] width 74 height 16
click at [407, 154] on span "Barber Buzz -004" at bounding box center [387, 151] width 47 height 10
type input "Barber Buzz-004"
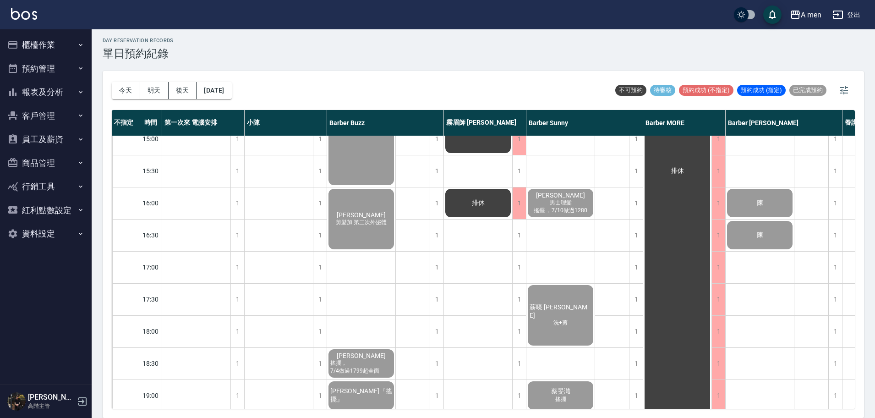
scroll to position [137, 0]
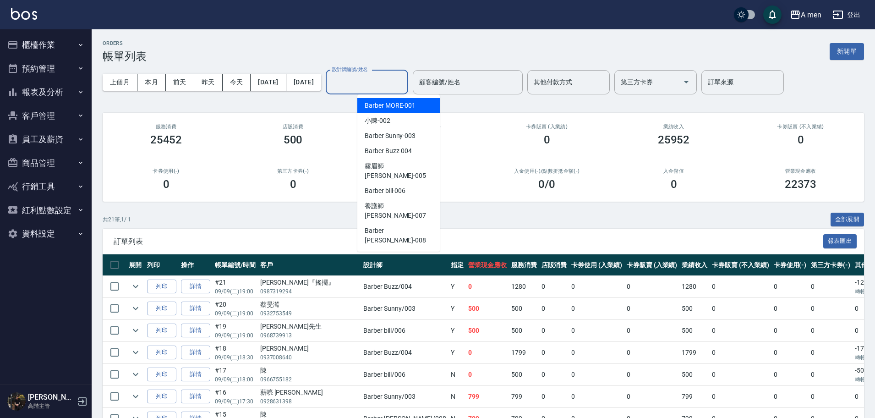
click at [391, 88] on input "設計師編號/姓名" at bounding box center [367, 82] width 74 height 16
click at [389, 155] on span "Barber Buzz -004" at bounding box center [387, 151] width 47 height 10
type input "Barber Buzz-004"
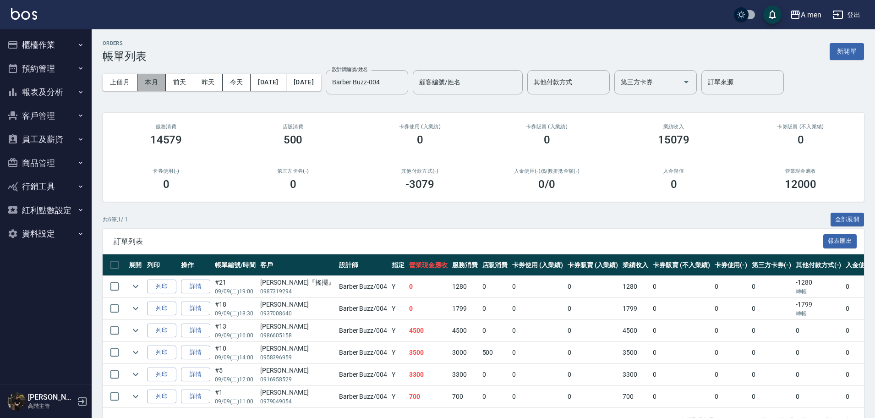
click at [147, 83] on button "本月" at bounding box center [151, 82] width 28 height 17
